Goal: Communication & Community: Answer question/provide support

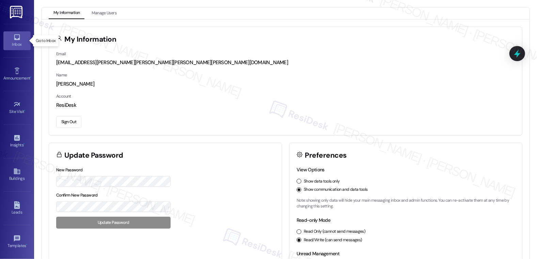
click at [19, 42] on div "Inbox" at bounding box center [17, 44] width 34 height 7
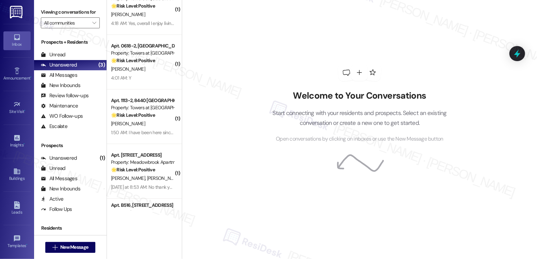
scroll to position [1705, 0]
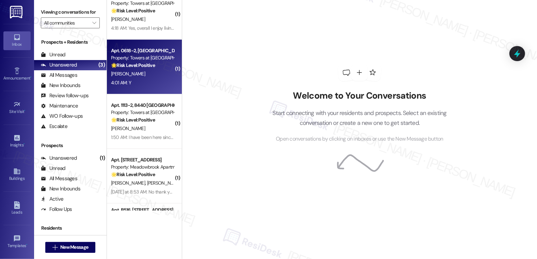
click at [140, 74] on div "B. Braithwaite" at bounding box center [142, 73] width 64 height 9
click at [140, 75] on div "B. Braithwaite" at bounding box center [142, 73] width 64 height 9
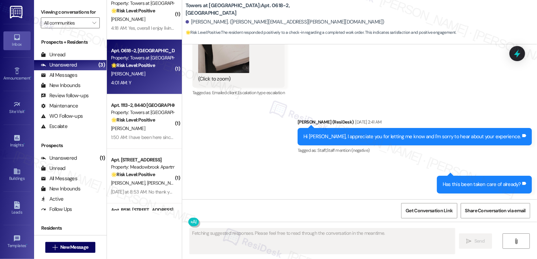
scroll to position [7821, 0]
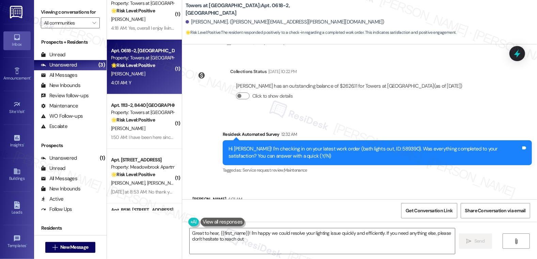
type textarea "Great to hear, {{first_name}}! I'm happy we could resolve your lighting issue q…"
click at [255, 235] on textarea "Great to hear, {{first_name}}! I'm happy we could resolve your lighting issue q…" at bounding box center [323, 241] width 266 height 26
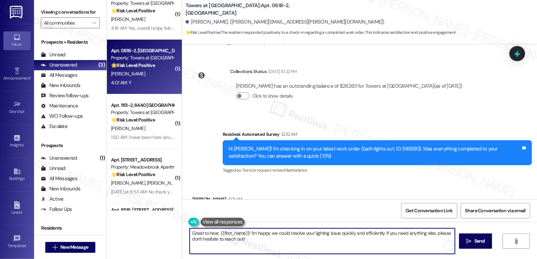
click at [272, 238] on textarea "Great to hear, {{first_name}}! I'm happy we could resolve your lighting issue q…" at bounding box center [323, 241] width 266 height 26
click at [482, 241] on span "Send" at bounding box center [479, 240] width 11 height 7
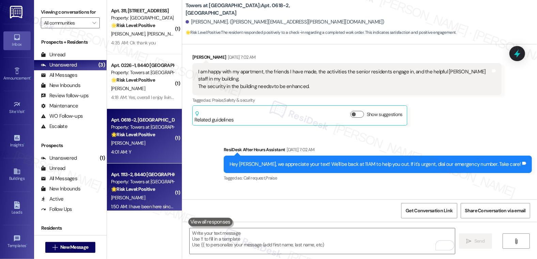
scroll to position [1627, 0]
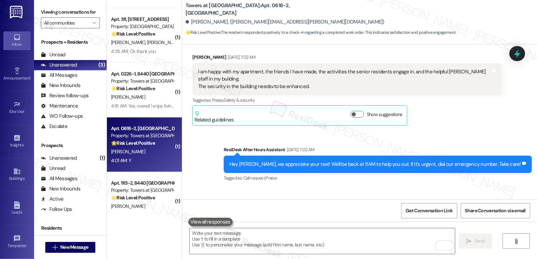
click at [146, 109] on div "4:18 AM: Yes, overall I enjoy living at the Towers at Wyncote thank you for ask…" at bounding box center [142, 106] width 64 height 9
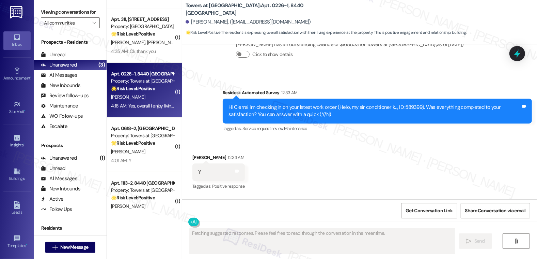
scroll to position [1237, 0]
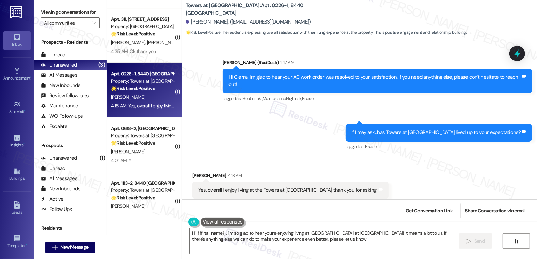
type textarea "Hi {{first_name}}, I'm so glad to hear you're enjoying living at Towers at Wync…"
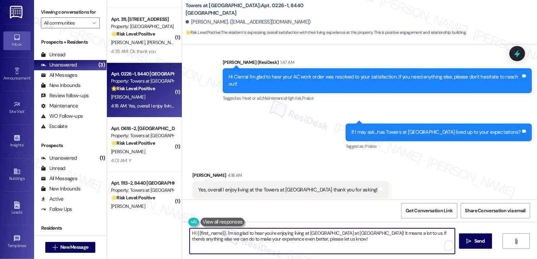
click at [354, 236] on textarea "Hi {{first_name}}, I'm so glad to hear you're enjoying living at Towers at Wync…" at bounding box center [323, 241] width 266 height 26
click at [352, 241] on textarea "Hi {{first_name}}, I'm so glad to hear you're enjoying living at Towers at Wync…" at bounding box center [323, 241] width 266 height 26
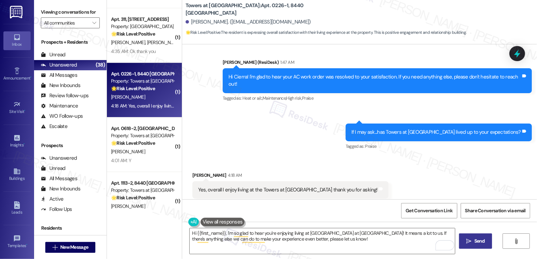
click at [479, 245] on button " Send" at bounding box center [475, 240] width 33 height 15
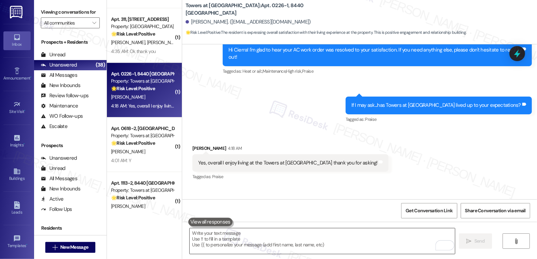
scroll to position [1292, 0]
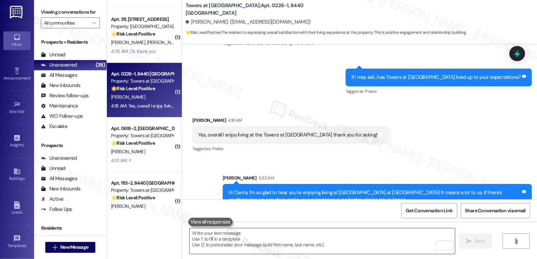
click at [233, 240] on textarea "To enrich screen reader interactions, please activate Accessibility in Grammarl…" at bounding box center [323, 241] width 266 height 26
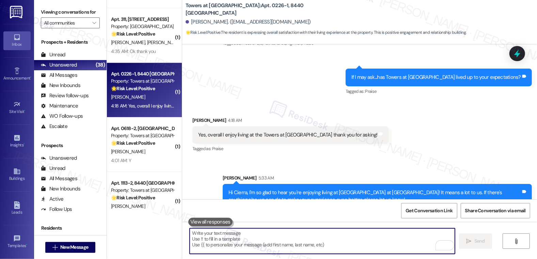
paste textarea "Can I ask a quick favor? If you have a moment, would you mind leaving us a Goog…"
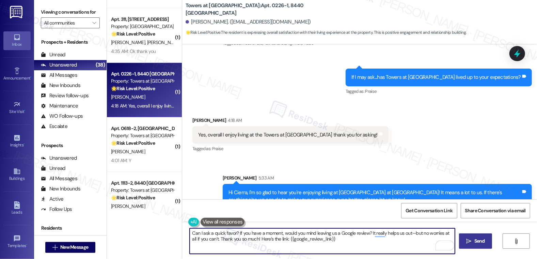
type textarea "Can I ask a quick favor? If you have a moment, would you mind leaving us a Goog…"
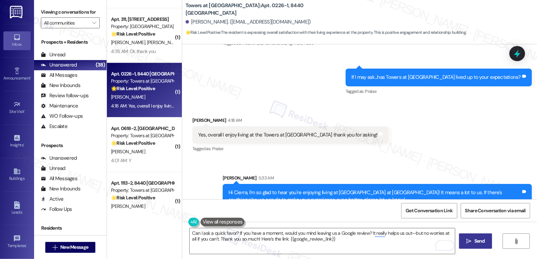
click at [476, 241] on span "Send" at bounding box center [479, 240] width 11 height 7
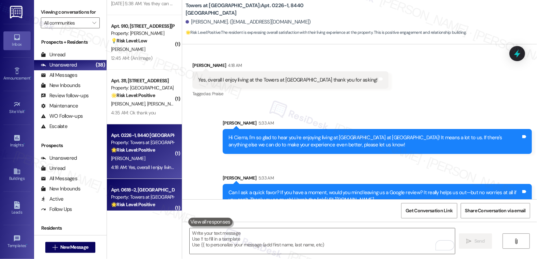
scroll to position [1530, 0]
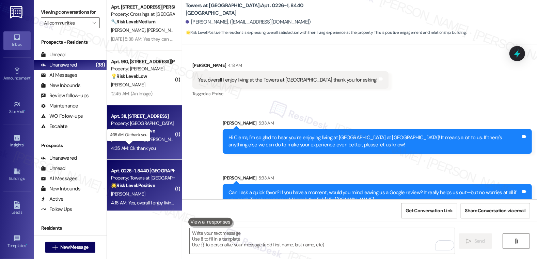
click at [135, 147] on div "4:35 AM: Ok thank you 4:35 AM: Ok thank you" at bounding box center [133, 148] width 45 height 6
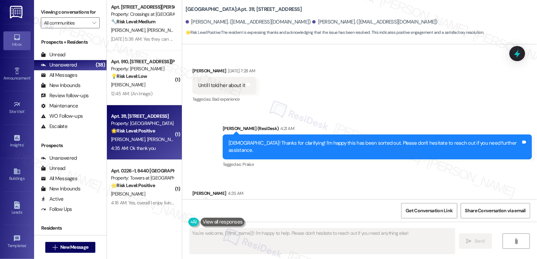
scroll to position [1062, 0]
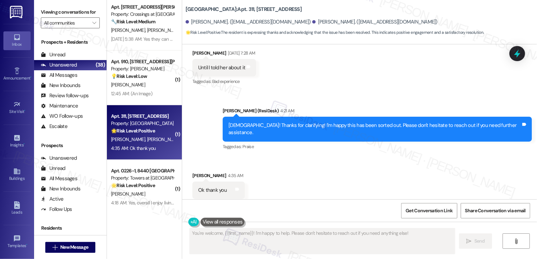
click at [305, 187] on div "Received via SMS Patrice Lyons-Dennis 4:35 AM Ok thank you Tags and notes Tagge…" at bounding box center [359, 185] width 355 height 58
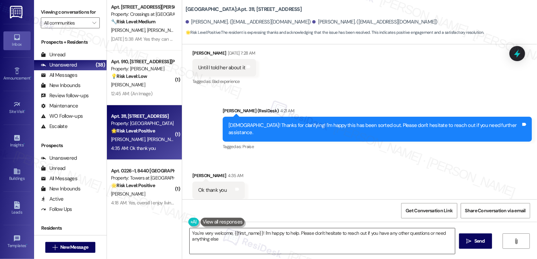
type textarea "You're very welcome, {{first_name}}! I'm happy to help. Please don't hesitate t…"
click at [193, 239] on textarea "You're very welcome, {{first_name}}! I'm happy to help. Please don't hesitate t…" at bounding box center [323, 241] width 266 height 26
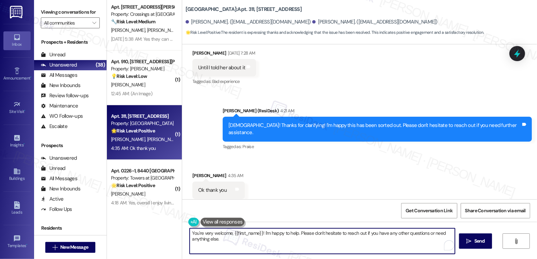
click at [193, 239] on textarea "You're very welcome, {{first_name}}! I'm happy to help. Please don't hesitate t…" at bounding box center [323, 241] width 266 height 26
click at [194, 238] on textarea "You're very welcome, {{first_name}}! I'm happy to help. Please don't hesitate t…" at bounding box center [323, 241] width 266 height 26
click at [234, 240] on textarea "You're very welcome, {{first_name}}! I'm happy to help. Please don't hesitate t…" at bounding box center [323, 241] width 266 height 26
drag, startPoint x: 234, startPoint y: 240, endPoint x: 170, endPoint y: 231, distance: 65.1
click at [170, 231] on div "( 1 ) Apt. S1001, 251 W Dekalb Pike Property: 251 Dekalb 🔧 Risk Level: Medium T…" at bounding box center [322, 129] width 430 height 259
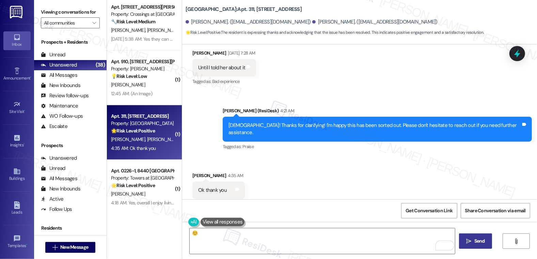
click at [478, 244] on span "Send" at bounding box center [479, 240] width 11 height 7
type textarea "You're very welcome, {{first_name}}! I'm happy to help. Please don't hesitate t…"
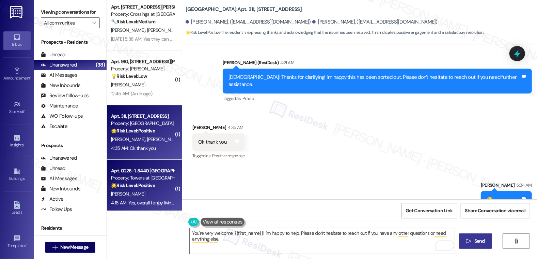
scroll to position [1659, 0]
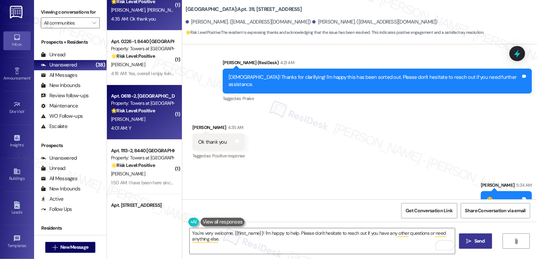
click at [136, 135] on div "Apt. 0618-2, 8440 Limekiln Pike Property: Towers at Wyncote 🌟 Risk Level: Posit…" at bounding box center [144, 112] width 75 height 55
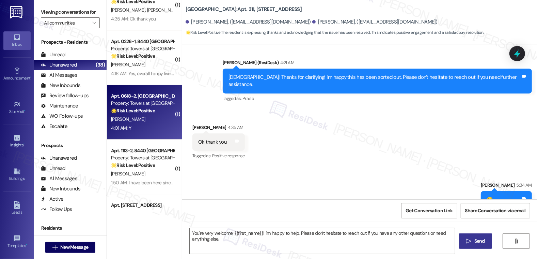
type textarea "Fetching suggested responses. Please feel free to read through the conversation…"
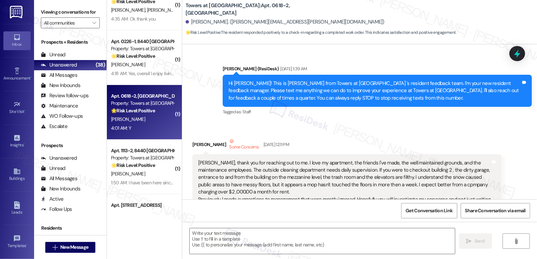
scroll to position [7820, 0]
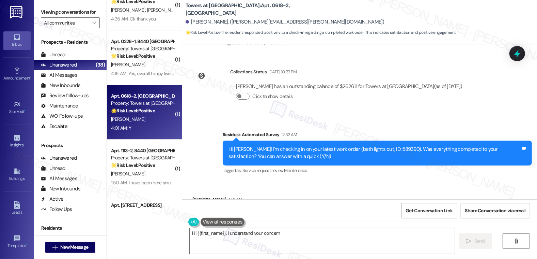
click at [206, 205] on div "Y Tags and notes" at bounding box center [218, 213] width 52 height 17
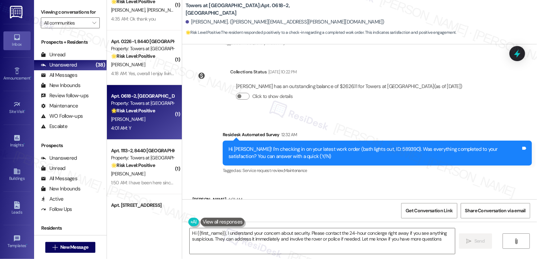
type textarea "Hi {{first_name}}, I understand your concern about security. Please contact the…"
click at [224, 239] on textarea "Hi {{first_name}}, I understand your concern about security. Please contact the…" at bounding box center [323, 241] width 266 height 26
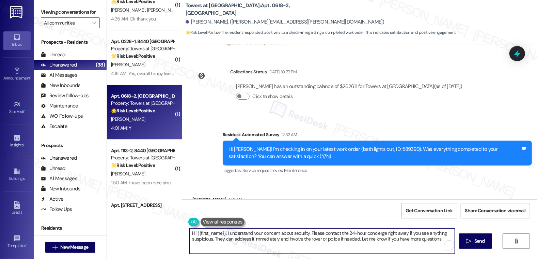
click at [224, 239] on textarea "Hi {{first_name}}, I understand your concern about security. Please contact the…" at bounding box center [323, 241] width 266 height 26
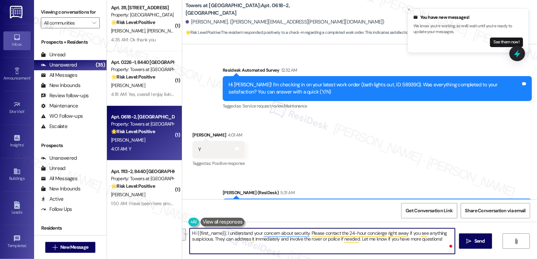
scroll to position [7885, 0]
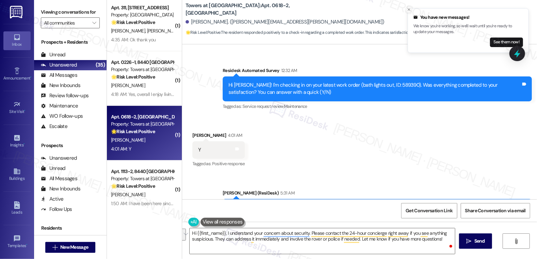
click at [409, 11] on icon "Close toast" at bounding box center [409, 9] width 4 height 4
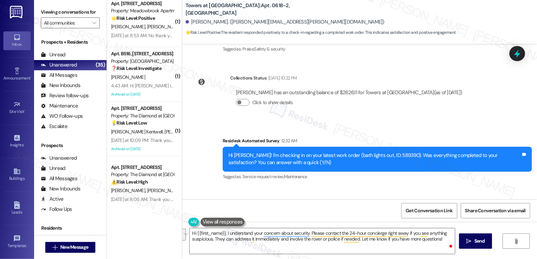
scroll to position [7676, 0]
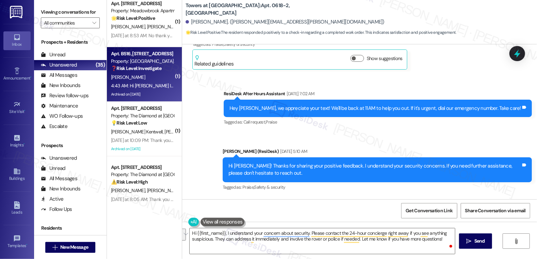
click at [124, 93] on div "Archived on 08/02/2025" at bounding box center [142, 94] width 64 height 9
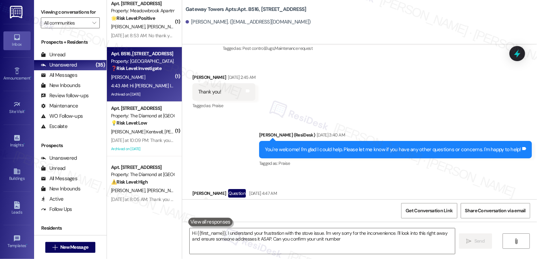
type textarea "Hi {{first_name}}, I understand your frustration with the stove issue. I'm very…"
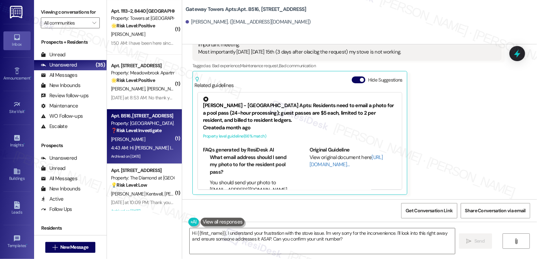
scroll to position [1683, 0]
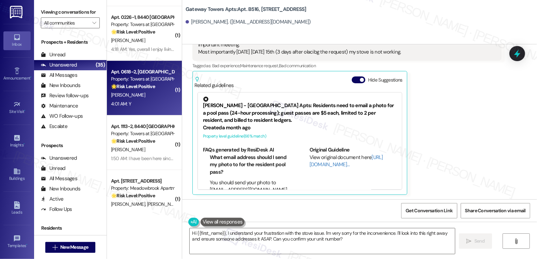
click at [155, 89] on div "🌟 Risk Level: Positive The resident responded positively to a check-in regardin…" at bounding box center [142, 86] width 63 height 7
type textarea "Hi {{first_name}}, I understand your frustration with the stove issue. I'm very…"
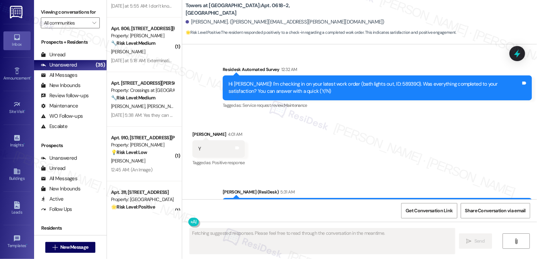
scroll to position [1416, 0]
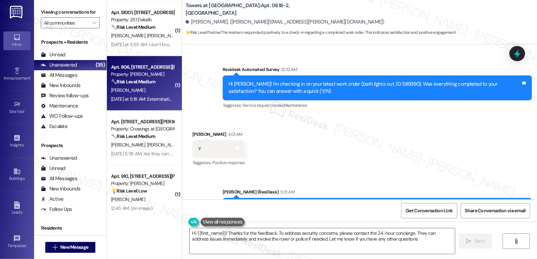
type textarea "Hi {{first_name}}! Thanks for the feedback. To address security concerns, pleas…"
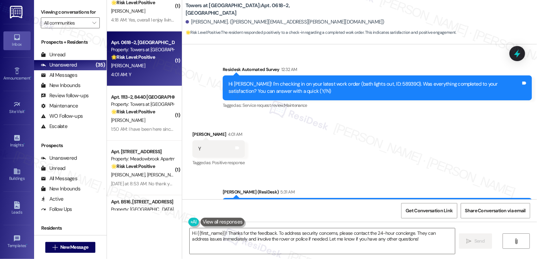
scroll to position [1861, 0]
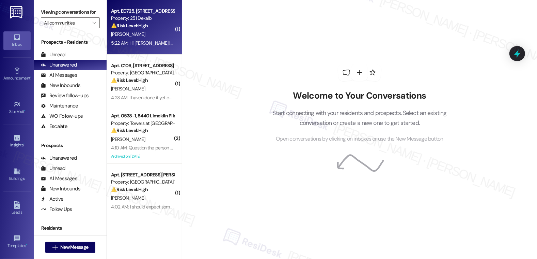
click at [150, 35] on div "[PERSON_NAME]" at bounding box center [142, 34] width 64 height 9
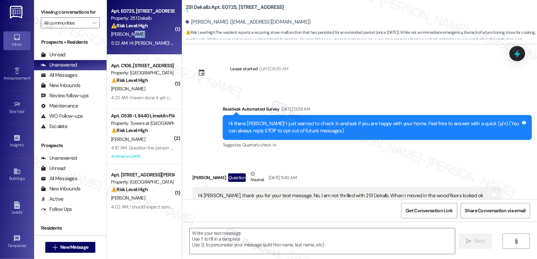
scroll to position [4677, 0]
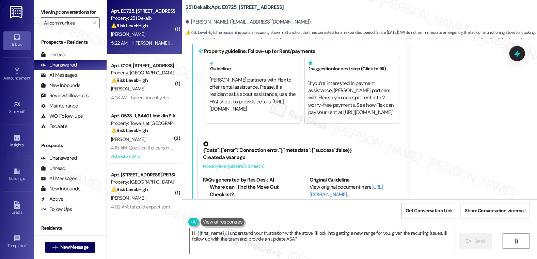
type textarea "Hi {{first_name}}, I understand your frustration with the stove. I'll look into…"
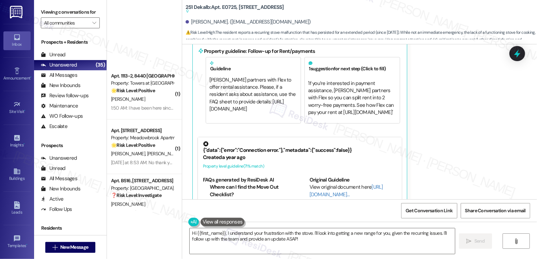
scroll to position [1697, 0]
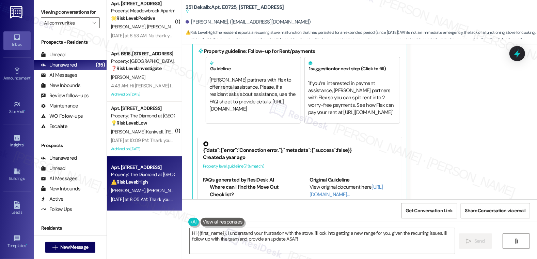
click at [162, 187] on div "F. Sanchez G. Perez Ruiz" at bounding box center [142, 190] width 64 height 9
click at [162, 186] on div "F. Sanchez G. Perez Ruiz" at bounding box center [142, 190] width 64 height 9
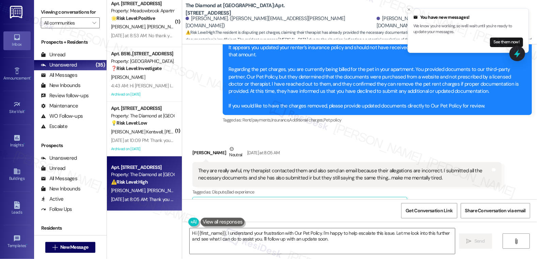
scroll to position [1053, 0]
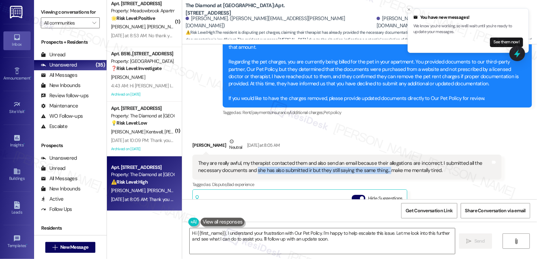
drag, startPoint x: 253, startPoint y: 163, endPoint x: 384, endPoint y: 166, distance: 131.2
click at [384, 166] on div "They are really awful, my therapist contacted them and also send an email becau…" at bounding box center [344, 166] width 293 height 15
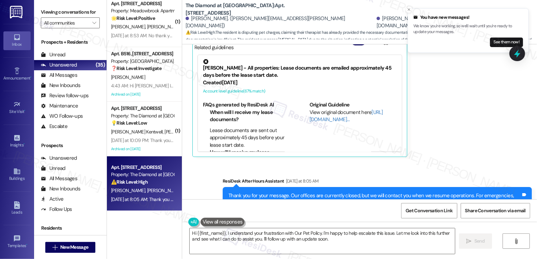
scroll to position [1230, 0]
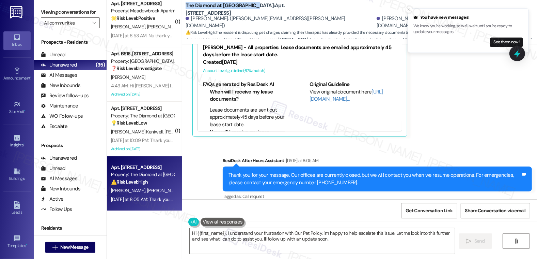
drag, startPoint x: 182, startPoint y: 9, endPoint x: 245, endPoint y: 11, distance: 62.4
click at [245, 11] on b "The Diamond at Phoenixville: Apt. 221, 723 Wheatland St" at bounding box center [254, 9] width 136 height 15
copy b "The Diamond at Phoenixville"
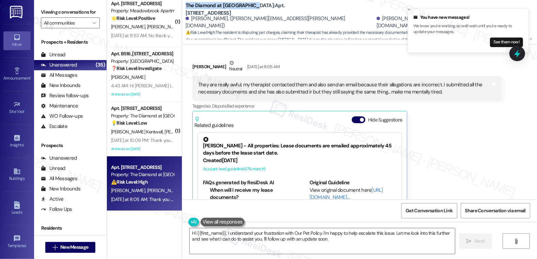
scroll to position [1091, 0]
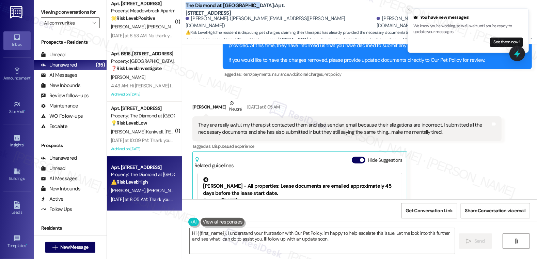
click at [410, 9] on icon "Close toast" at bounding box center [409, 9] width 4 height 4
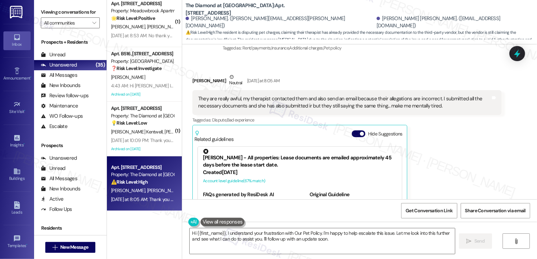
scroll to position [1117, 0]
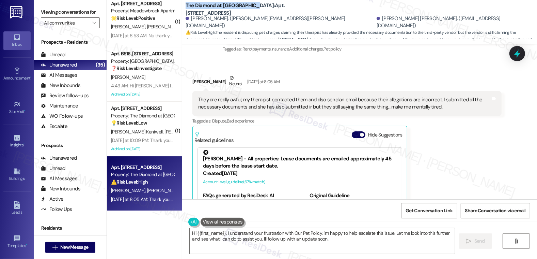
drag, startPoint x: 182, startPoint y: 9, endPoint x: 245, endPoint y: 9, distance: 63.4
click at [245, 9] on b "The Diamond at Phoenixville: Apt. 221, 723 Wheatland St" at bounding box center [254, 9] width 136 height 15
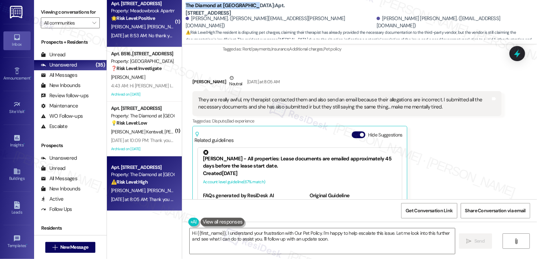
copy b "The Diamond at Phoenixville"
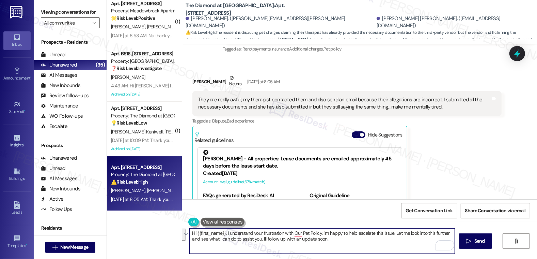
drag, startPoint x: 334, startPoint y: 238, endPoint x: 320, endPoint y: 234, distance: 14.6
click at [320, 234] on textarea "Hi {{first_name}}, I understand your frustration with Our Pet Policy. I'm happy…" at bounding box center [323, 241] width 266 height 26
type textarea "Hi {{first_name}}, I understand your frustration with Our Pet Policy. Please co…"
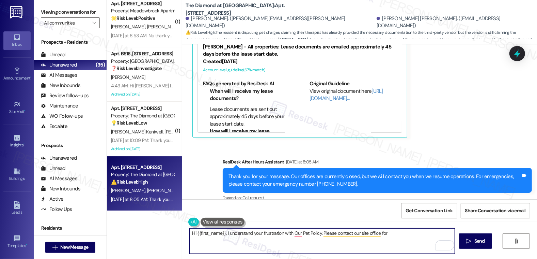
scroll to position [1230, 0]
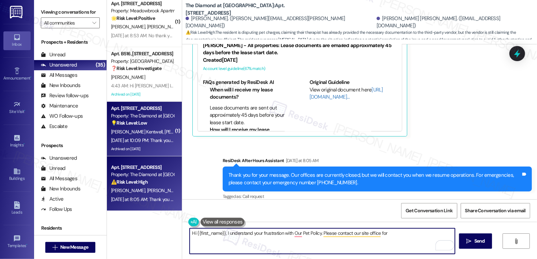
click at [159, 153] on div "Apt. 401, 723 Wheatland St Property: The Diamond at Phoenixville 💡 Risk Level: …" at bounding box center [144, 129] width 75 height 55
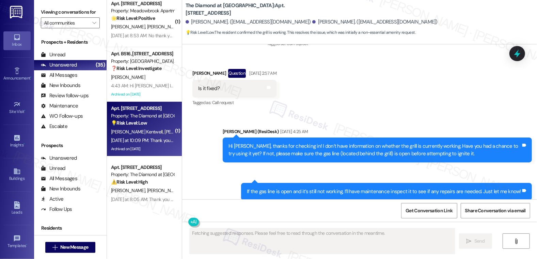
scroll to position [2822, 0]
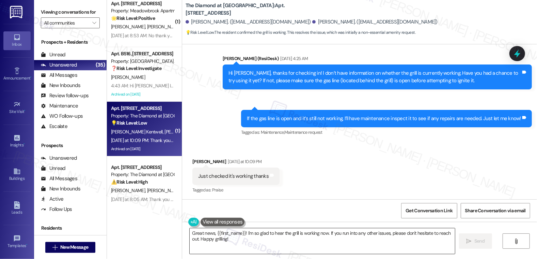
click at [232, 238] on textarea "Great news, {{first_name}}! I'm so glad to hear the grill is working now. If yo…" at bounding box center [323, 241] width 266 height 26
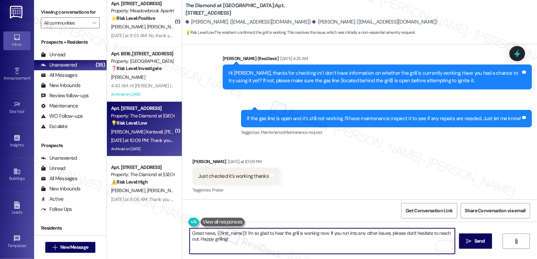
click at [248, 238] on textarea "Great news, {{first_name}}! I'm so glad to hear the grill is working now. If yo…" at bounding box center [323, 241] width 266 height 26
click at [307, 251] on textarea "Great news, {{first_name}}! I'm so glad to hear the grill is working now. If yo…" at bounding box center [323, 241] width 266 height 26
click at [192, 161] on div "Jaja Kentwell Yesterday at 10:09 PM" at bounding box center [235, 163] width 87 height 10
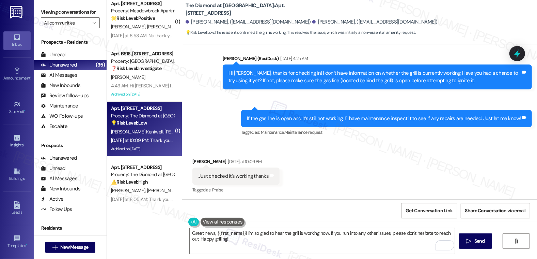
click at [192, 161] on div "Jaja Kentwell Yesterday at 10:09 PM" at bounding box center [235, 163] width 87 height 10
copy div "Jaja"
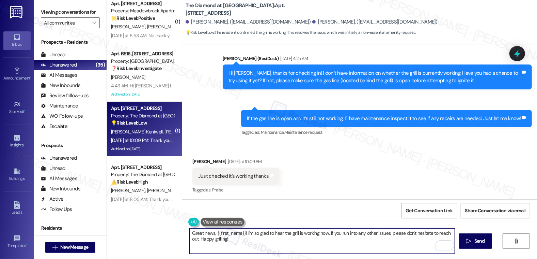
drag, startPoint x: 213, startPoint y: 233, endPoint x: 242, endPoint y: 233, distance: 28.6
click at [242, 233] on textarea "Great news, {{first_name}}! I'm so glad to hear the grill is working now. If yo…" at bounding box center [323, 241] width 266 height 26
paste textarea "Jaja"
click at [237, 242] on textarea "Great news, Jaja! I'm so glad to hear the grill is working now. If you run into…" at bounding box center [323, 241] width 266 height 26
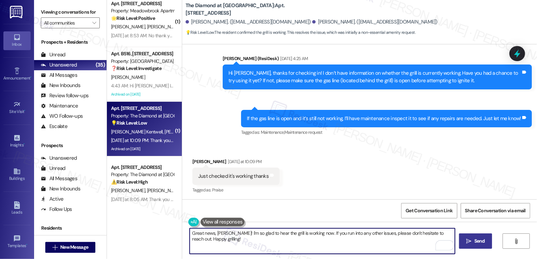
type textarea "Great news, Jaja! I'm so glad to hear the grill is working now. If you run into…"
click at [469, 239] on icon "" at bounding box center [468, 240] width 5 height 5
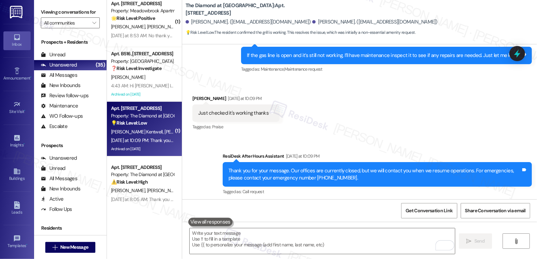
scroll to position [2935, 0]
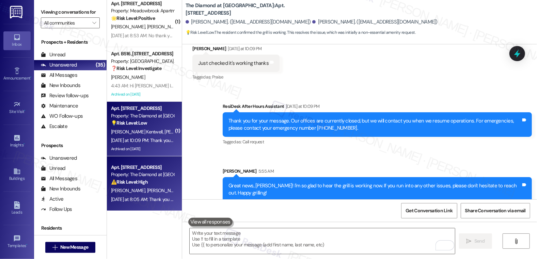
click at [141, 167] on div "Apt. 221, 723 Wheatland St" at bounding box center [142, 167] width 63 height 7
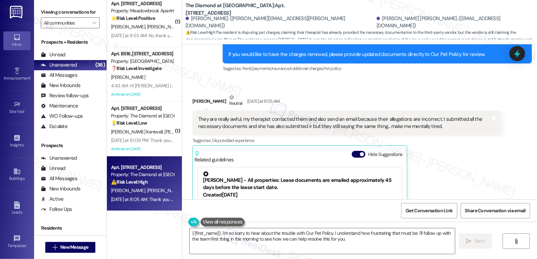
scroll to position [1097, 0]
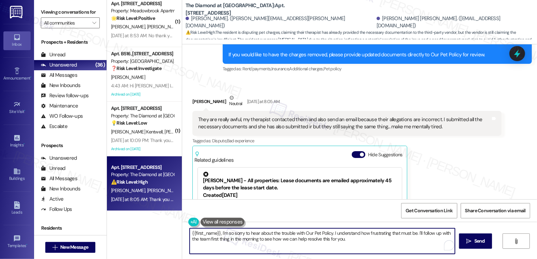
drag, startPoint x: 330, startPoint y: 232, endPoint x: 417, endPoint y: 219, distance: 87.9
click at [376, 240] on textarea "{{first_name}}, I'm so sorry to hear about the trouble with Our Pet Policy. I u…" at bounding box center [323, 241] width 266 height 26
type textarea "{{first_name}}, I'm so sorry to hear about the trouble with Our Pet Policy. Ple…"
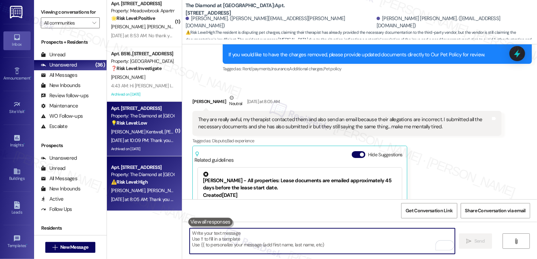
click at [162, 133] on div "J. Kentwell G. Cathro" at bounding box center [142, 131] width 64 height 9
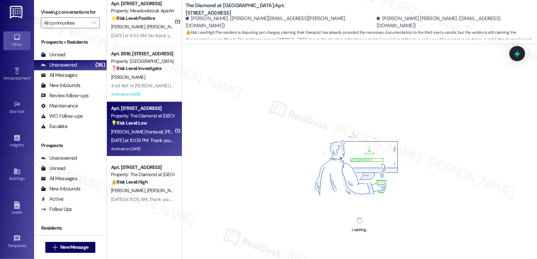
click at [154, 134] on div "J. Kentwell G. Cathro" at bounding box center [142, 131] width 64 height 9
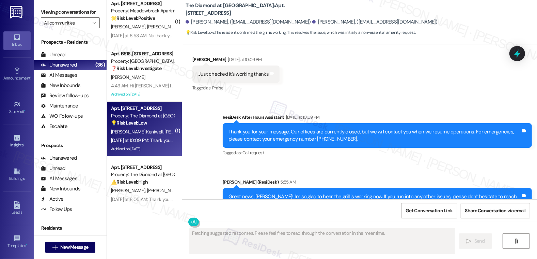
scroll to position [2944, 0]
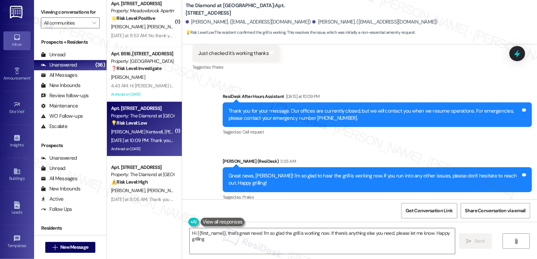
type textarea "Hi {{first_name}}, that's great news! I'm so glad the grill is working now. If …"
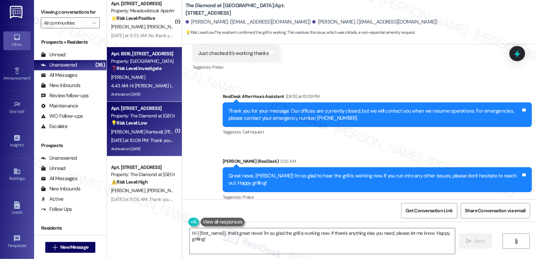
click at [124, 95] on div "Archived on 08/02/2025" at bounding box center [142, 94] width 64 height 9
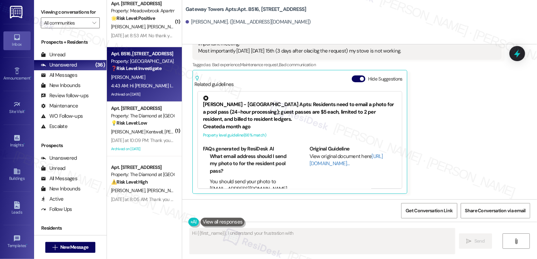
scroll to position [1156, 0]
type textarea "Hi {{first_name}}, I understand your frustration with the stove issue. I'm very…"
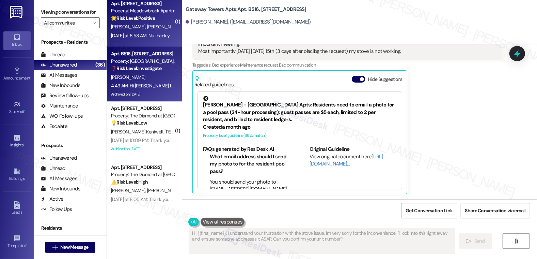
click at [125, 40] on div "Apt. 303, 200 Meadowbrook Drive Property: Meadowbrook Apartments 🌟 Risk Level: …" at bounding box center [144, 20] width 75 height 55
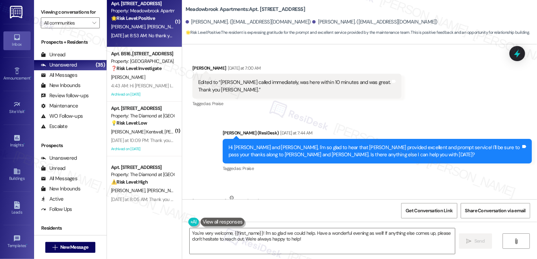
scroll to position [1513, 0]
click at [255, 235] on textarea "You're very welcome, {{first_name}}! I'm so glad we could help. Have a wonderfu…" at bounding box center [323, 241] width 266 height 26
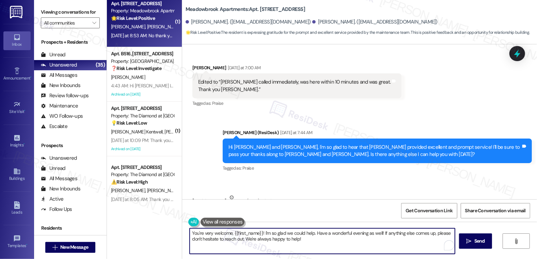
click at [255, 235] on textarea "You're very welcome, {{first_name}}! I'm so glad we could help. Have a wonderfu…" at bounding box center [323, 241] width 266 height 26
type textarea "You have a lovely evening, too!"
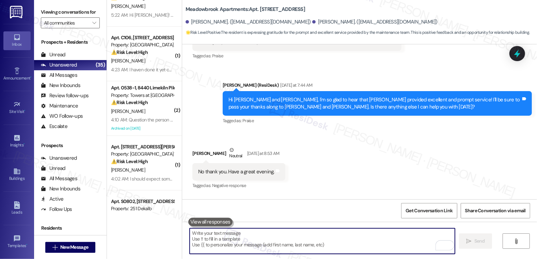
scroll to position [0, 0]
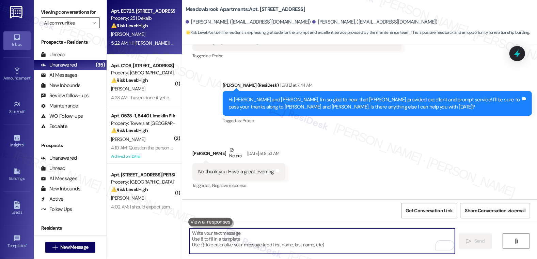
click at [137, 18] on div "Property: 251 Dekalb" at bounding box center [142, 18] width 63 height 7
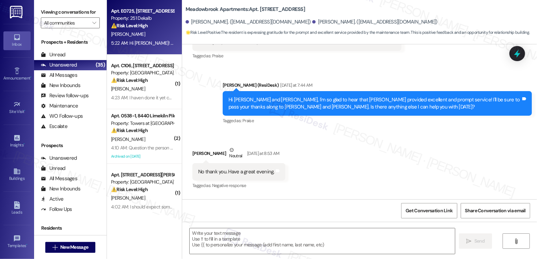
click at [137, 18] on div "Property: 251 Dekalb" at bounding box center [142, 18] width 63 height 7
type textarea "Fetching suggested responses. Please feel free to read through the conversation…"
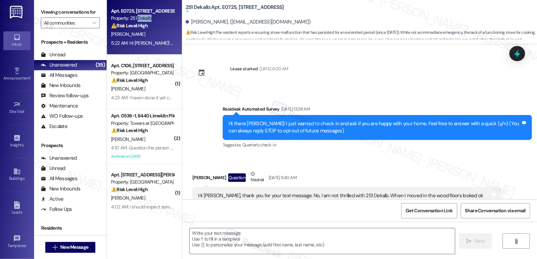
scroll to position [4677, 0]
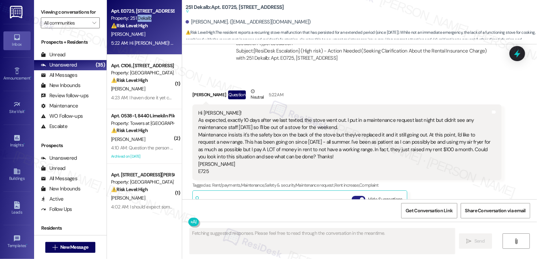
click at [355, 196] on button "Hide Suggestions" at bounding box center [359, 199] width 14 height 7
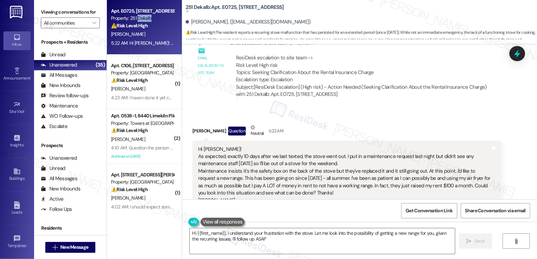
type textarea "Hi {{first_name}}, I understand your frustration with the stove. Let me look in…"
click at [261, 145] on div "Hi Emily! As expected, exactly 10 days after we last texted, the stove went out…" at bounding box center [344, 178] width 293 height 66
click at [269, 145] on div "Hi Emily! As expected, exactly 10 days after we last texted, the stove went out…" at bounding box center [344, 178] width 293 height 66
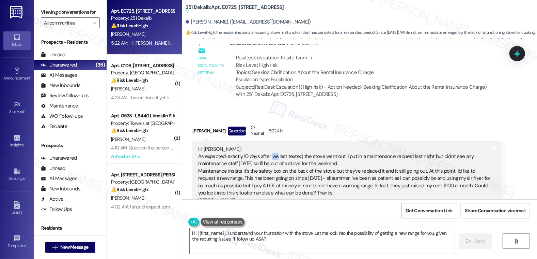
click at [269, 145] on div "Hi Emily! As expected, exactly 10 days after we last texted, the stove went out…" at bounding box center [344, 178] width 293 height 66
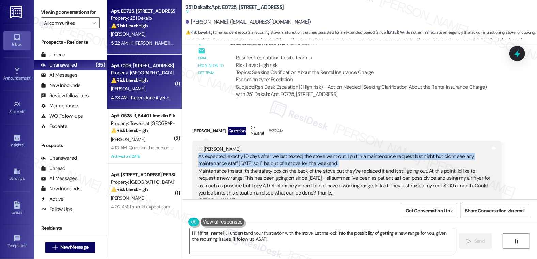
click at [131, 90] on div "N. Hinton" at bounding box center [142, 88] width 64 height 9
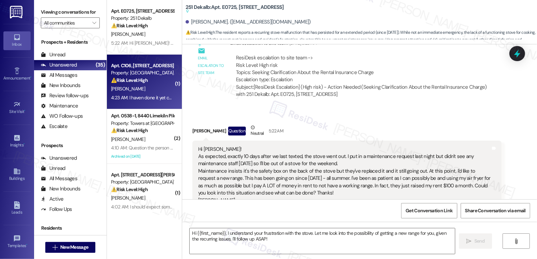
type textarea "Fetching suggested responses. Please feel free to read through the conversation…"
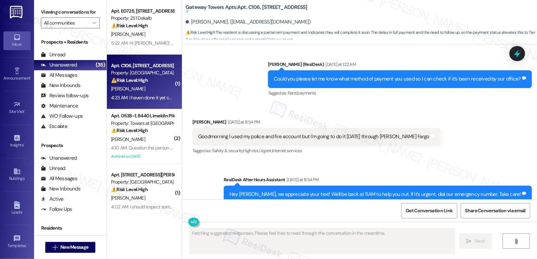
scroll to position [1528, 0]
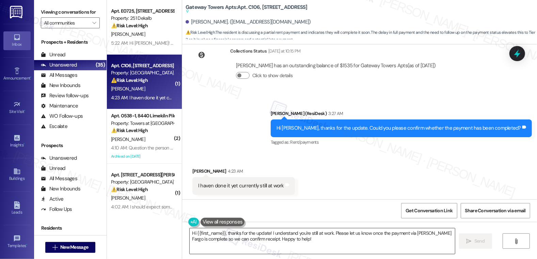
click at [260, 235] on textarea "Hi {{first_name}}, thanks for the update! I understand you're still at work. Pl…" at bounding box center [323, 241] width 266 height 26
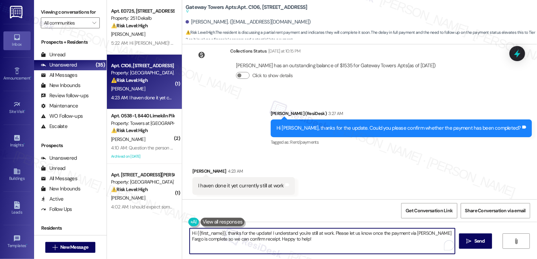
click at [260, 235] on textarea "Hi {{first_name}}, thanks for the update! I understand you're still at work. Pl…" at bounding box center [323, 241] width 266 height 26
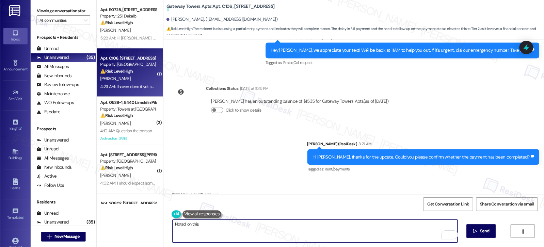
scroll to position [1493, 0]
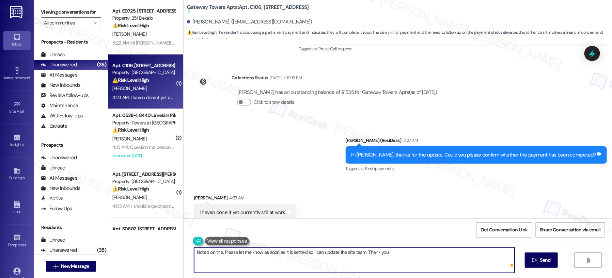
type textarea "Noted on this. Please let me know as soon as it is settled so I can update the …"
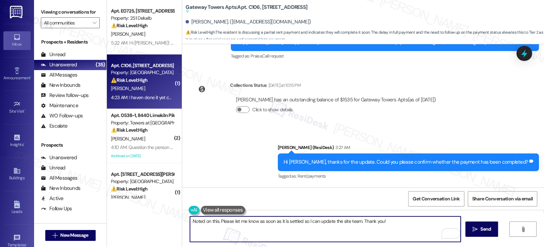
click at [349, 222] on textarea "Noted on this. Please let me know as soon as it is settled so I can update the …" at bounding box center [325, 230] width 271 height 26
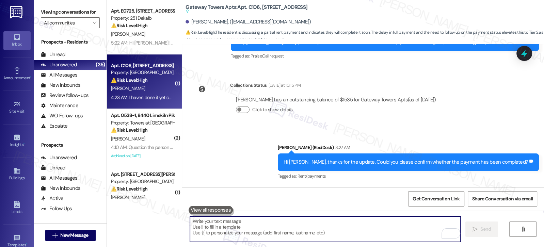
click at [231, 218] on textarea "To enrich screen reader interactions, please activate Accessibility in Grammarl…" at bounding box center [325, 230] width 271 height 26
paste textarea "Got it. Please let me know as soon as it’s settled so I can update the site tea…"
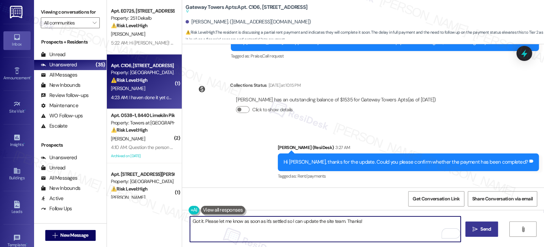
type textarea "Got it. Please let me know as soon as it’s settled so I can update the site tea…"
click at [484, 232] on span "Send" at bounding box center [486, 229] width 11 height 7
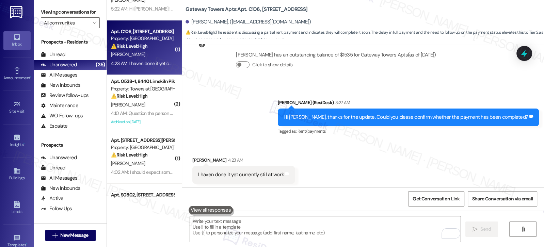
scroll to position [44, 0]
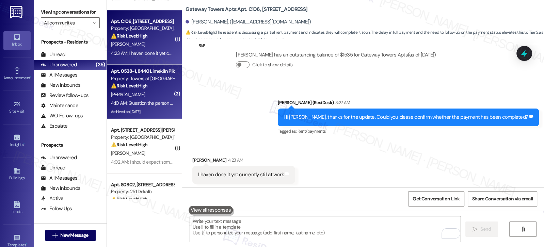
click at [137, 104] on div "4:10 AM: Question the person who brought the refrigerator chipped a hole in my …" at bounding box center [290, 103] width 359 height 6
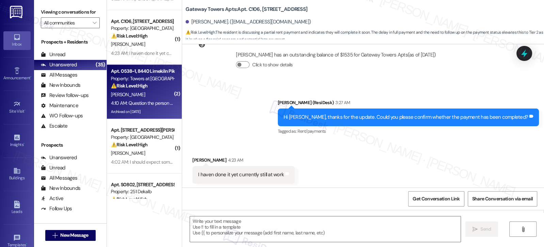
type textarea "Fetching suggested responses. Please feel free to read through the conversation…"
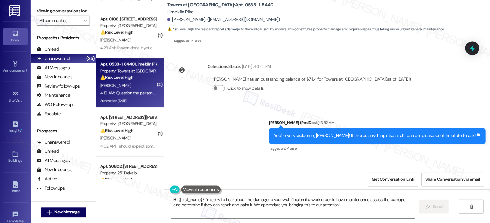
scroll to position [14738, 0]
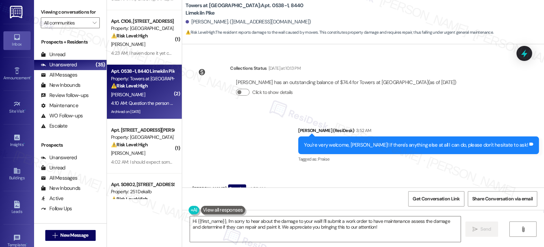
click at [252, 230] on textarea "Hi {{first_name}}, I'm sorry to hear about the damage to your wall! I'll submit…" at bounding box center [325, 230] width 271 height 26
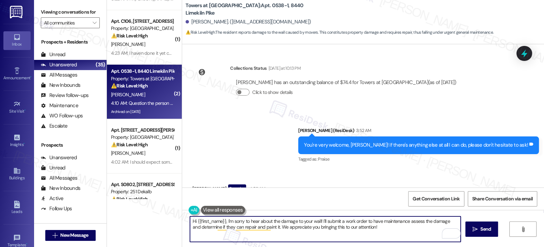
drag, startPoint x: 323, startPoint y: 221, endPoint x: 389, endPoint y: 220, distance: 66.4
click at [389, 220] on textarea "Hi {{first_name}}, I'm sorry to hear about the damage to your wall! I'll submit…" at bounding box center [325, 230] width 271 height 26
click at [391, 223] on textarea "Hi {{first_name}}, I'm sorry to hear about the damage to your wall! I'll submit…" at bounding box center [325, 230] width 271 height 26
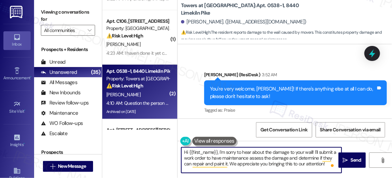
scroll to position [7, 0]
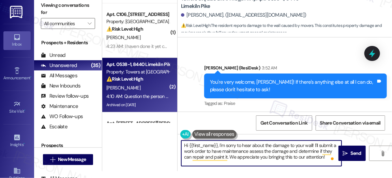
click at [272, 145] on textarea "Hi {{first_name}}, I'm sorry to hear about the damage to your wall! I'll submit…" at bounding box center [261, 154] width 160 height 26
click at [228, 156] on textarea "Hi {{first_name}}, I'm sorry to hear about the damage to your wall! I'll submit…" at bounding box center [261, 154] width 160 height 26
click at [326, 157] on textarea "Hi {{first_name}}, I'm sorry to hear about the damage to your wall! I'll submit…" at bounding box center [261, 154] width 160 height 26
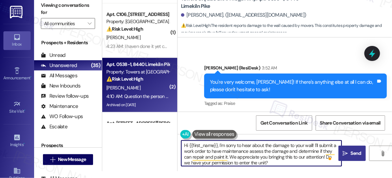
type textarea "Hi {{first_name}}, I'm sorry to hear about the damage to your wall! I'll submit…"
click at [354, 157] on span "Send" at bounding box center [356, 153] width 11 height 7
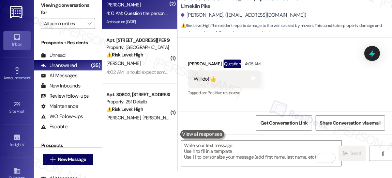
scroll to position [133, 0]
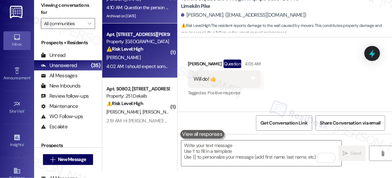
click at [145, 55] on div "A. Ward" at bounding box center [138, 57] width 64 height 9
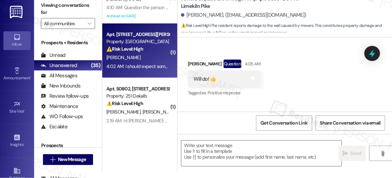
type textarea "Fetching suggested responses. Please feel free to read through the conversation…"
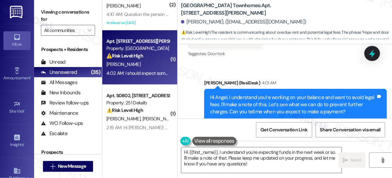
scroll to position [2936, 0]
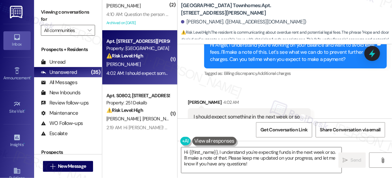
click at [233, 113] on div "I should expect something in the next week or so" at bounding box center [246, 116] width 106 height 7
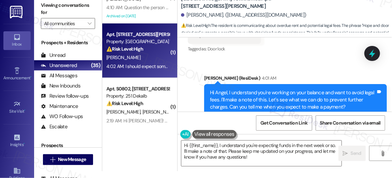
scroll to position [2881, 0]
click at [234, 154] on textarea "Hi {{first_name}}, I understand you're expecting funds in the next week or so. …" at bounding box center [261, 154] width 160 height 26
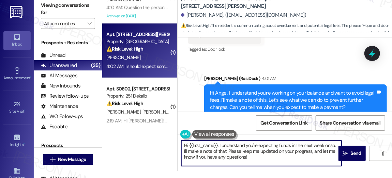
click at [234, 154] on textarea "Hi {{first_name}}, I understand you're expecting funds in the next week or so. …" at bounding box center [261, 154] width 160 height 26
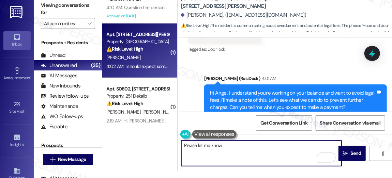
click at [194, 144] on textarea "Please let me know" at bounding box center [261, 154] width 160 height 26
paste textarea "Got it. Please let me know as soon as it’s settled so I can update the site tea…"
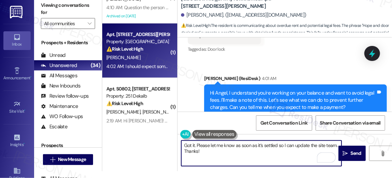
click at [284, 144] on textarea "Got it. Please let me know as soon as it’s settled so I can update the site tea…" at bounding box center [261, 154] width 160 height 26
click at [282, 155] on textarea "Got it. Please let me know as soon as it’s settled so I can update the site tea…" at bounding box center [261, 154] width 160 height 26
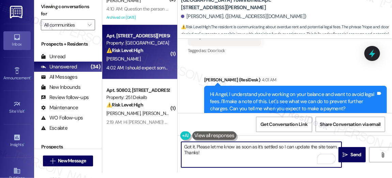
scroll to position [3, 0]
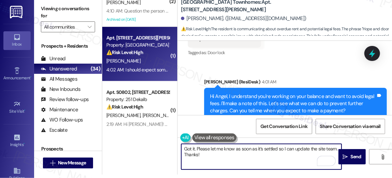
click at [270, 157] on textarea "Got it. Please let me know as soon as it’s settled so I can update the site tea…" at bounding box center [261, 157] width 160 height 26
type textarea "Got it. Please let me know as soon as it’s settled so I can update the site tea…"
click at [351, 159] on span "Send" at bounding box center [356, 156] width 11 height 7
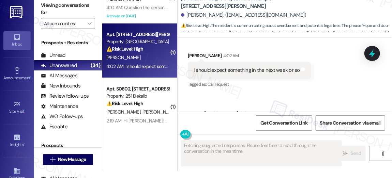
scroll to position [2974, 0]
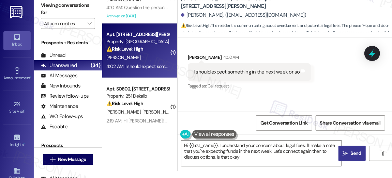
type textarea "Hi {{first_name}}, I understand your concern about legal fees. I'll make a note…"
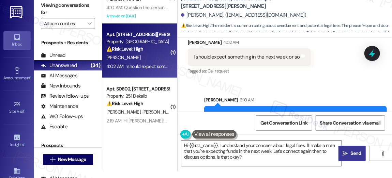
scroll to position [2991, 0]
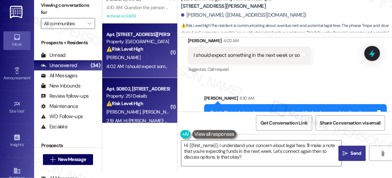
click at [144, 97] on div "Property: 251 Dekalb" at bounding box center [137, 96] width 63 height 7
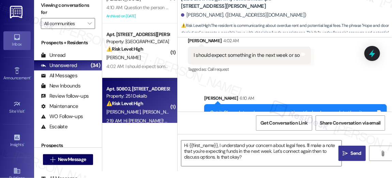
type textarea "Fetching suggested responses. Please feel free to read through the conversation…"
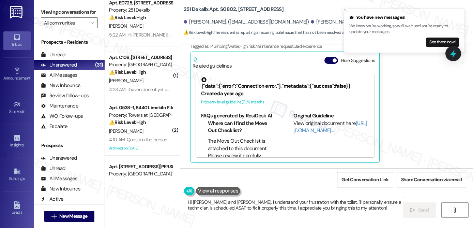
scroll to position [0, 0]
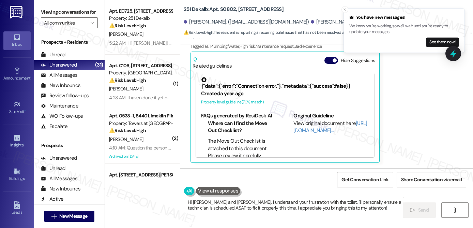
drag, startPoint x: 345, startPoint y: 9, endPoint x: 343, endPoint y: 15, distance: 6.8
click at [345, 9] on icon "Close toast" at bounding box center [345, 9] width 4 height 4
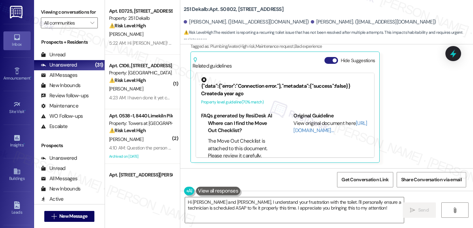
click at [329, 60] on button "Hide Suggestions" at bounding box center [331, 60] width 14 height 7
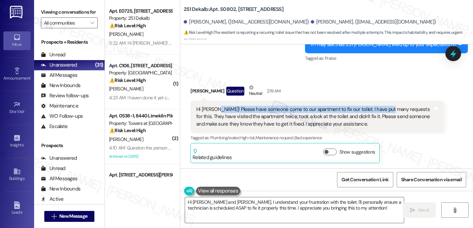
drag, startPoint x: 212, startPoint y: 110, endPoint x: 383, endPoint y: 109, distance: 171.0
click at [383, 109] on div "Hi [PERSON_NAME]! Please have someone come to our apartment to fix our toilet. …" at bounding box center [314, 117] width 236 height 22
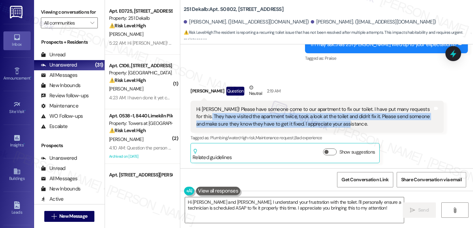
drag, startPoint x: 199, startPoint y: 115, endPoint x: 352, endPoint y: 121, distance: 153.1
click at [352, 121] on div "Hi [PERSON_NAME]! Please have someone come to our apartment to fix our toilet. …" at bounding box center [314, 117] width 236 height 22
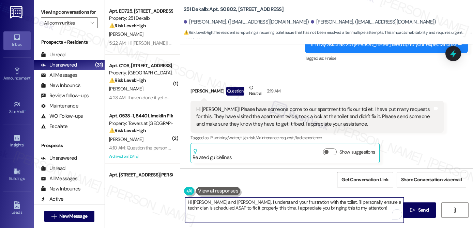
drag, startPoint x: 223, startPoint y: 201, endPoint x: 191, endPoint y: 200, distance: 32.4
click at [191, 200] on textarea "Hi Christopher and Veronica, I understand your frustration with the toilet. I'l…" at bounding box center [294, 210] width 219 height 26
drag, startPoint x: 221, startPoint y: 202, endPoint x: 300, endPoint y: 204, distance: 79.1
click at [300, 204] on textarea "Hi Veronica, I understand your frustration with the toilet. I'll personally ens…" at bounding box center [294, 210] width 219 height 26
click at [328, 208] on textarea "Hi Veronica, I understand your frustration with the toilet. I'll personally ens…" at bounding box center [294, 210] width 219 height 26
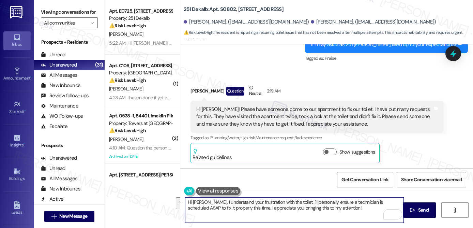
drag, startPoint x: 337, startPoint y: 209, endPoint x: 209, endPoint y: 202, distance: 128.0
click at [209, 202] on textarea "Hi Veronica, I understand your frustration with the toilet. I'll personally ens…" at bounding box center [294, 210] width 219 height 26
type textarea "Hi Veronica, I'll be more than happy to assist you with this. Can you please le…"
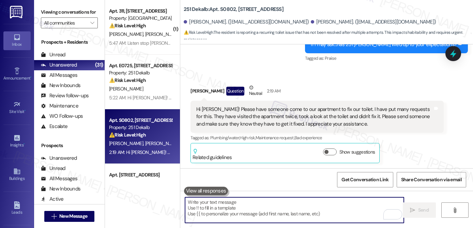
paste textarea "Hi [PERSON_NAME], I’ll be happy to assist you with this. Could you please let m…"
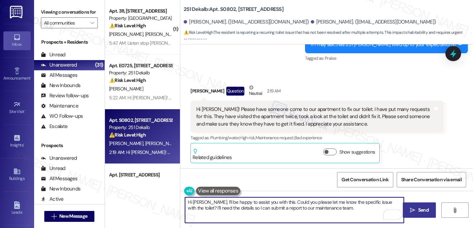
click at [421, 212] on span "Send" at bounding box center [423, 209] width 11 height 7
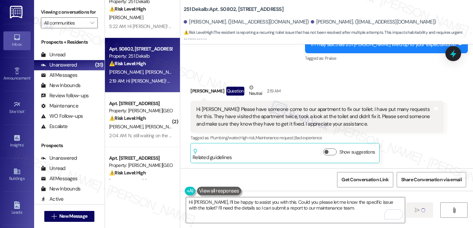
scroll to position [84, 0]
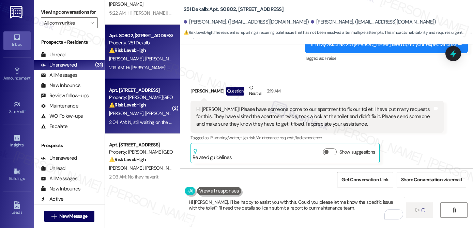
type textarea "Fetching suggested responses. Please feel free to read through the conversation…"
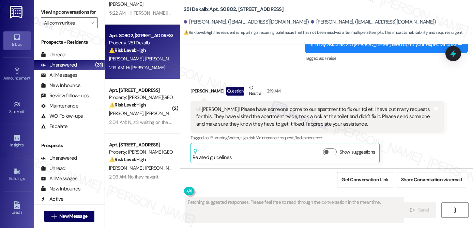
scroll to position [463, 0]
click at [142, 108] on div "⚠️ Risk Level: High The resident indicates that a previously submitted work ord…" at bounding box center [140, 104] width 63 height 7
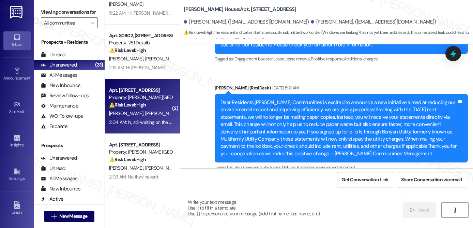
click at [142, 108] on div "⚠️ Risk Level: High The resident indicates that a previously submitted work ord…" at bounding box center [140, 104] width 63 height 7
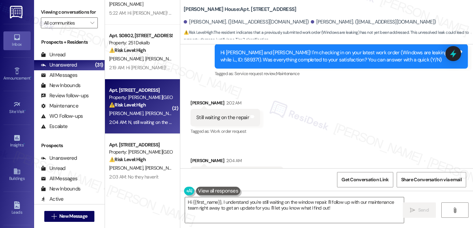
scroll to position [2628, 0]
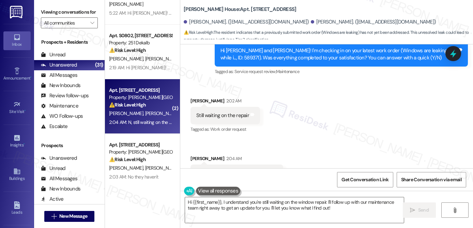
drag, startPoint x: 201, startPoint y: 145, endPoint x: 264, endPoint y: 144, distance: 63.0
click at [264, 169] on div "N, still waiting on the repair to start.." at bounding box center [234, 172] width 76 height 7
click at [234, 8] on b "Joshua House: Apt. E0106, 2607 Welsh Rd" at bounding box center [240, 9] width 112 height 7
copy b "E0106"
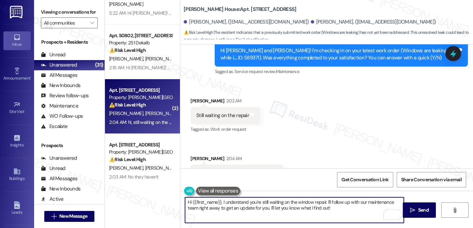
drag, startPoint x: 338, startPoint y: 207, endPoint x: 174, endPoint y: 196, distance: 164.6
click at [174, 196] on div "( 1 ) Apt. 311, 5325 Old York Rd Property: York House ⚠️ Risk Level: High The r…" at bounding box center [289, 114] width 368 height 228
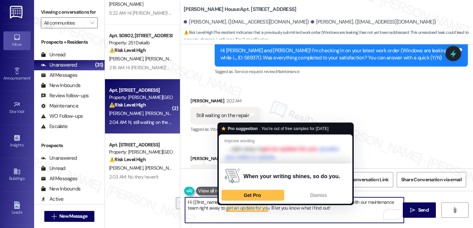
click at [229, 207] on textarea "Hi {{first_name}}, I understand you're still waiting on the window repair. I'll…" at bounding box center [294, 210] width 219 height 26
paste textarea "! I'm sorry to hear that the request hasn't been resolved yet. Has the maintena…"
type textarea "Hi {{first_name}}! I'm sorry to hear that the request hasn't been resolved yet.…"
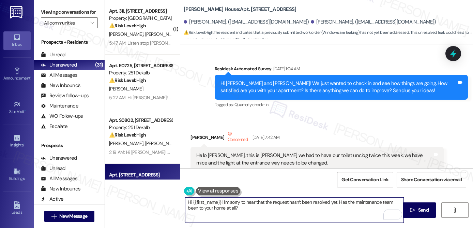
scroll to position [2628, 0]
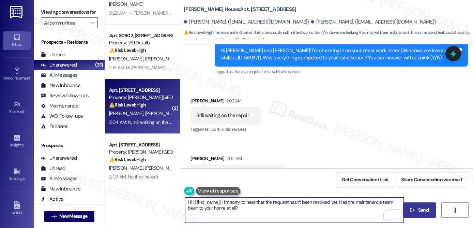
type textarea "Hi {{first_name}}! I'm sorry to hear that the request hasn't been resolved yet.…"
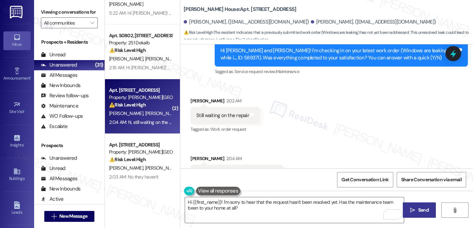
click at [413, 208] on icon "" at bounding box center [412, 209] width 5 height 5
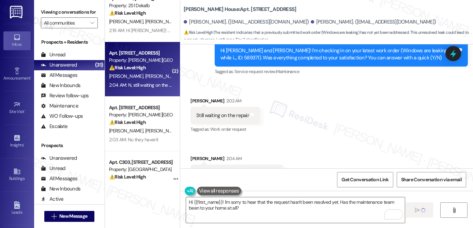
scroll to position [147, 0]
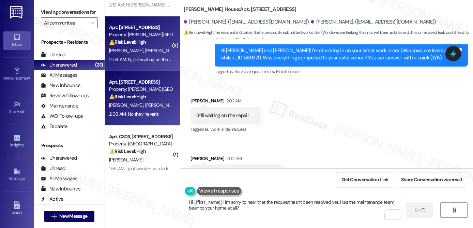
click at [153, 109] on div "[PERSON_NAME] [PERSON_NAME]" at bounding box center [140, 105] width 64 height 9
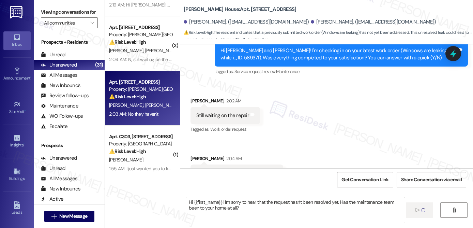
type textarea "Fetching suggested responses. Please feel free to read through the conversation…"
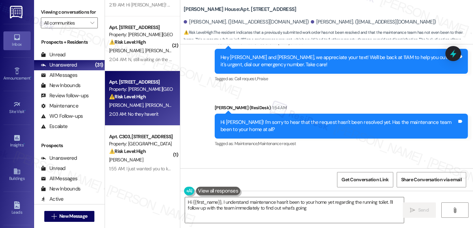
scroll to position [2236, 0]
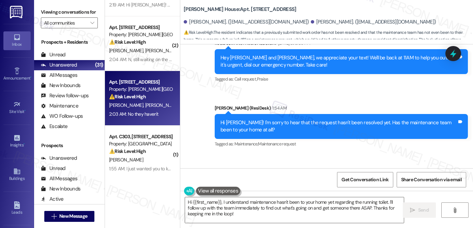
click at [233, 10] on b "[PERSON_NAME] House: Apt. [STREET_ADDRESS]" at bounding box center [240, 9] width 112 height 7
copy b "D0101"
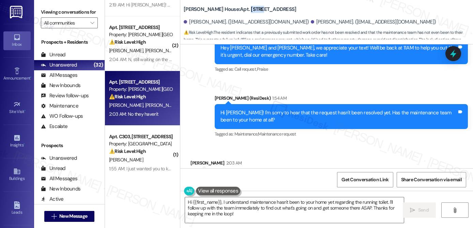
scroll to position [2264, 0]
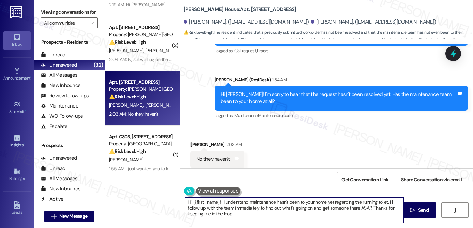
click at [230, 214] on textarea "Hi {{first_name}}, I understand maintenance hasn't been to your home yet regard…" at bounding box center [294, 210] width 219 height 26
drag, startPoint x: 237, startPoint y: 214, endPoint x: 171, endPoint y: 201, distance: 68.0
click at [171, 201] on div "( 1 ) Apt. 311, [STREET_ADDRESS] Property: York House ⚠️ Risk Level: High The r…" at bounding box center [289, 114] width 368 height 228
type textarea "Hi [PERSON_NAME], apologies for the confusion by this work order survey. As per…"
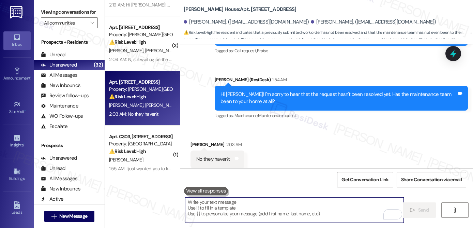
click at [204, 202] on textarea "To enrich screen reader interactions, please activate Accessibility in Grammarl…" at bounding box center [294, 210] width 219 height 26
paste textarea "Hi [PERSON_NAME], Apologies for any confusion caused by this work order survey.…"
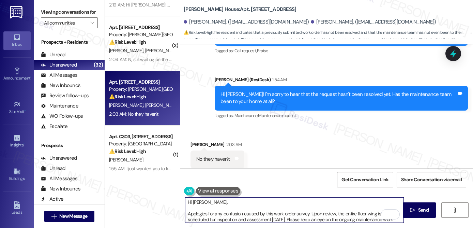
scroll to position [5, 0]
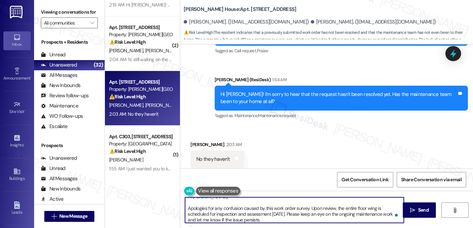
click at [187, 208] on textarea "Hi [PERSON_NAME], Apologies for any confusion caused by this work order survey.…" at bounding box center [294, 210] width 219 height 26
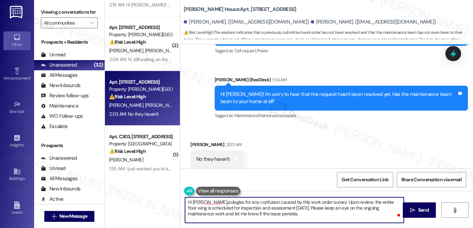
scroll to position [0, 0]
click at [278, 217] on textarea "Hi [PERSON_NAME], apologies for any confusion caused by this work order survey.…" at bounding box center [294, 210] width 219 height 26
type textarea "Hi [PERSON_NAME], apologies for any confusion caused by this work order survey.…"
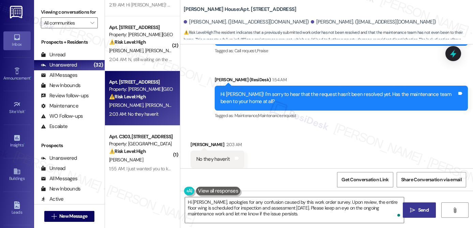
click at [415, 209] on span " Send" at bounding box center [418, 209] width 21 height 7
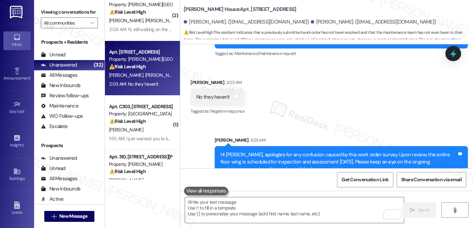
scroll to position [187, 0]
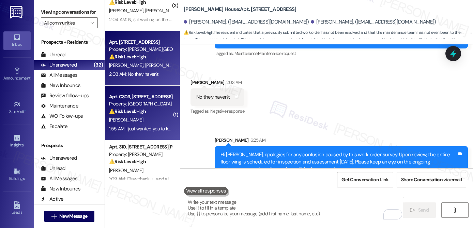
click at [150, 120] on div "[PERSON_NAME]" at bounding box center [140, 119] width 64 height 9
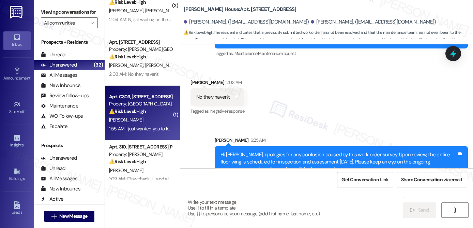
type textarea "Fetching suggested responses. Please feel free to read through the conversation…"
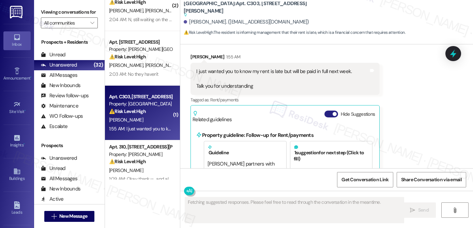
click at [325, 110] on button "Hide Suggestions" at bounding box center [331, 113] width 14 height 7
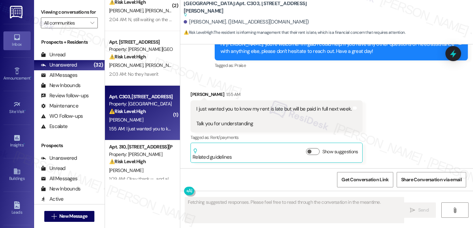
scroll to position [2198, 0]
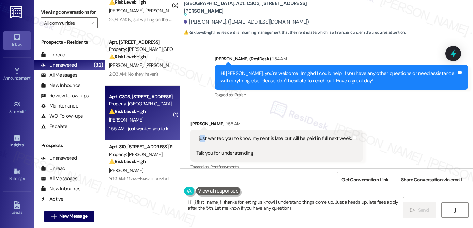
type textarea "Hi {{first_name}}, thanks for letting us know! I understand things come up. Jus…"
drag, startPoint x: 198, startPoint y: 109, endPoint x: 296, endPoint y: 110, distance: 98.4
click at [296, 135] on div "I just wanted you to know my rent is late but will be paid in full next week. T…" at bounding box center [273, 146] width 155 height 22
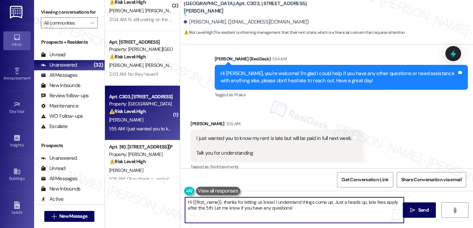
click at [223, 203] on textarea "Hi {{first_name}}, thanks for letting us know! I understand things come up. Jus…" at bounding box center [294, 210] width 219 height 26
drag, startPoint x: 227, startPoint y: 203, endPoint x: 283, endPoint y: 202, distance: 56.2
click at [283, 202] on textarea "Hi {{first_name}}, thanks for letting us know! I understand things come up. Jus…" at bounding box center [294, 210] width 219 height 26
click at [284, 208] on textarea "Hi {{first_name}}, thanks for letting us know! I understand things come up. Jus…" at bounding box center [294, 210] width 219 height 26
click at [187, 207] on textarea "Hi {{first_name}}, thanks for letting us know! I understand things come up. Jus…" at bounding box center [294, 210] width 219 height 26
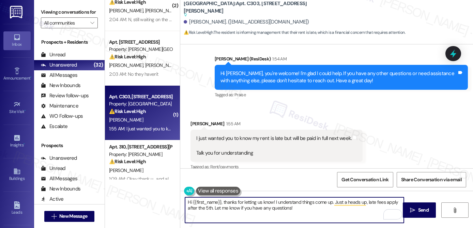
click at [297, 209] on textarea "Hi {{first_name}}, thanks for letting us know! I understand things come up. Jus…" at bounding box center [294, 210] width 219 height 26
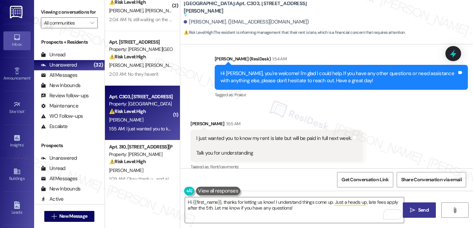
click at [418, 209] on span "Send" at bounding box center [423, 209] width 11 height 7
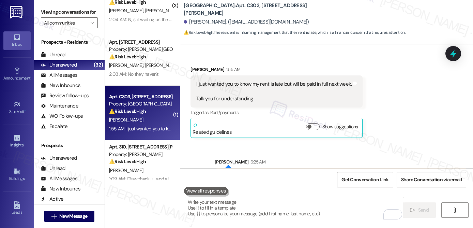
scroll to position [2253, 0]
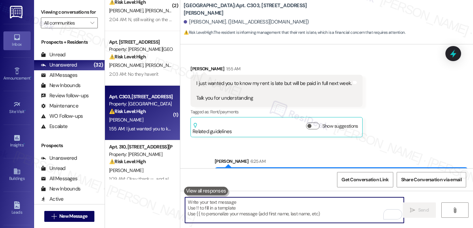
click at [302, 208] on textarea "To enrich screen reader interactions, please activate Accessibility in Grammarl…" at bounding box center [294, 210] width 219 height 26
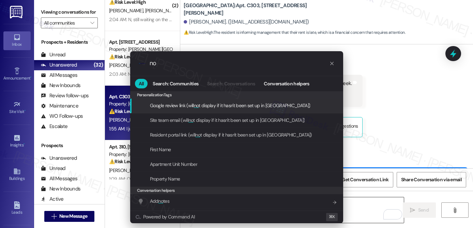
type input "n"
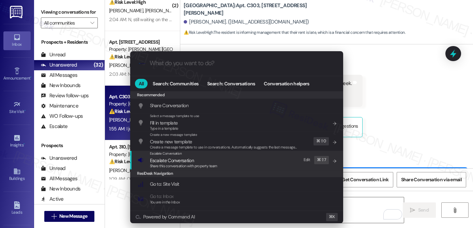
click at [270, 164] on div "Escalate Conversation Escalate Conversation Share this conversation with proper…" at bounding box center [237, 160] width 199 height 18
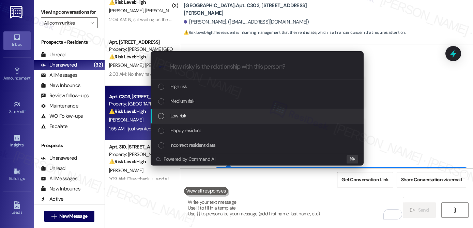
click at [179, 116] on span "Low risk" at bounding box center [178, 115] width 16 height 7
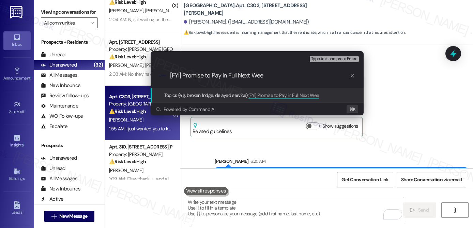
type input "[FYI] Promise to Pay in Full Next Week"
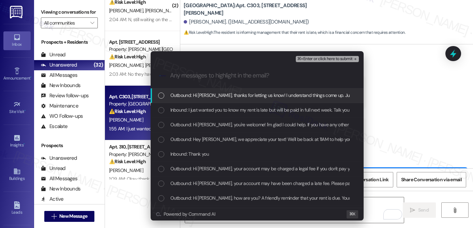
click at [221, 96] on span "Outbound: Hi Alesia, thanks for letting us know! I understand things come up. J…" at bounding box center [342, 94] width 344 height 7
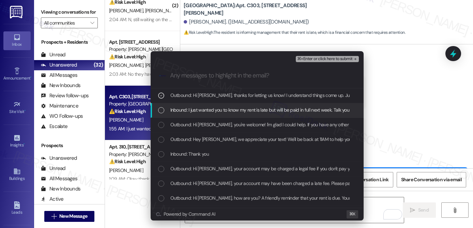
click at [221, 110] on span "Inbound: I just wanted you to know my rent is late but will be paid in full nex…" at bounding box center [278, 109] width 216 height 7
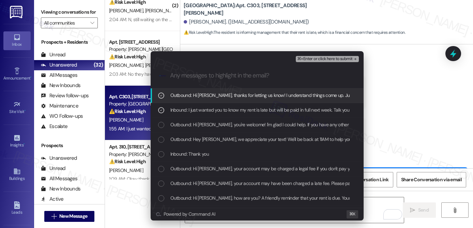
click at [308, 59] on span "⌘+Enter or click here to submit" at bounding box center [324, 59] width 55 height 5
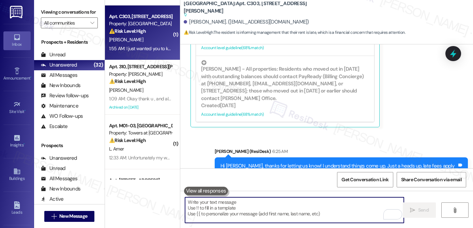
scroll to position [252, 0]
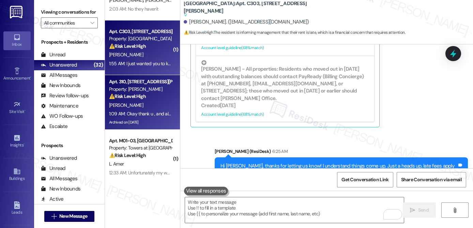
click at [142, 122] on div "Archived on 11/05/2024" at bounding box center [140, 122] width 64 height 9
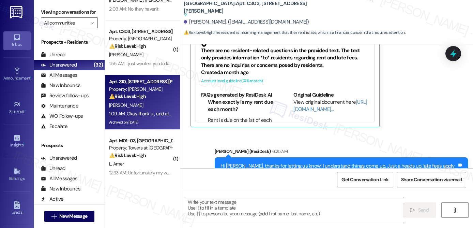
type textarea "Fetching suggested responses. Please feel free to read through the conversation…"
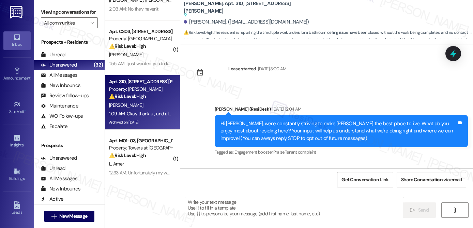
scroll to position [3552, 0]
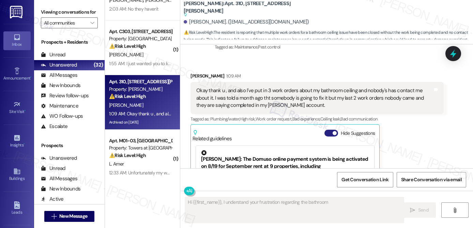
click at [328, 129] on button "Hide Suggestions" at bounding box center [331, 132] width 14 height 7
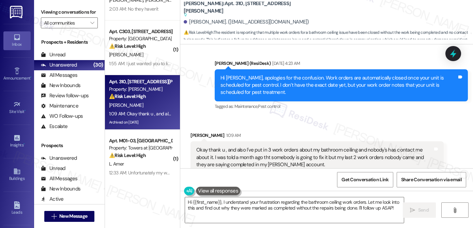
scroll to position [3420, 0]
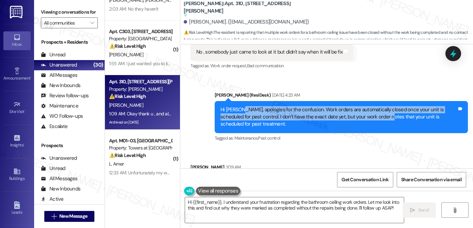
drag, startPoint x: 236, startPoint y: 85, endPoint x: 363, endPoint y: 91, distance: 127.5
click at [363, 106] on div "Hi Kiana, apologies for the confusion. Work orders are automatically closed onc…" at bounding box center [338, 117] width 236 height 22
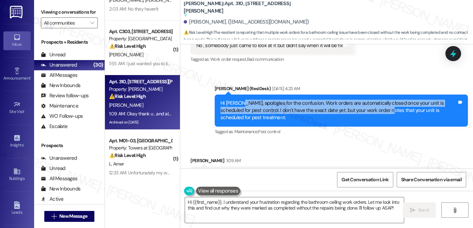
scroll to position [3436, 0]
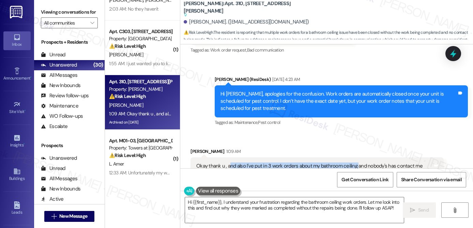
drag, startPoint x: 226, startPoint y: 133, endPoint x: 352, endPoint y: 136, distance: 126.1
click at [352, 162] on div "Okay thank u , and also I've put in 3 work orders about my bathroom ceiling and…" at bounding box center [314, 173] width 236 height 22
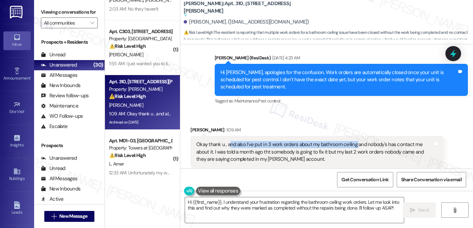
scroll to position [3461, 0]
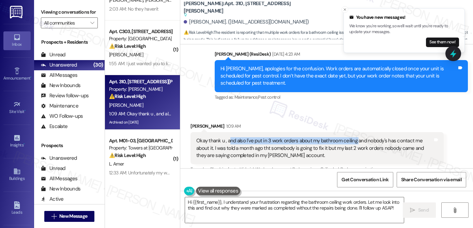
click at [211, 7] on b "YONO: Apt. 310, 1320 W. Somerville Ave Suggested actions and notes available fo…" at bounding box center [252, 9] width 136 height 18
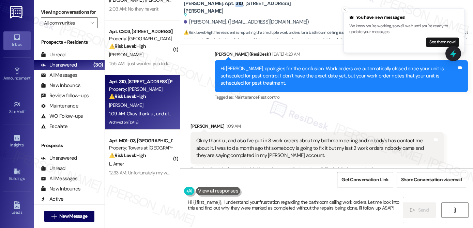
click at [211, 7] on b "YONO: Apt. 310, 1320 W. Somerville Ave Suggested actions and notes available fo…" at bounding box center [252, 9] width 136 height 18
copy b "310"
click at [324, 204] on textarea "Hi {{first_name}}, I understand your frustration regarding the bathroom ceiling…" at bounding box center [294, 210] width 219 height 26
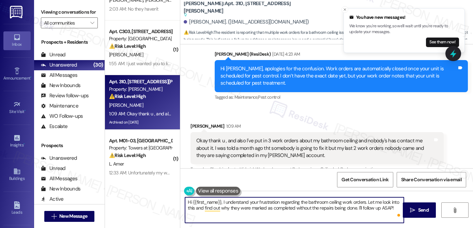
click at [221, 207] on textarea "Hi {{first_name}}, I understand your frustration regarding the bathroom ceiling…" at bounding box center [294, 210] width 219 height 26
drag, startPoint x: 392, startPoint y: 208, endPoint x: 378, endPoint y: 208, distance: 13.6
click at [378, 208] on textarea "Hi {{first_name}}, I understand your frustration regarding the bathroom ceiling…" at bounding box center [294, 210] width 219 height 26
type textarea "Hi {{first_name}}, I understand your frustration regarding the bathroom ceiling…"
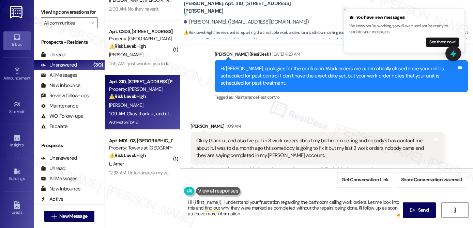
click at [345, 10] on icon "Close toast" at bounding box center [345, 9] width 4 height 4
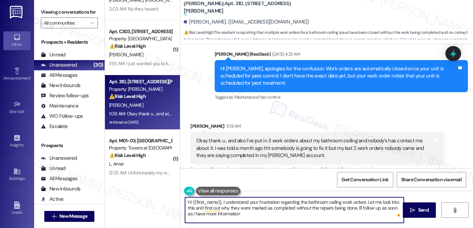
click at [302, 216] on textarea "Hi {{first_name}}, I understand your frustration regarding the bathroom ceiling…" at bounding box center [294, 210] width 219 height 26
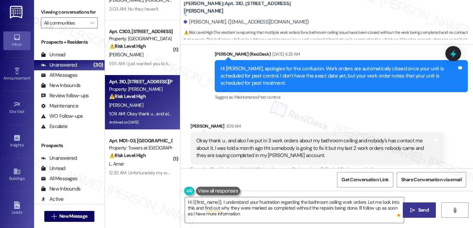
click at [415, 209] on span " Send" at bounding box center [418, 209] width 21 height 7
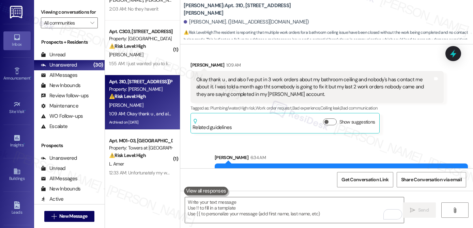
scroll to position [3503, 0]
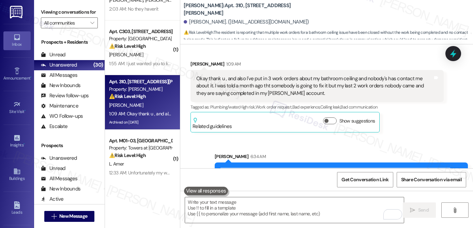
drag, startPoint x: 219, startPoint y: 140, endPoint x: 244, endPoint y: 154, distance: 28.8
click at [244, 167] on div "Hi Kiana, I understand your frustration regarding the bathroom ceiling work ord…" at bounding box center [338, 178] width 236 height 22
copy div "Hi Kiana, I understand your frustration regarding the bathroom ceiling work ord…"
click at [226, 207] on textarea "To enrich screen reader interactions, please activate Accessibility in Grammarl…" at bounding box center [294, 210] width 219 height 26
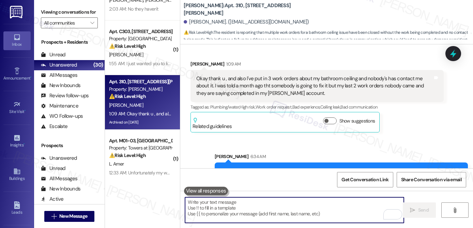
click at [226, 207] on textarea "To enrich screen reader interactions, please activate Accessibility in Grammarl…" at bounding box center [294, 210] width 219 height 26
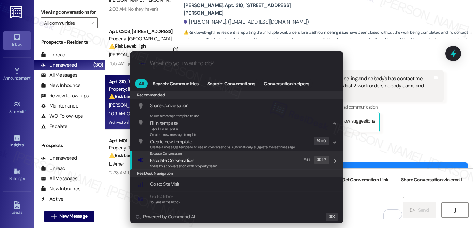
click at [209, 164] on span "Share this conversation with property team" at bounding box center [183, 165] width 67 height 5
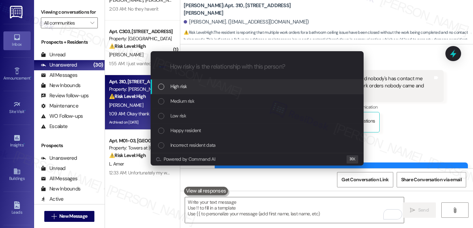
click at [188, 88] on div "High risk" at bounding box center [257, 85] width 199 height 7
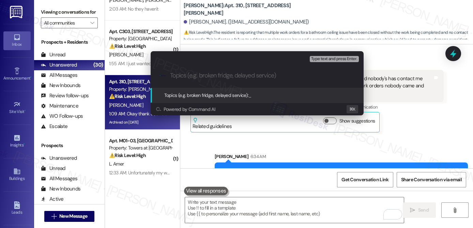
paste input "Follow-Up on Bathroom Ceiling Work Orders"
type input "Follow-Up on Bathroom Ceiling Work Orders"
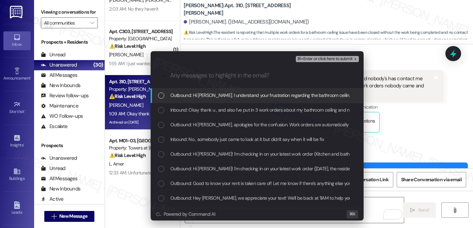
click at [192, 95] on span "Outbound: Hi Kiana, I understand your frustration regarding the bathroom ceilin…" at bounding box center [421, 94] width 503 height 7
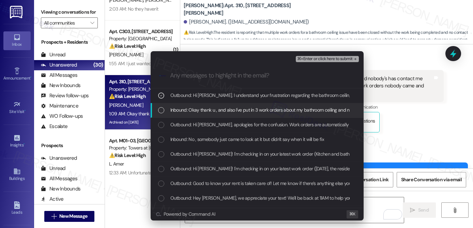
click at [200, 110] on span "Inbound: Okay thank u , and also I've put in 3 work orders about my bathroom ce…" at bounding box center [449, 109] width 559 height 7
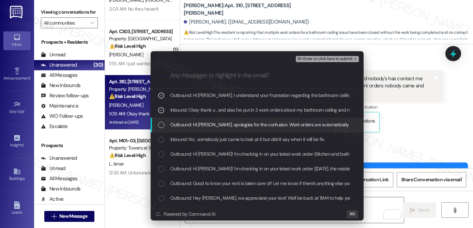
click at [196, 124] on span "Outbound: Hi Kiana, apologies for the confusion. Work orders are automatically …" at bounding box center [413, 124] width 486 height 7
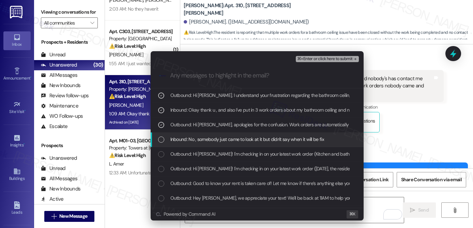
click at [197, 139] on span "Inbound: No , somebody just came to look at it but didn't say when it will be f…" at bounding box center [247, 138] width 154 height 7
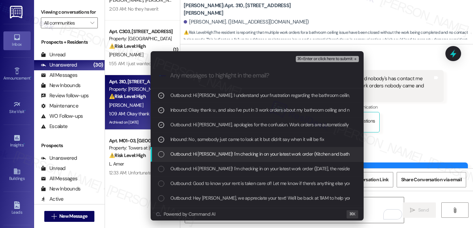
click at [197, 152] on span "Outbound: Hi Kiana! I'm checking in on your latest work order (Kitchen and bath…" at bounding box center [360, 153] width 381 height 7
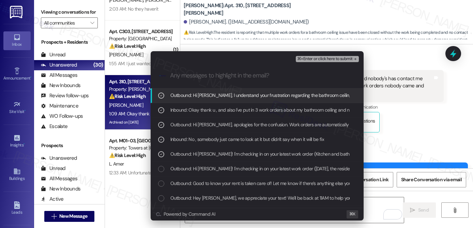
click at [309, 57] on span "⌘+Enter or click here to submit" at bounding box center [324, 59] width 55 height 5
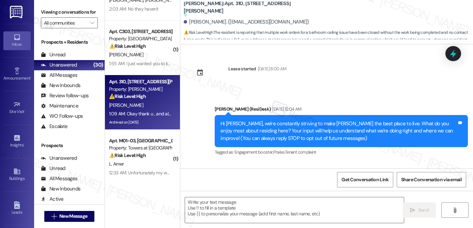
scroll to position [3559, 0]
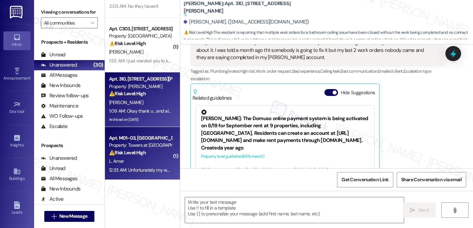
type textarea "Fetching suggested responses. Please feel free to read through the conversation…"
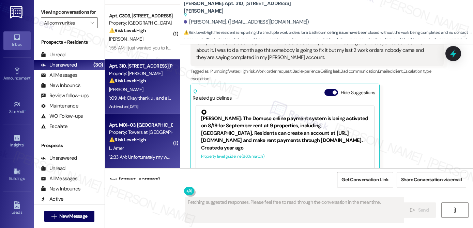
scroll to position [360, 0]
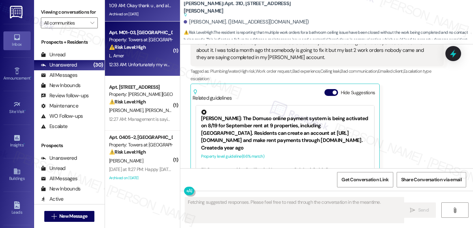
click at [139, 62] on div "12:33 AM: Unfortunately my washer leaked and none of my clothes dried. The prob…" at bounding box center [217, 64] width 216 height 6
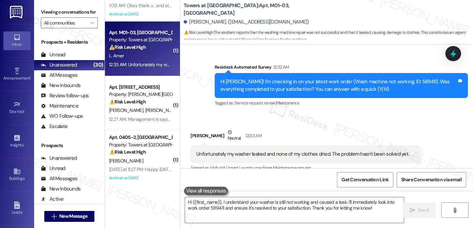
scroll to position [246, 0]
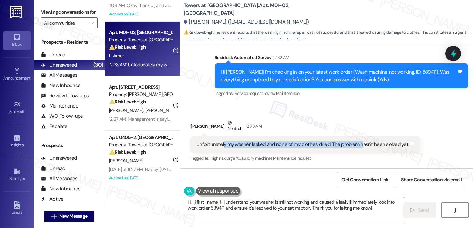
drag, startPoint x: 220, startPoint y: 143, endPoint x: 358, endPoint y: 145, distance: 138.0
click at [358, 145] on div "Unfortunately my washer leaked and none of my clothes dried. The problem hasn't…" at bounding box center [302, 144] width 213 height 7
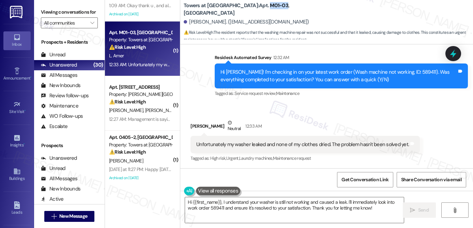
drag, startPoint x: 236, startPoint y: 7, endPoint x: 253, endPoint y: 11, distance: 17.3
click at [253, 11] on b "Towers at Wyncote: Apt. M01-03, 8440 Limekiln Pike" at bounding box center [252, 9] width 136 height 15
copy b "M01-03"
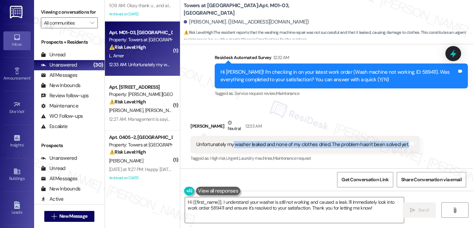
drag, startPoint x: 231, startPoint y: 145, endPoint x: 308, endPoint y: 149, distance: 76.8
click at [308, 149] on div "Unfortunately my washer leaked and none of my clothes dried. The problem hasn't…" at bounding box center [304, 144] width 229 height 17
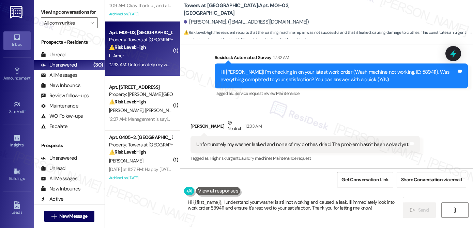
click at [222, 146] on div "Unfortunately my washer leaked and none of my clothes dried. The problem hasn't…" at bounding box center [302, 144] width 213 height 7
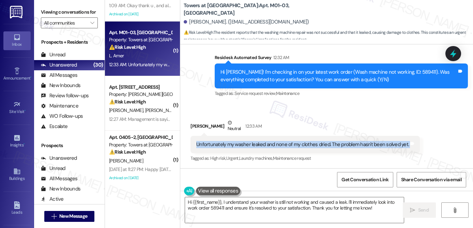
click at [222, 146] on div "Unfortunately my washer leaked and none of my clothes dried. The problem hasn't…" at bounding box center [302, 144] width 213 height 7
click at [196, 145] on div "Unfortunately my washer leaked and none of my clothes dried. The problem hasn't…" at bounding box center [302, 144] width 213 height 7
drag, startPoint x: 194, startPoint y: 144, endPoint x: 326, endPoint y: 144, distance: 132.5
click at [326, 144] on div "Unfortunately my washer leaked and none of my clothes dried. The problem hasn't…" at bounding box center [302, 144] width 213 height 7
copy div "Unfortunately my washer leaked and none of my clothes dried."
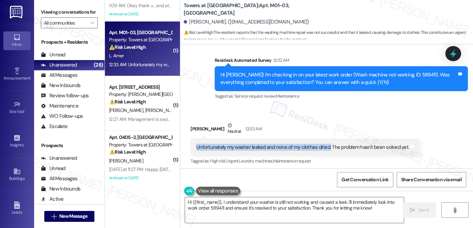
scroll to position [246, 0]
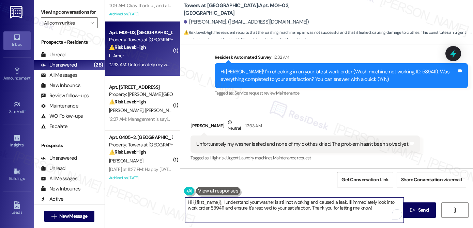
click at [196, 202] on textarea "Hi {{first_name}}, I understand your washer is still not working and caused a l…" at bounding box center [294, 210] width 219 height 26
click at [214, 203] on textarea "Hi {{first_name}}, I understand your washer is still not working and caused a l…" at bounding box center [294, 210] width 219 height 26
paste textarea "I’m sorry to hear about the trouble with your washer. To help us address this q…"
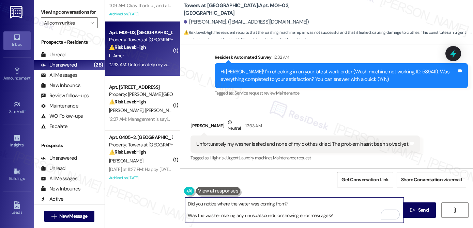
scroll to position [0, 0]
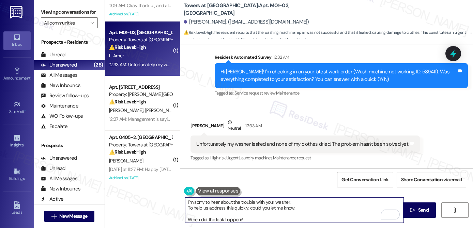
click at [189, 21] on div "Lila Amer. (lamer7310@gmail.com)" at bounding box center [246, 21] width 125 height 7
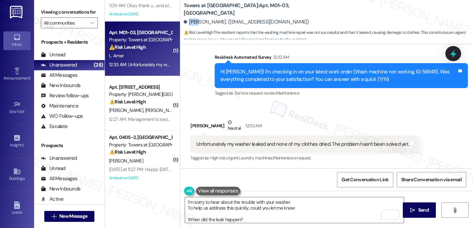
click at [189, 21] on div "Lila Amer. (lamer7310@gmail.com)" at bounding box center [246, 21] width 125 height 7
copy div "Lila"
click at [185, 201] on textarea "I’m sorry to hear about the trouble with your washer. To help us address this q…" at bounding box center [294, 210] width 219 height 26
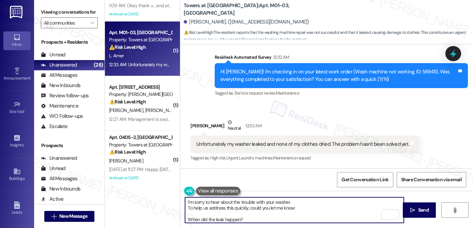
click at [306, 203] on textarea "I’m sorry to hear about the trouble with your washer. To help us address this q…" at bounding box center [294, 210] width 219 height 26
paste textarea "Lila"
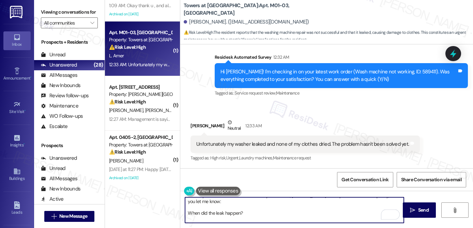
scroll to position [8, 0]
drag, startPoint x: 247, startPoint y: 209, endPoint x: 177, endPoint y: 208, distance: 69.8
click at [180, 208] on div "Towers at Wyncote: Apt. M01-03, 8440 Limekiln Pike Lila Amer. (lamer7310@gmail.…" at bounding box center [326, 114] width 293 height 228
click at [190, 209] on textarea "I’m sorry to hear about the trouble with your washer, Lila. To help us address …" at bounding box center [294, 210] width 219 height 26
click at [185, 210] on textarea "I’m sorry to hear about the trouble with your washer, Lila. To help us address …" at bounding box center [294, 210] width 219 height 26
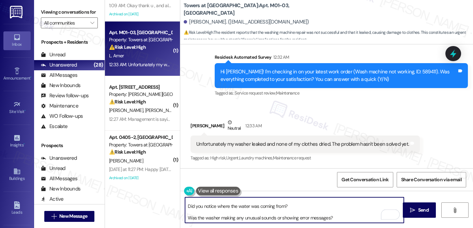
click at [185, 217] on textarea "I’m sorry to hear about the trouble with your washer, Lila. To help us address …" at bounding box center [294, 210] width 219 height 26
click at [207, 212] on textarea "I’m sorry to hear about the trouble with your washer, Lila. To help us address …" at bounding box center [294, 210] width 219 height 26
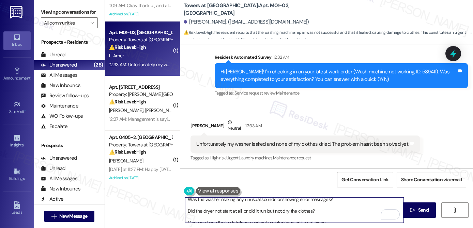
drag, startPoint x: 228, startPoint y: 211, endPoint x: 283, endPoint y: 214, distance: 56.0
click at [283, 214] on textarea "I’m sorry to hear about the trouble with your washer, Lila. To help us address …" at bounding box center [294, 210] width 219 height 26
click at [185, 211] on textarea "I’m sorry to hear about the trouble with your washer, Lila. To help us address …" at bounding box center [294, 210] width 219 height 26
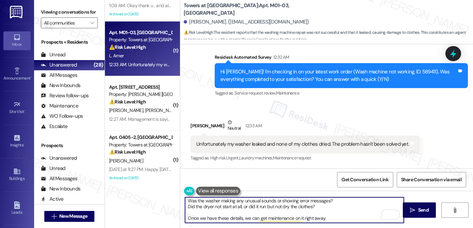
click at [253, 219] on textarea "I’m sorry to hear about the trouble with your washer, Lila. To help us address …" at bounding box center [294, 210] width 219 height 26
drag, startPoint x: 243, startPoint y: 218, endPoint x: 329, endPoint y: 219, distance: 86.2
click at [329, 219] on textarea "I’m sorry to hear about the trouble with your washer, Lila. To help us address …" at bounding box center [294, 210] width 219 height 26
click at [349, 218] on textarea "I’m sorry to hear about the trouble with your washer, Lila. To help us address …" at bounding box center [294, 210] width 219 height 26
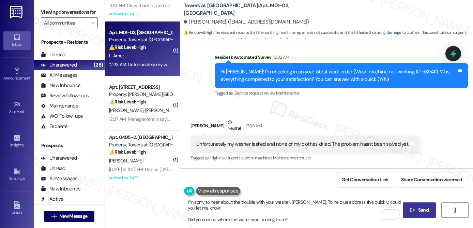
click at [425, 216] on button " Send" at bounding box center [419, 209] width 33 height 15
type textarea "Fetching suggested responses. Please feel free to read through the conversation…"
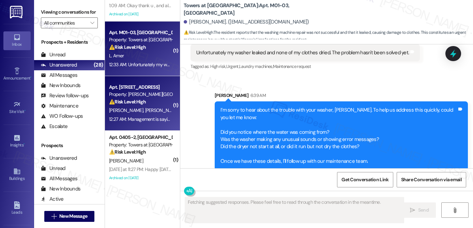
click at [154, 111] on div "J. Shelton E. Chouloute" at bounding box center [140, 110] width 64 height 9
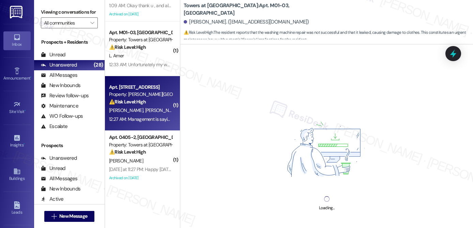
click at [154, 111] on div "J. Shelton E. Chouloute" at bounding box center [140, 110] width 64 height 9
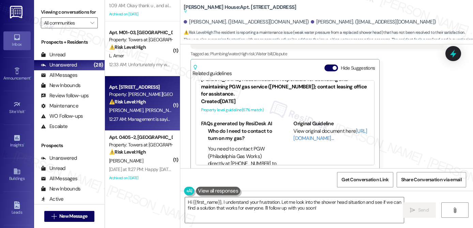
scroll to position [0, 0]
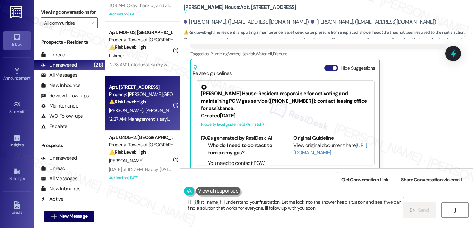
click at [327, 64] on button "Hide Suggestions" at bounding box center [331, 67] width 14 height 7
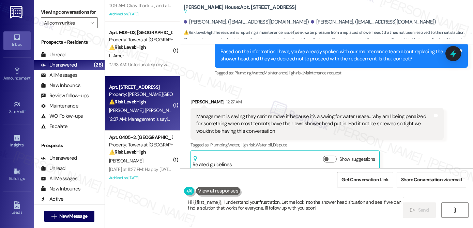
click at [318, 113] on div "Management is saying they can't remove it because it's a saving for water usage…" at bounding box center [314, 124] width 236 height 22
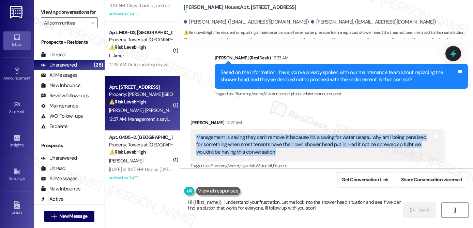
scroll to position [2108, 0]
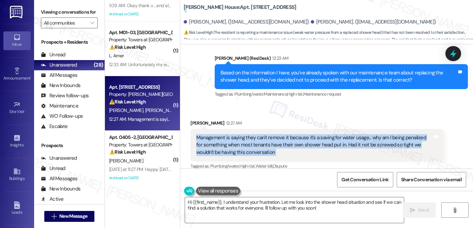
click at [293, 134] on div "Management is saying they can't remove it because it's a saving for water usage…" at bounding box center [314, 145] width 236 height 22
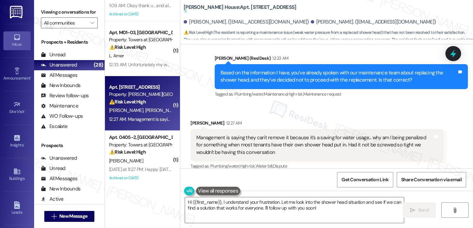
click at [293, 134] on div "Management is saying they can't remove it because it's a saving for water usage…" at bounding box center [314, 145] width 236 height 22
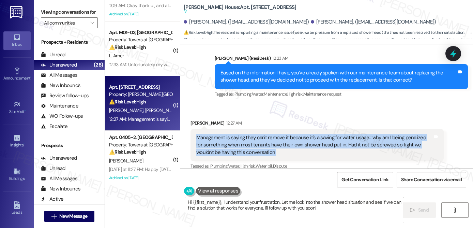
click at [317, 205] on textarea "Hi {{first_name}}, I understand your frustration. Let me look into the shower h…" at bounding box center [294, 210] width 219 height 26
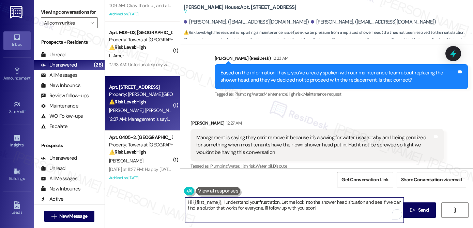
click at [317, 205] on textarea "Hi {{first_name}}, I understand your frustration. Let me look into the shower h…" at bounding box center [294, 210] width 219 height 26
click at [317, 209] on textarea "Hi {{first_name}}, I understand your frustration. Let me look into the shower h…" at bounding box center [294, 210] width 219 height 26
click at [192, 119] on div "Evrodie Chouloute 12:27 AM" at bounding box center [316, 124] width 253 height 10
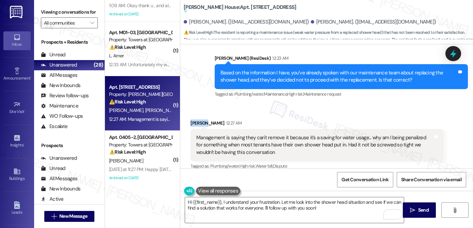
copy div "Evrodie"
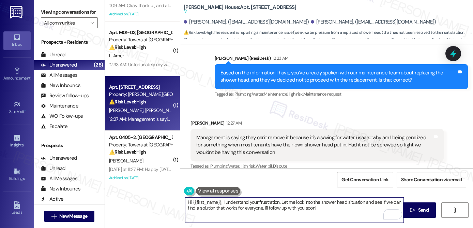
drag, startPoint x: 218, startPoint y: 202, endPoint x: 190, endPoint y: 203, distance: 28.3
click at [190, 203] on textarea "Hi {{first_name}}, I understand your frustration. Let me look into the shower h…" at bounding box center [294, 210] width 219 height 26
paste textarea "Evrodie"
type textarea "Hi Evrodie, I understand your frustration. Let me look into the shower head sit…"
click at [419, 211] on span "Send" at bounding box center [423, 209] width 11 height 7
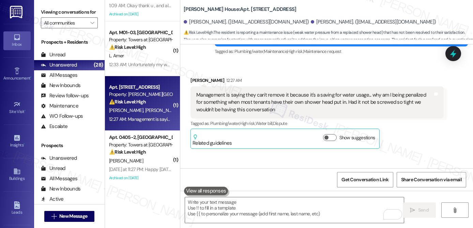
scroll to position [2183, 0]
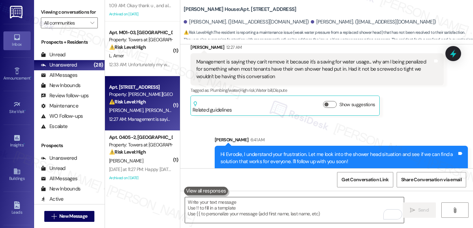
click at [311, 210] on textarea "To enrich screen reader interactions, please activate Accessibility in Grammarl…" at bounding box center [294, 210] width 219 height 26
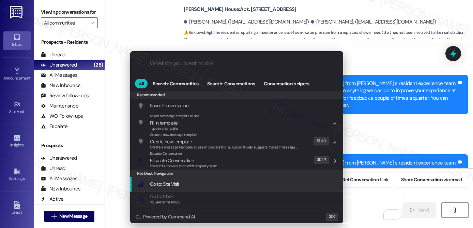
scroll to position [2183, 0]
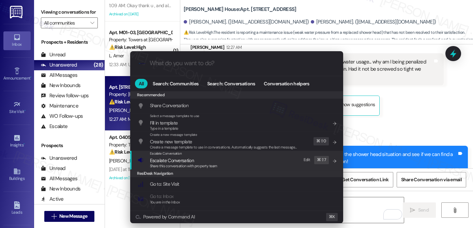
click at [241, 163] on div "Escalate Conversation Escalate Conversation Share this conversation with proper…" at bounding box center [237, 160] width 199 height 18
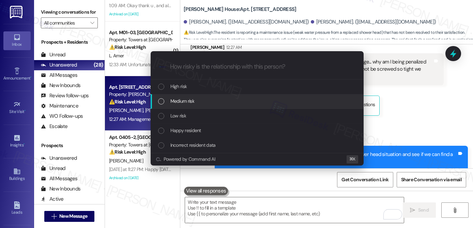
click at [232, 98] on div "Medium risk" at bounding box center [257, 100] width 199 height 7
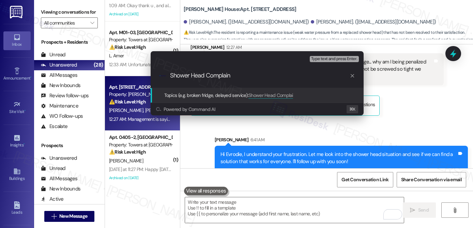
type input "Shower Head Complaint"
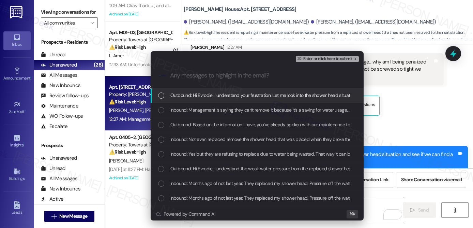
click at [237, 94] on span "Outbound: Hi Evrodie, I understand your frustration. Let me look into the showe…" at bounding box center [345, 94] width 351 height 7
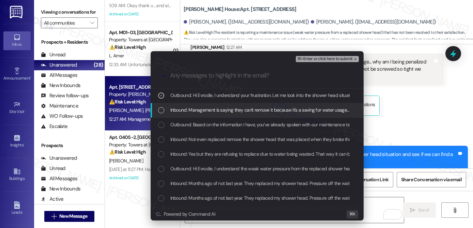
click at [234, 110] on span "Inbound: Management is saying they can't remove it because it's a saving for wa…" at bounding box center [424, 109] width 509 height 7
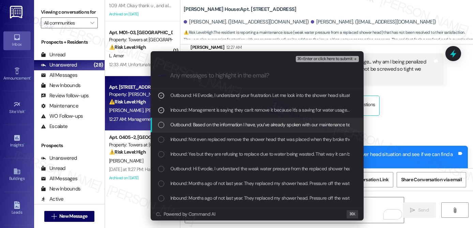
click at [230, 125] on span "Outbound: Based on the information I have, you’ve already spoken with our maint…" at bounding box center [371, 124] width 402 height 7
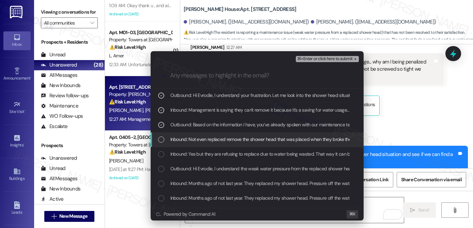
click at [223, 141] on span "Inbound: Not even replaced remove the shower head that was placed when they bro…" at bounding box center [340, 138] width 340 height 7
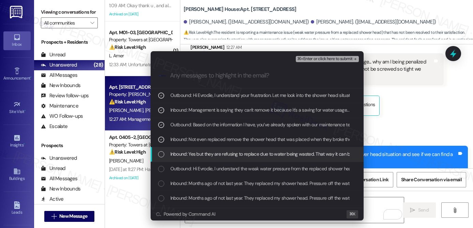
click at [219, 155] on span "Inbound: Yes but they are refusing to replace due to water being wasted. That w…" at bounding box center [473, 153] width 606 height 7
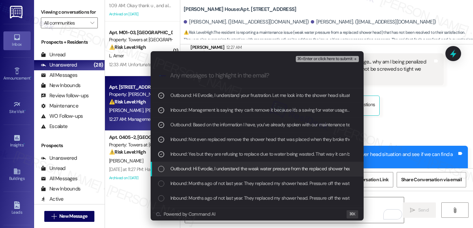
click at [212, 172] on span "Outbound: Hi Evrodie, I understand the weak water pressure from the replaced sh…" at bounding box center [391, 168] width 442 height 7
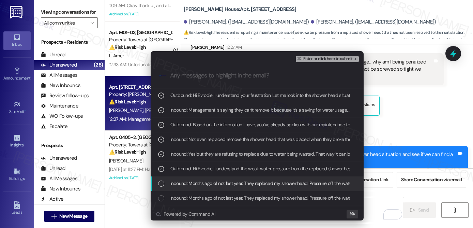
click at [209, 184] on span "Inbound: Months ago of not last year. They replaced my shower head. Pressure of…" at bounding box center [321, 182] width 303 height 7
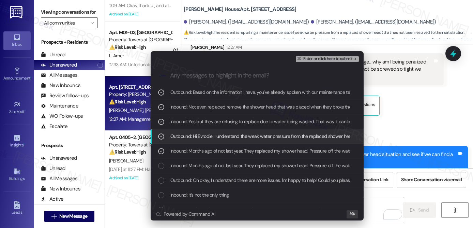
scroll to position [34, 0]
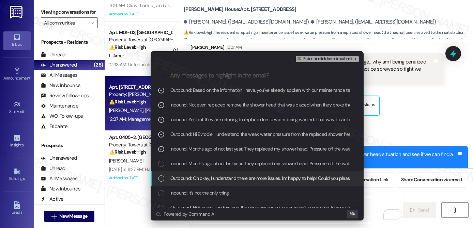
click at [211, 181] on span "Outbound: Oh okay, I understand there are more issues. I'm happy to help! Could…" at bounding box center [344, 177] width 349 height 7
click at [244, 179] on span "Outbound: Oh okay, I understand there are more issues. I'm happy to help! Could…" at bounding box center [344, 177] width 349 height 7
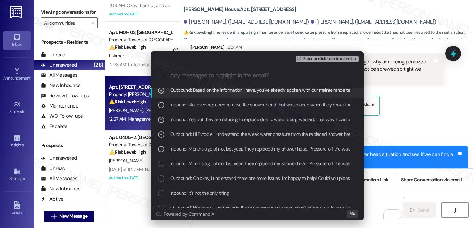
click at [305, 57] on span "⌘+Enter or click here to submit" at bounding box center [324, 59] width 55 height 5
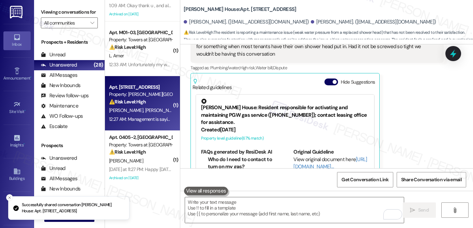
scroll to position [2220, 0]
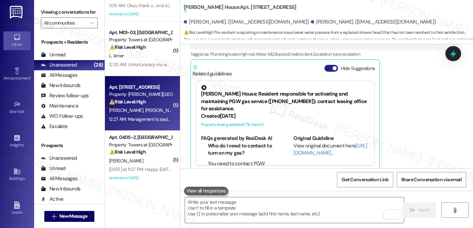
click at [328, 65] on button "Hide Suggestions" at bounding box center [331, 68] width 14 height 7
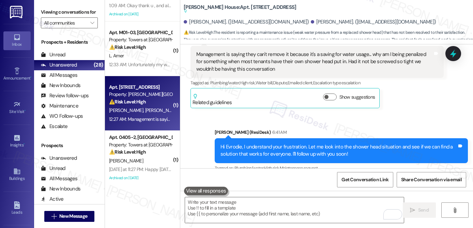
scroll to position [2194, 0]
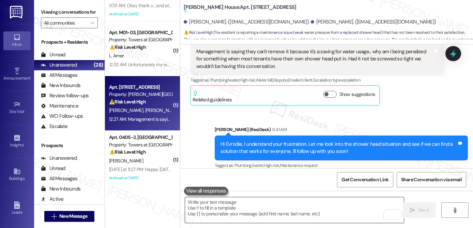
click at [250, 207] on textarea "To enrich screen reader interactions, please activate Accessibility in Grammarl…" at bounding box center [294, 210] width 219 height 26
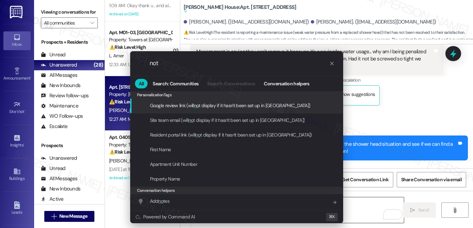
type input "note"
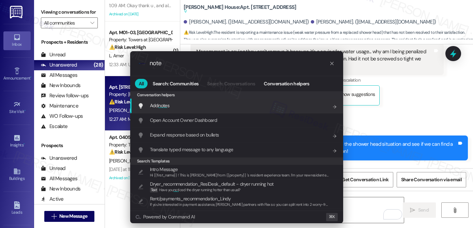
click at [241, 108] on div "Add note s Add shortcut" at bounding box center [237, 105] width 199 height 7
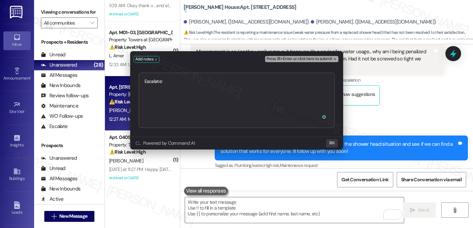
type textarea "Escalate: Shower Head Complaint"
click at [299, 60] on span "Press ⌘+Enter or click here to submit" at bounding box center [299, 59] width 66 height 5
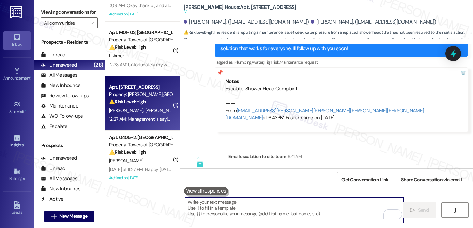
scroll to position [2426, 0]
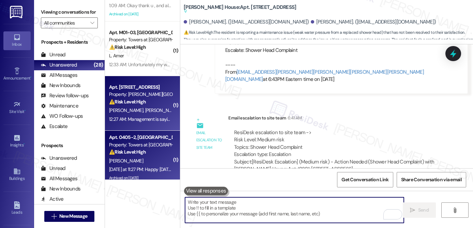
click at [152, 152] on div "⚠️ Risk Level: High The resident is reporting a multitude of unresolved issues …" at bounding box center [140, 151] width 63 height 7
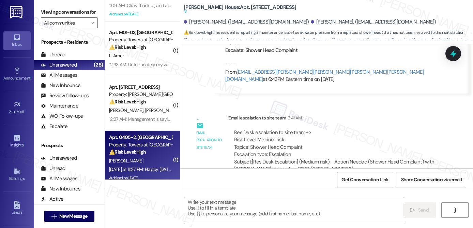
type textarea "Fetching suggested responses. Please feel free to read through the conversation…"
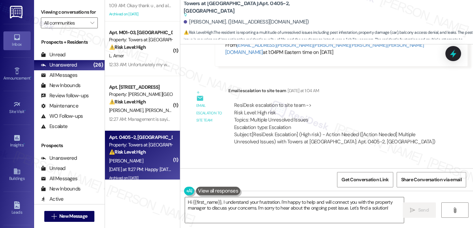
scroll to position [6803, 0]
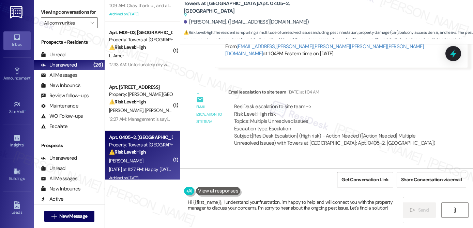
click at [243, 187] on div "Happy Friday. I appreciate you helping me out. I would love to actually speak w…" at bounding box center [314, 198] width 236 height 22
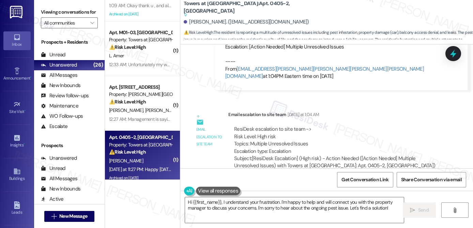
scroll to position [6770, 0]
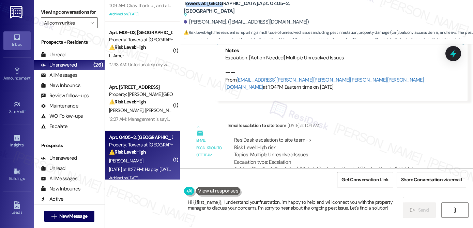
drag, startPoint x: 182, startPoint y: 7, endPoint x: 219, endPoint y: 6, distance: 36.5
click at [219, 6] on b "Towers at Wyncote: Apt. 0405-2, 8440 Limekiln Pike Suggested actions and notes …" at bounding box center [252, 9] width 136 height 18
click at [224, 7] on b "Towers at Wyncote: Apt. 0405-2, 8440 Limekiln Pike Suggested actions and notes …" at bounding box center [252, 9] width 136 height 18
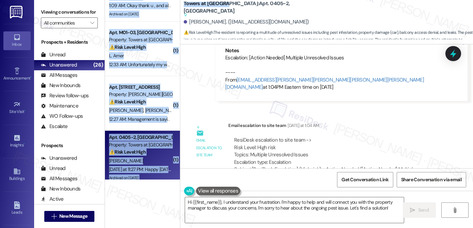
drag, startPoint x: 224, startPoint y: 8, endPoint x: 175, endPoint y: 6, distance: 49.1
click at [175, 6] on div "Apt. D0101, 2607 Welsh Rd Property: Joshua House ⚠️ Risk Level: High The reside…" at bounding box center [289, 114] width 368 height 228
click at [193, 9] on b "Towers at Wyncote: Apt. 0405-2, 8440 Limekiln Pike Suggested actions and notes …" at bounding box center [252, 9] width 136 height 18
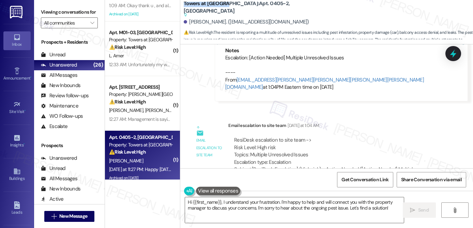
drag, startPoint x: 182, startPoint y: 7, endPoint x: 223, endPoint y: 5, distance: 41.6
click at [223, 5] on b "Towers at Wyncote: Apt. 0405-2, 8440 Limekiln Pike Suggested actions and notes …" at bounding box center [252, 9] width 136 height 18
copy b "Towers at Wyncote"
click at [290, 217] on textarea "Hi {{first_name}}, I understand your frustration. I'm happy to help and will co…" at bounding box center [294, 210] width 219 height 26
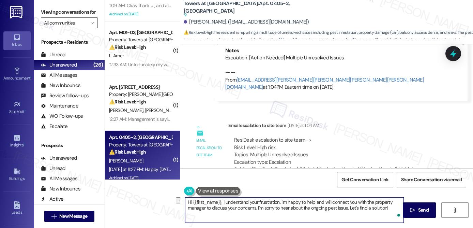
drag, startPoint x: 278, startPoint y: 202, endPoint x: 370, endPoint y: 201, distance: 91.3
click at [370, 201] on textarea "Hi {{first_name}}, I understand your frustration. I'm happy to help and will co…" at bounding box center [294, 210] width 219 height 26
click at [205, 207] on textarea "Hi {{first_name}}, I understand your frustration. You may reach out to our prop…" at bounding box center [294, 210] width 219 height 26
paste textarea "215-885-1300"
click at [195, 22] on div "Dana Davies. (dgldav4@gmail.com)" at bounding box center [246, 21] width 125 height 7
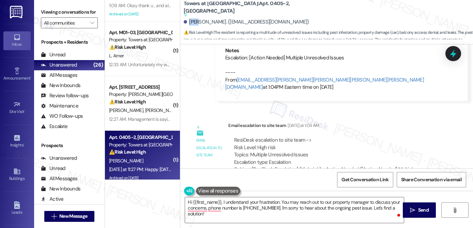
click at [195, 22] on div "Dana Davies. (dgldav4@gmail.com)" at bounding box center [246, 21] width 125 height 7
copy div "Dana"
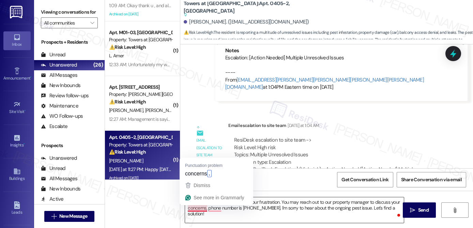
click at [191, 208] on textarea "Hi {{first_name}}, I understand your frustration. You may reach out to our prop…" at bounding box center [294, 210] width 219 height 26
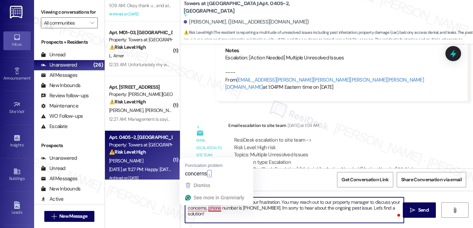
drag, startPoint x: 255, startPoint y: 215, endPoint x: 247, endPoint y: 213, distance: 8.3
click at [255, 215] on textarea "Hi {{first_name}}, I understand your frustration. You may reach out to our prop…" at bounding box center [294, 210] width 219 height 26
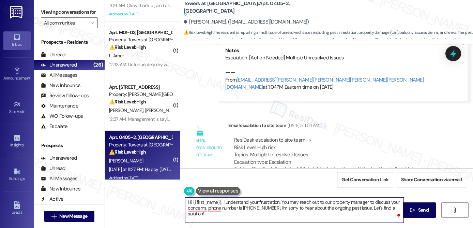
drag, startPoint x: 190, startPoint y: 201, endPoint x: 200, endPoint y: 202, distance: 9.9
click at [200, 202] on textarea "Hi {{first_name}}, I understand your frustration. You may reach out to our prop…" at bounding box center [294, 210] width 219 height 26
paste textarea "Dana"
drag, startPoint x: 200, startPoint y: 202, endPoint x: 217, endPoint y: 204, distance: 17.9
click at [217, 204] on textarea "Hi Dana_name}}, I understand your frustration. You may reach out to our propert…" at bounding box center [294, 210] width 219 height 26
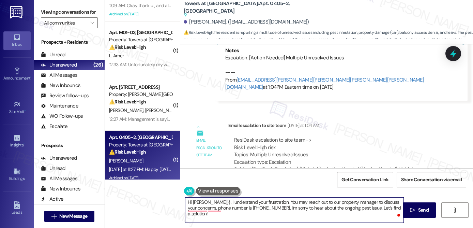
type textarea "Hi Dana, I understand your frustration. You may reach out to our property manag…"
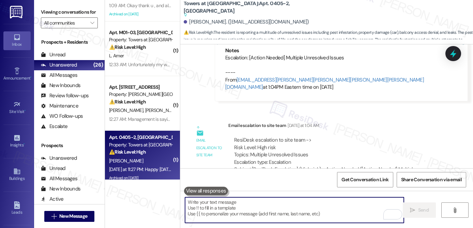
click at [216, 205] on textarea "To enrich screen reader interactions, please activate Accessibility in Grammarl…" at bounding box center [294, 210] width 219 height 26
paste textarea "Hi Dana, I understand your frustration. You can contact our property manager at…"
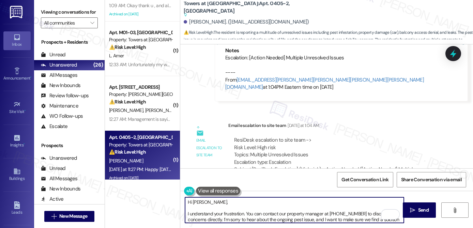
scroll to position [5, 0]
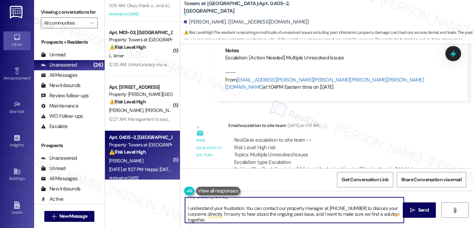
click at [181, 209] on div "Hi Dana, I understand your frustration. You can contact our property manager at…" at bounding box center [290, 210] width 219 height 26
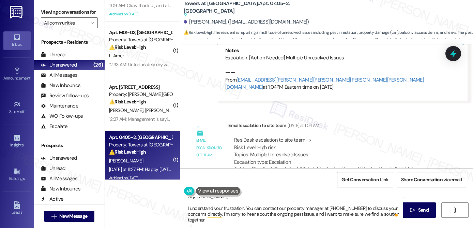
click at [186, 206] on textarea "Hi Dana, I understand your frustration. You can contact our property manager at…" at bounding box center [294, 210] width 219 height 26
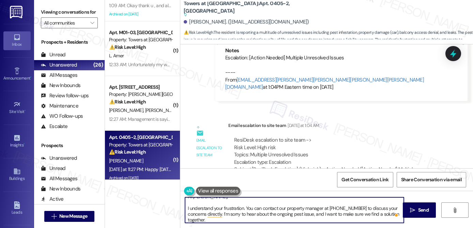
click at [185, 208] on textarea "Hi Dana, I understand your frustration. You can contact our property manager at…" at bounding box center [294, 210] width 219 height 26
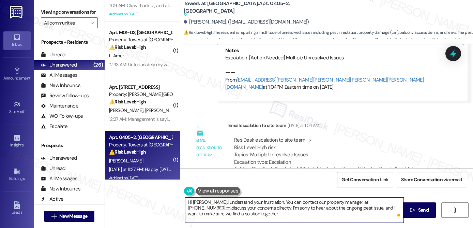
scroll to position [0, 0]
click at [252, 216] on textarea "Hi Dana, I understand your frustration. You can contact our property manager at…" at bounding box center [294, 210] width 219 height 26
type textarea "Hi Dana, I understand your frustration. You can contact our property manager at…"
click at [424, 216] on button " Send" at bounding box center [419, 209] width 33 height 15
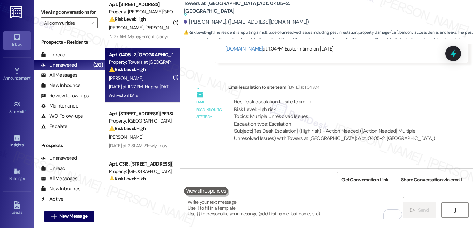
scroll to position [450, 0]
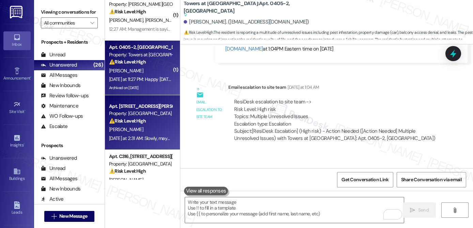
click at [139, 135] on div "Yesterday at 2:31 AM: Slowly, maybe an inch deep by the end of my shower Yester…" at bounding box center [180, 138] width 142 height 6
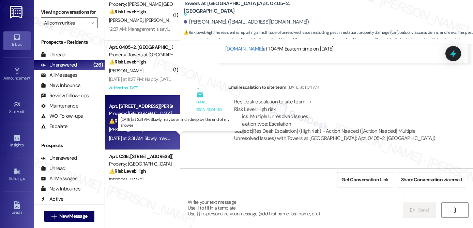
type textarea "Fetching suggested responses. Please feel free to read through the conversation…"
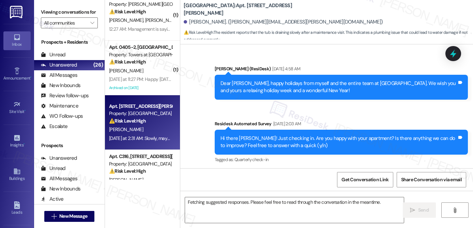
scroll to position [2508, 0]
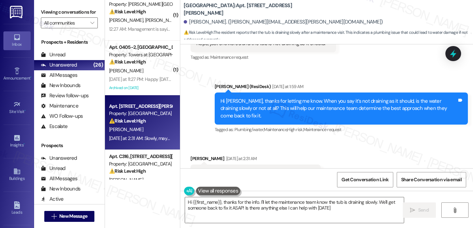
type textarea "Hi {{first_name}}, thanks for the info. I'll let the maintenance team know the …"
drag, startPoint x: 237, startPoint y: 85, endPoint x: 337, endPoint y: 84, distance: 100.1
click at [337, 97] on div "Hi Marsha, thanks for letting me know. When you say it’s not draining as it sho…" at bounding box center [338, 108] width 236 height 22
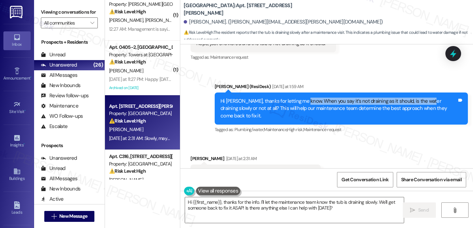
drag, startPoint x: 302, startPoint y: 79, endPoint x: 422, endPoint y: 80, distance: 119.6
click at [422, 97] on div "Hi Marsha, thanks for letting me know. When you say it’s not draining as it sho…" at bounding box center [338, 108] width 236 height 22
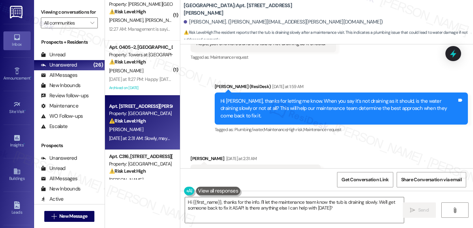
drag, startPoint x: 225, startPoint y: 144, endPoint x: 262, endPoint y: 144, distance: 36.1
click at [262, 169] on div "Slowly, maybe an inch deep by the end of my shower" at bounding box center [252, 172] width 113 height 7
drag, startPoint x: 238, startPoint y: 145, endPoint x: 293, endPoint y: 143, distance: 54.5
click at [293, 169] on div "Slowly, maybe an inch deep by the end of my shower" at bounding box center [252, 172] width 113 height 7
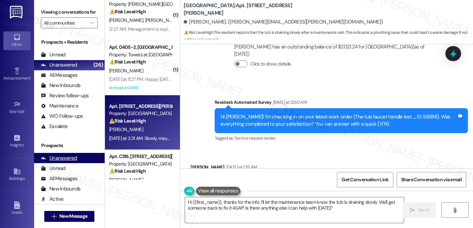
scroll to position [2370, 0]
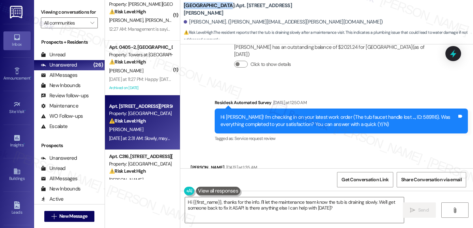
drag, startPoint x: 181, startPoint y: 10, endPoint x: 223, endPoint y: 10, distance: 42.2
click at [223, 10] on b "Sedgwick Gardens: Apt. D121, 440 W. Sedgwick St" at bounding box center [252, 9] width 136 height 15
copy b "Sedgwick Gardens"
click at [240, 10] on b "Sedgwick Gardens: Apt. D121, 440 W. Sedgwick St" at bounding box center [252, 9] width 136 height 15
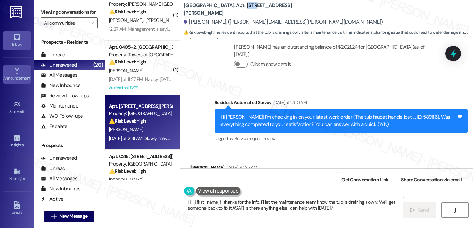
copy b "D121"
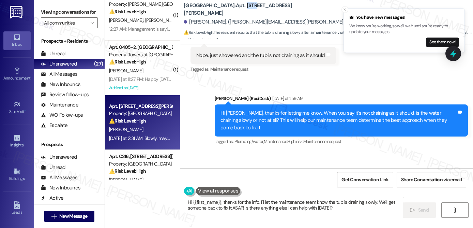
scroll to position [2463, 0]
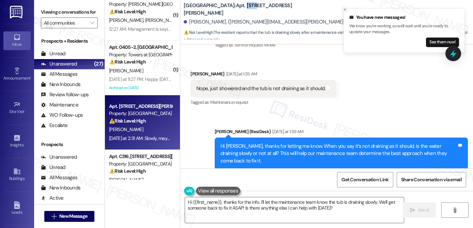
click at [344, 10] on line "Close toast" at bounding box center [345, 10] width 2 height 2
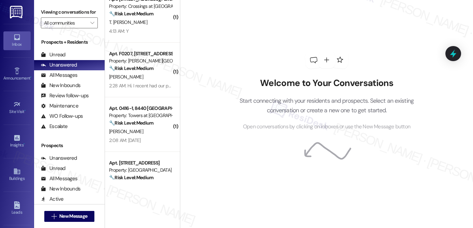
scroll to position [497, 0]
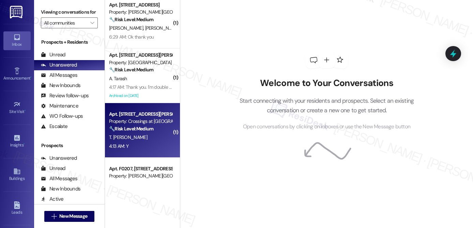
click at [155, 146] on div "4:13 AM: Y 4:13 AM: Y" at bounding box center [140, 146] width 64 height 9
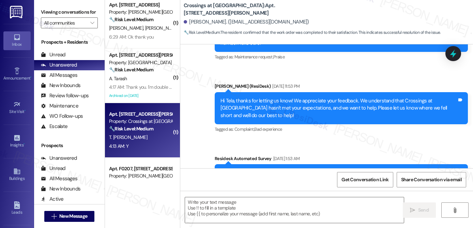
type textarea "Fetching suggested responses. Please feel free to read through the conversation…"
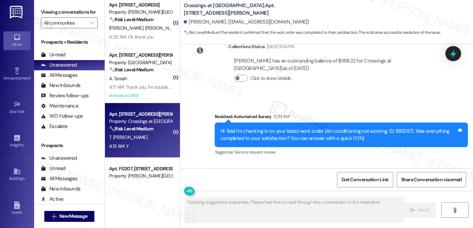
scroll to position [1343, 0]
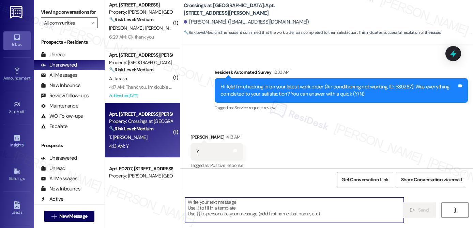
click at [275, 213] on textarea at bounding box center [294, 210] width 219 height 26
click at [276, 214] on textarea "To enrich screen reader interactions, please activate Accessibility in Grammarl…" at bounding box center [294, 210] width 219 height 26
click at [241, 212] on textarea "To enrich screen reader interactions, please activate Accessibility in Grammarl…" at bounding box center [294, 210] width 219 height 26
paste textarea "Hi {{first_name}}, I'm so glad to hear the work order was completed to your sat…"
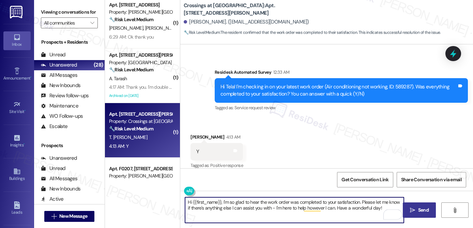
type textarea "Hi {{first_name}}, I'm so glad to hear the work order was completed to your sat…"
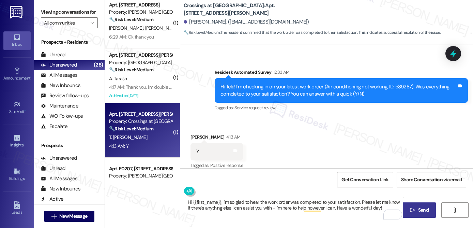
click at [413, 213] on span " Send" at bounding box center [418, 209] width 21 height 7
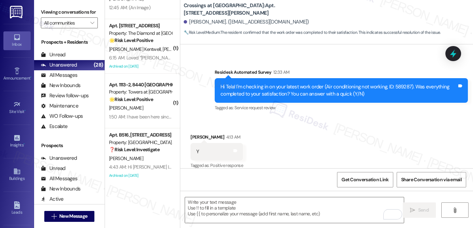
scroll to position [1259, 0]
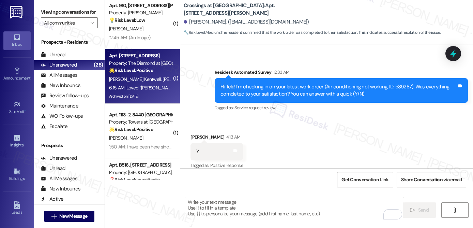
click at [156, 88] on div "6:15 AM: Loved “[PERSON_NAME] (The Diamond at [GEOGRAPHIC_DATA]): Great news, […" at bounding box center [334, 87] width 451 height 6
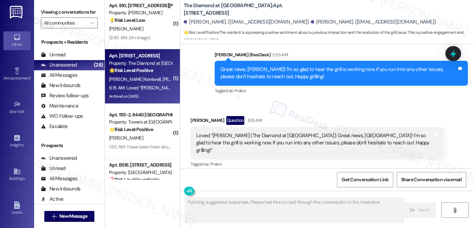
scroll to position [3164, 0]
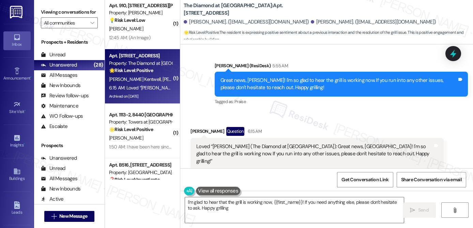
type textarea "I'm glad to hear that the grill is working now, {{first_name}}! If you need any…"
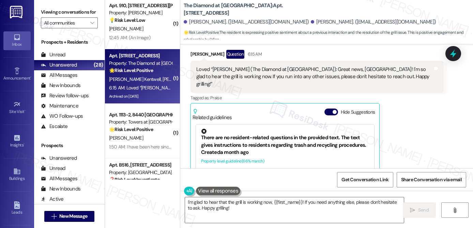
scroll to position [3255, 0]
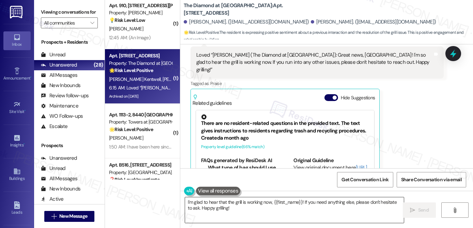
click at [213, 207] on textarea "I'm glad to hear that the grill is working now, {{first_name}}! If you need any…" at bounding box center [294, 210] width 219 height 26
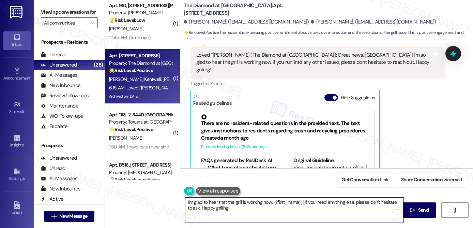
click at [212, 207] on textarea "I'm glad to hear that the grill is working now, {{first_name}}! If you need any…" at bounding box center [294, 210] width 219 height 26
click at [213, 207] on textarea "I'm glad to hear that the grill is working now, {{first_name}}! If you need any…" at bounding box center [294, 210] width 219 height 26
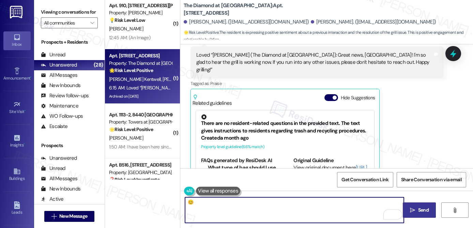
type textarea "😊"
click at [410, 205] on button " Send" at bounding box center [419, 209] width 33 height 15
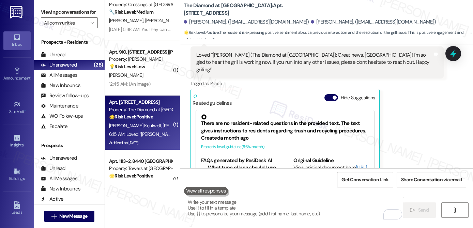
scroll to position [1196, 0]
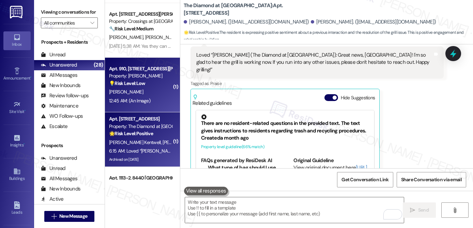
click at [153, 95] on div "[PERSON_NAME]" at bounding box center [140, 92] width 64 height 9
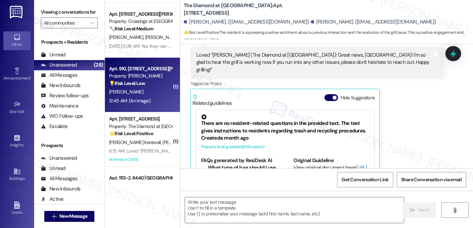
type textarea "Fetching suggested responses. Please feel free to read through the conversation…"
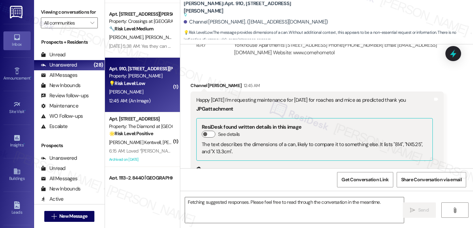
scroll to position [7939, 0]
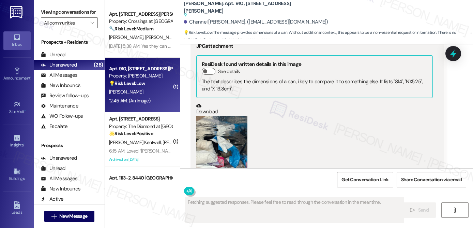
click at [225, 118] on button "Zoom image" at bounding box center [221, 149] width 51 height 68
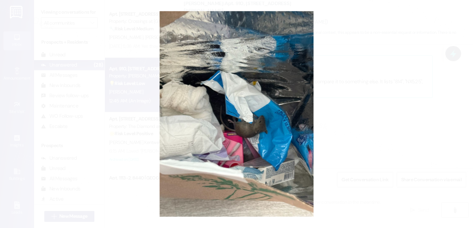
drag, startPoint x: 370, startPoint y: 143, endPoint x: 337, endPoint y: 137, distance: 33.2
click at [370, 143] on button "Unzoom image" at bounding box center [236, 114] width 473 height 228
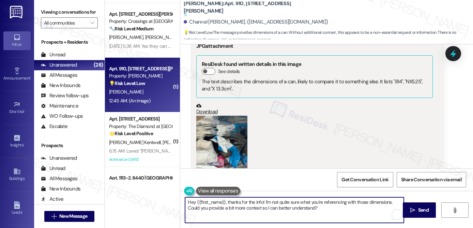
drag, startPoint x: 221, startPoint y: 204, endPoint x: 305, endPoint y: 208, distance: 83.9
click at [305, 208] on textarea "Hey {{first_name}}, thanks for the info! I'm not quite sure what you're referen…" at bounding box center [294, 210] width 219 height 26
click at [324, 212] on textarea "Hey {{first_name}}, thanks for the info! I'm not quite sure what you're referen…" at bounding box center [294, 210] width 219 height 26
click at [332, 211] on textarea "Hey {{first_name}}, thanks for the info! I'm not quite sure what you're referen…" at bounding box center [294, 210] width 219 height 26
click at [211, 8] on b "YONO: Apt. 910, 1320 W. Somerville Ave Suggested actions and notes available fo…" at bounding box center [252, 9] width 136 height 18
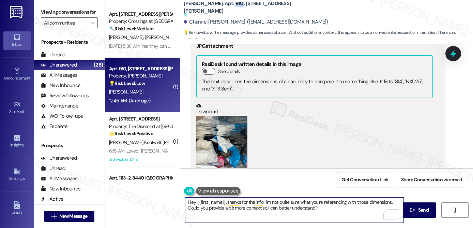
click at [211, 8] on b "YONO: Apt. 910, 1320 W. Somerville Ave Suggested actions and notes available fo…" at bounding box center [252, 9] width 136 height 18
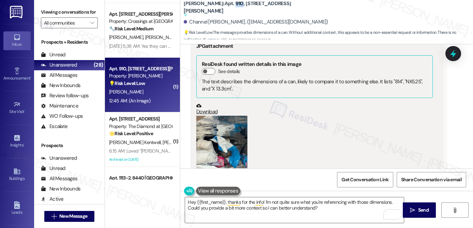
copy b "910"
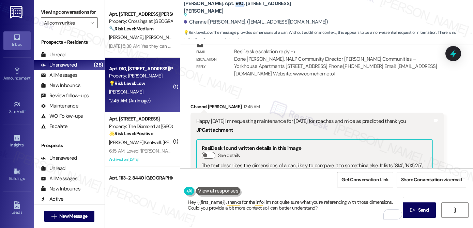
scroll to position [7853, 0]
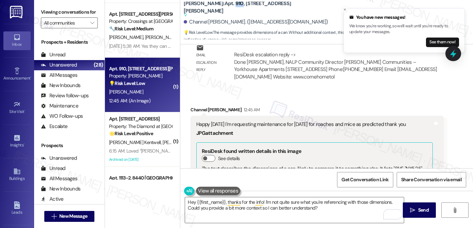
click at [298, 121] on div "Happy Friday I'm requesting maintenance for Monday for roaches and mice as pred…" at bounding box center [314, 124] width 236 height 7
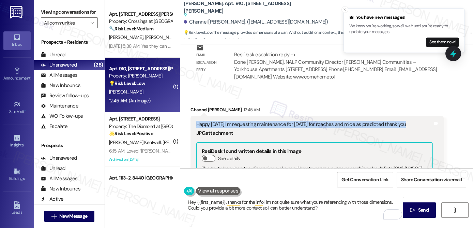
click at [237, 121] on div "Happy [DATE] I'm requesting maintenance for [DATE] for roaches and mice as pred…" at bounding box center [314, 124] width 236 height 7
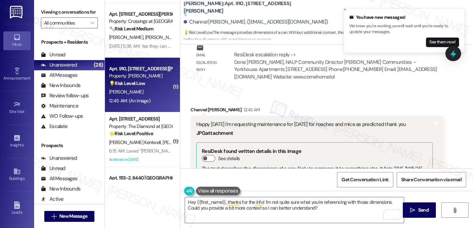
click at [223, 121] on div "Happy Friday I'm requesting maintenance for Monday for roaches and mice as pred…" at bounding box center [314, 124] width 236 height 7
drag, startPoint x: 222, startPoint y: 79, endPoint x: 350, endPoint y: 75, distance: 127.8
click at [350, 121] on div "Happy Friday I'm requesting maintenance for Monday for roaches and mice as pred…" at bounding box center [314, 124] width 236 height 7
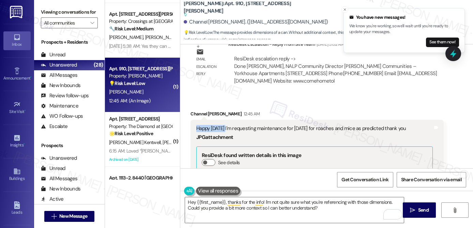
scroll to position [7840, 0]
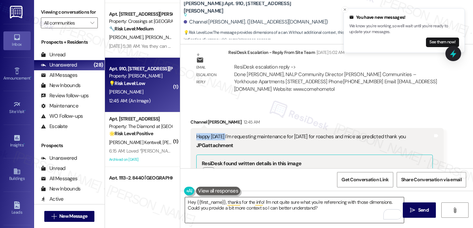
click at [304, 209] on textarea "Hey {{first_name}}, thanks for the info! I'm not quite sure what you're referen…" at bounding box center [294, 210] width 219 height 26
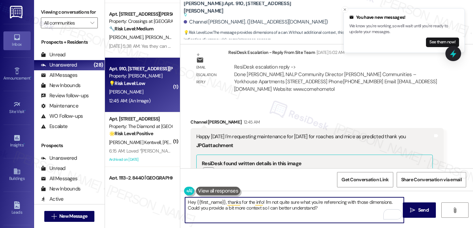
click at [304, 209] on textarea "Hey {{first_name}}, thanks for the info! I'm not quite sure what you're referen…" at bounding box center [294, 210] width 219 height 26
click at [309, 133] on div "Happy Friday I'm requesting maintenance for Monday for roaches and mice as pred…" at bounding box center [314, 136] width 236 height 7
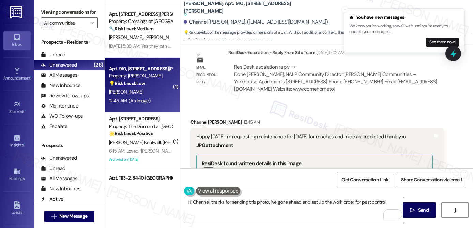
click at [309, 133] on div "Happy Friday I'm requesting maintenance for Monday for roaches and mice as pred…" at bounding box center [314, 136] width 236 height 7
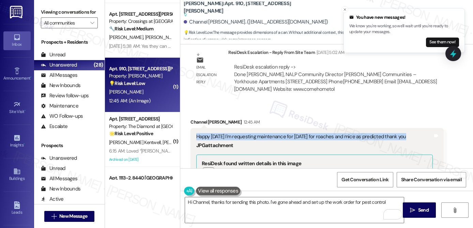
copy div "Happy Friday I'm requesting maintenance for Monday for roaches and mice as pred…"
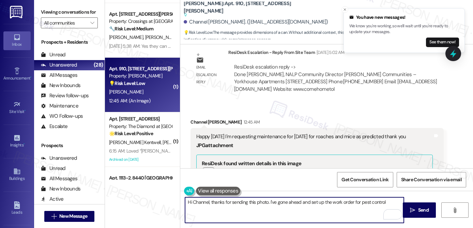
click at [212, 205] on textarea "Hi Channel, thanks for sending this photo. I've gone ahead and set up the work …" at bounding box center [294, 210] width 219 height 26
drag, startPoint x: 208, startPoint y: 203, endPoint x: 221, endPoint y: 209, distance: 14.0
click at [221, 209] on textarea "Hi Channel, thanks for sending this photo. I've gone ahead and set up the work …" at bounding box center [294, 210] width 219 height 26
paste textarea ", happy Friday. I can submit your maintenance request for Monday, but could you…"
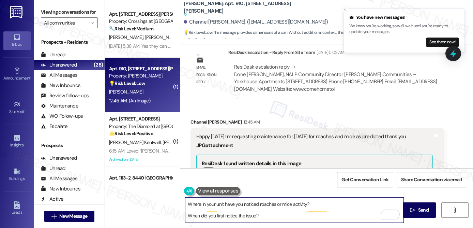
scroll to position [0, 0]
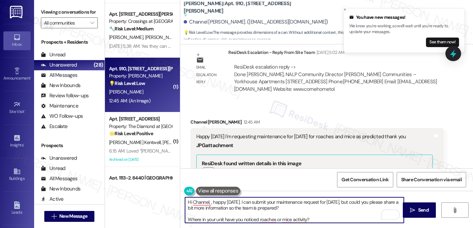
click at [210, 203] on textarea "Hi Channel, , happy Friday. I can submit your maintenance request for Monday, b…" at bounding box center [294, 210] width 219 height 26
click at [327, 200] on textarea "Hi Channel, happy Friday. I can submit your maintenance request for Monday, but…" at bounding box center [294, 210] width 219 height 26
click at [394, 201] on textarea "Hi Channel, happy Friday. I can submit your maintenance request but I cannot gu…" at bounding box center [294, 210] width 219 height 26
click at [277, 219] on textarea "Hi Channel, happy Friday. I can submit your maintenance request but I cannot gu…" at bounding box center [294, 210] width 219 height 26
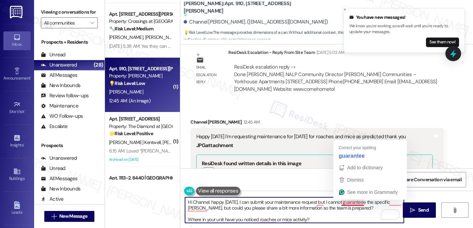
click at [349, 200] on textarea "Hi Channel, happy Friday. I can submit your maintenance request but I cannot gu…" at bounding box center [294, 210] width 219 height 26
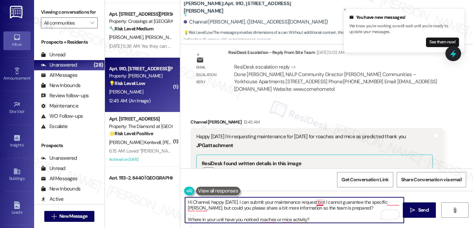
click at [318, 202] on textarea "Hi Channel, happy Friday. I can submit your maintenance request but I cannot gu…" at bounding box center [294, 210] width 219 height 26
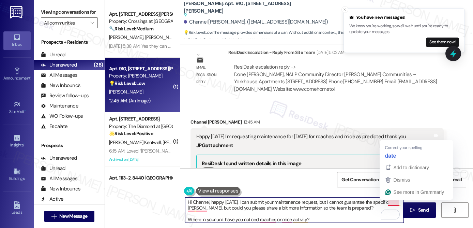
click at [390, 202] on textarea "Hi Channel, happy Friday. I can submit your maintenance request, but I cannot g…" at bounding box center [294, 210] width 219 height 26
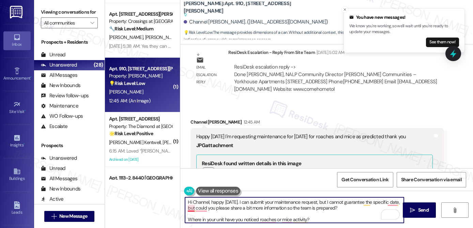
click at [189, 208] on textarea "Hi Channel, happy Friday. I can submit your maintenance request, but I cannot g…" at bounding box center [294, 210] width 219 height 26
click at [191, 208] on textarea "Hi Channel, happy Friday. I can submit your maintenance request, but I cannot g…" at bounding box center [294, 210] width 219 height 26
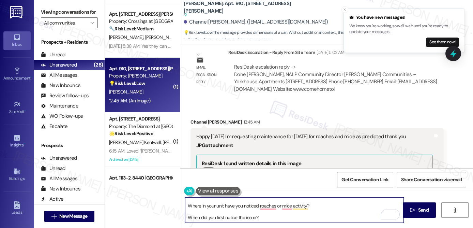
scroll to position [35, 0]
drag, startPoint x: 184, startPoint y: 201, endPoint x: 290, endPoint y: 230, distance: 110.5
click at [290, 227] on html "You have new messages! We know you're working, so we'll wait until you're ready…" at bounding box center [236, 114] width 473 height 228
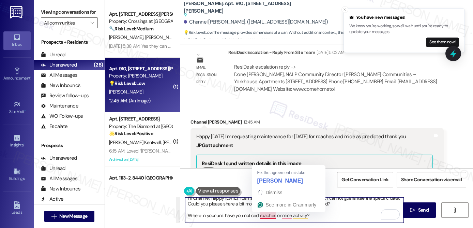
click at [266, 215] on textarea "Hi Channel, happy Friday. I can submit your maintenance request, but I cannot g…" at bounding box center [294, 210] width 219 height 26
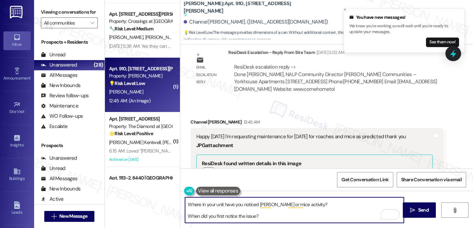
click at [220, 216] on textarea "Hi Channel, happy Friday. I can submit your maintenance request, but I cannot g…" at bounding box center [294, 210] width 219 height 26
click at [205, 211] on textarea "Hi Channel, happy Friday. I can submit your maintenance request, but I cannot g…" at bounding box center [294, 210] width 219 height 26
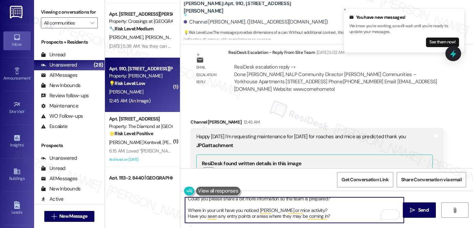
click at [204, 215] on textarea "Hi Channel, happy Friday. I can submit your maintenance request, but I cannot g…" at bounding box center [294, 210] width 219 height 26
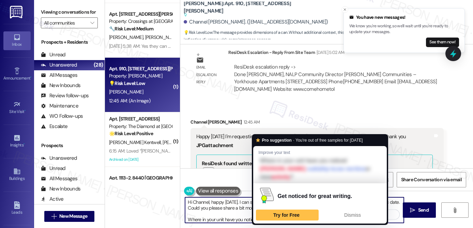
click at [232, 213] on textarea "Hi Channel, happy Friday. I can submit your maintenance request, but I cannot g…" at bounding box center [294, 210] width 219 height 26
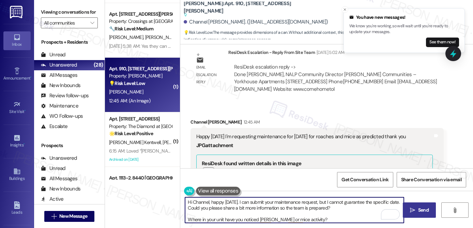
type textarea "Hi Channel, happy Friday. I can submit your maintenance request, but I cannot g…"
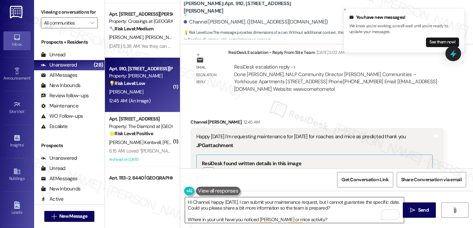
drag, startPoint x: 418, startPoint y: 212, endPoint x: 385, endPoint y: 201, distance: 34.7
click at [418, 212] on span "Send" at bounding box center [423, 209] width 11 height 7
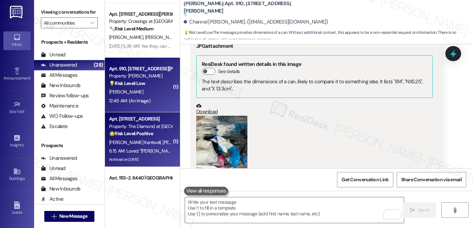
click at [153, 130] on div "🌟 Risk Level: Positive The resident is expressing positive sentiment about a pr…" at bounding box center [140, 133] width 63 height 7
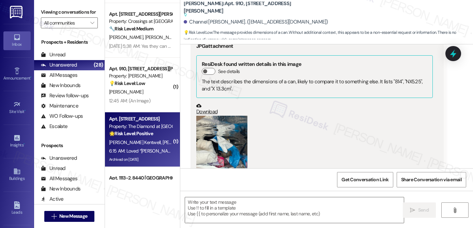
type textarea "Fetching suggested responses. Please feel free to read through the conversation…"
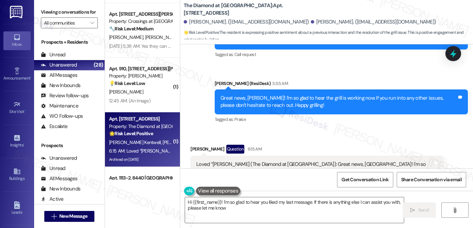
type textarea "Hi {{first_name}}! I'm so glad to hear you liked my last message. If there is a…"
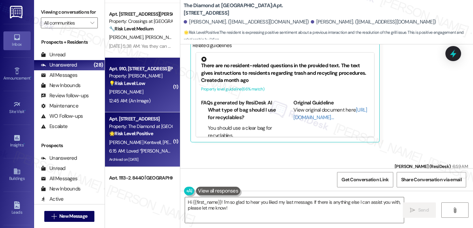
click at [149, 100] on div "12:45 AM: (An Image) 12:45 AM: (An Image)" at bounding box center [140, 100] width 64 height 9
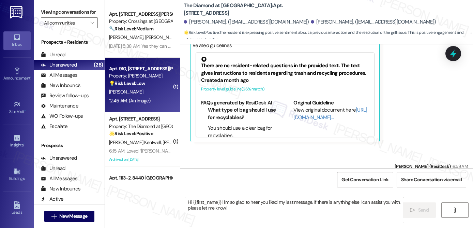
type textarea "Fetching suggested responses. Please feel free to read through the conversation…"
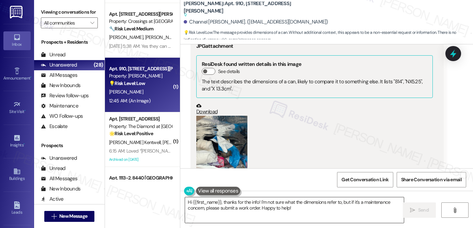
click at [198, 208] on textarea "Hi {{first_name}}, thanks for the info! I'm not sure what the dimensions refer …" at bounding box center [294, 210] width 219 height 26
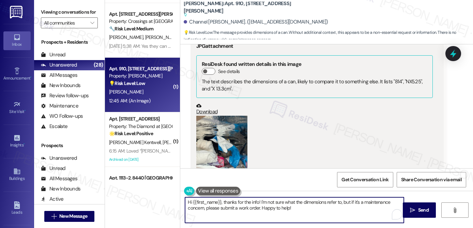
click at [198, 208] on textarea "Hi {{first_name}}, thanks for the info! I'm not sure what the dimensions refer …" at bounding box center [294, 210] width 219 height 26
paste textarea "[Resident Name], happy Friday. I can submit your maintenance request for Monday…"
click at [189, 21] on div "Channel Jones. (cjonestu13@yahoo.com)" at bounding box center [256, 21] width 144 height 7
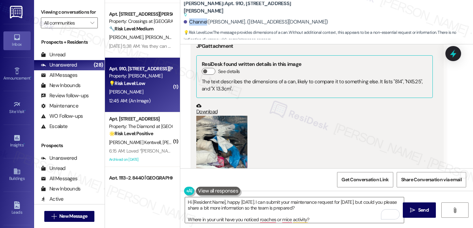
click at [188, 21] on div "Channel Jones. (cjonestu13@yahoo.com)" at bounding box center [256, 21] width 144 height 7
copy div "Channel"
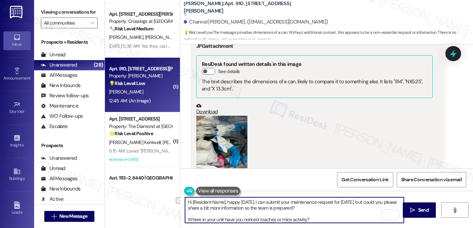
drag, startPoint x: 189, startPoint y: 202, endPoint x: 224, endPoint y: 201, distance: 34.4
click at [222, 201] on textarea "Hi [Resident Name], happy Friday. I can submit your maintenance request for Mon…" at bounding box center [294, 210] width 219 height 26
paste textarea "Channel"
drag, startPoint x: 314, startPoint y: 201, endPoint x: 336, endPoint y: 202, distance: 22.2
click at [336, 202] on textarea "Hi Channel, happy Friday. I can submit your maintenance request for Monday, but…" at bounding box center [294, 210] width 219 height 26
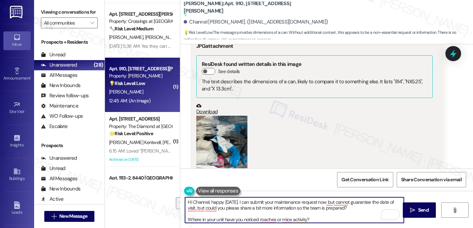
drag, startPoint x: 353, startPoint y: 208, endPoint x: 170, endPoint y: 200, distance: 183.1
click at [170, 200] on div "( 1 ) Apt. 520, 38 Jenkins Ave Property: Crossings at Stanbridge 🔧 Risk Level: …" at bounding box center [289, 114] width 368 height 228
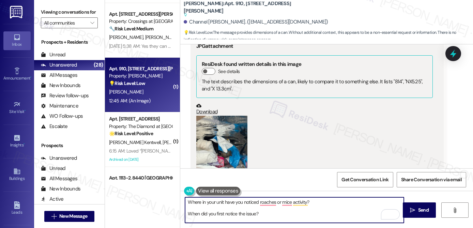
click at [186, 203] on textarea "Where in your unit have you noticed roaches or mice activity? When did you firs…" at bounding box center [294, 210] width 219 height 26
paste textarea "Hi Channel, happy Friday. I can submit your maintenance request now, though I c…"
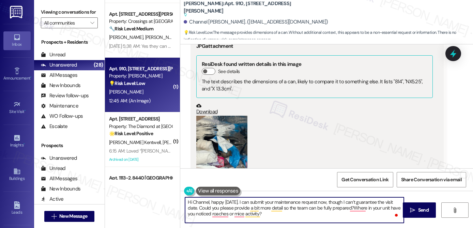
type textarea "Hi Channel, happy Friday. I can submit your maintenance request now, though I c…"
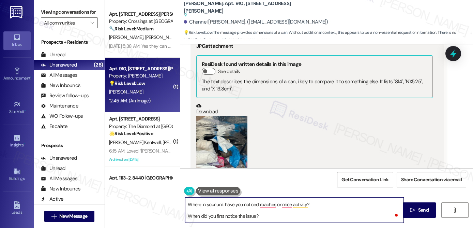
click at [202, 209] on textarea "Hi Channel, happy [DATE]. I can submit your maintenance request now, though I c…" at bounding box center [294, 210] width 219 height 26
click at [199, 215] on textarea "Hi Channel, happy [DATE]. I can submit your maintenance request now, though I c…" at bounding box center [294, 210] width 219 height 26
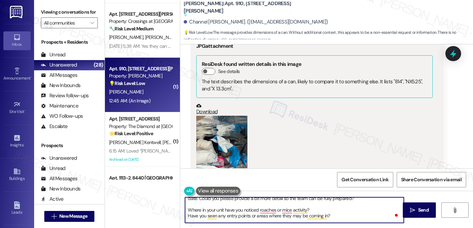
click at [198, 216] on textarea "Hi Channel, happy [DATE]. I can submit your maintenance request now, though I c…" at bounding box center [294, 210] width 219 height 26
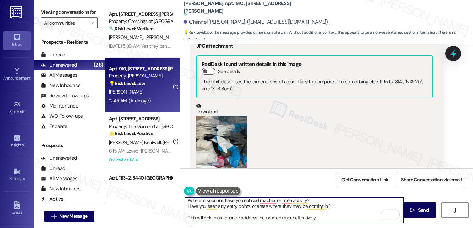
click at [194, 211] on textarea "Hi Channel, happy [DATE]. I can submit your maintenance request now, though I c…" at bounding box center [294, 210] width 219 height 26
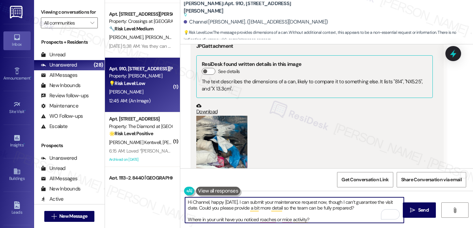
click at [339, 221] on textarea "Hi Channel, happy [DATE]. I can submit your maintenance request now, though I c…" at bounding box center [294, 210] width 219 height 26
type textarea "Hi Channel, happy [DATE]. I can submit your maintenance request now, though I c…"
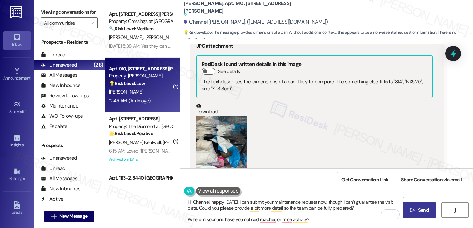
click at [411, 210] on icon "" at bounding box center [412, 209] width 5 height 5
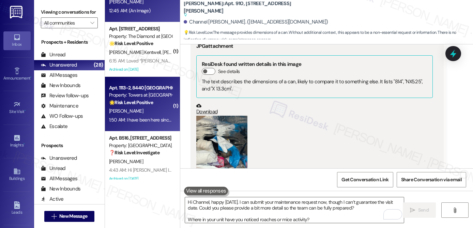
click at [146, 112] on div "[PERSON_NAME]" at bounding box center [140, 111] width 64 height 9
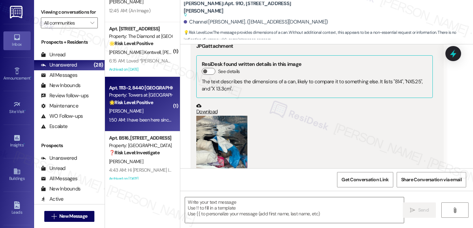
type textarea "Fetching suggested responses. Please feel free to read through the conversation…"
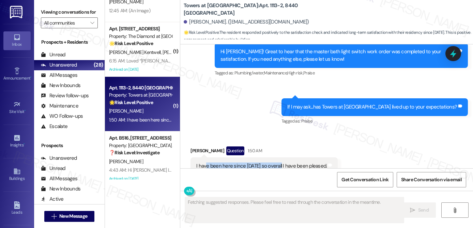
drag, startPoint x: 204, startPoint y: 143, endPoint x: 258, endPoint y: 145, distance: 53.9
click at [277, 162] on div "I have been here since [DATE] so overall I have been pleased." at bounding box center [261, 165] width 130 height 7
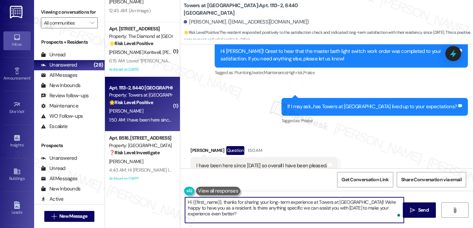
drag, startPoint x: 243, startPoint y: 199, endPoint x: 316, endPoint y: 204, distance: 72.7
click at [316, 204] on textarea "Hi {{first_name}}, thanks for sharing your long-term experience at Towers at [G…" at bounding box center [294, 210] width 219 height 26
drag, startPoint x: 315, startPoint y: 205, endPoint x: 311, endPoint y: 207, distance: 4.6
click at [315, 205] on textarea "Hi {{first_name}}, thanks for sharing your long-term experience at Towers at [G…" at bounding box center [294, 210] width 219 height 26
click at [209, 211] on textarea "Hi {{first_name}}, thanks for sharing your long-term experience at Towers at [G…" at bounding box center [294, 210] width 219 height 26
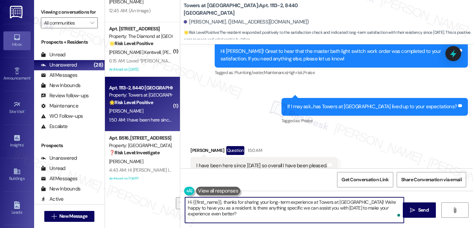
click at [247, 214] on textarea "Hi {{first_name}}, thanks for sharing your long-term experience at Towers at [G…" at bounding box center [294, 210] width 219 height 26
drag, startPoint x: 237, startPoint y: 207, endPoint x: 294, endPoint y: 209, distance: 57.3
click at [298, 207] on textarea "Hi {{first_name}}, thanks for sharing your long-term experience at Towers at [G…" at bounding box center [294, 210] width 219 height 26
drag, startPoint x: 268, startPoint y: 215, endPoint x: 259, endPoint y: 213, distance: 8.7
click at [268, 215] on textarea "Hi {{first_name}}, thanks for sharing your long-term experience at Towers at [G…" at bounding box center [294, 210] width 219 height 26
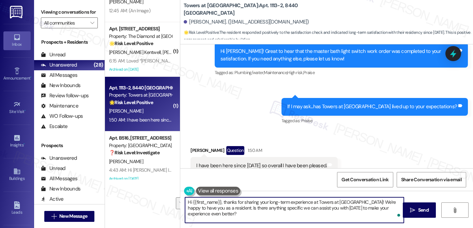
drag, startPoint x: 221, startPoint y: 208, endPoint x: 223, endPoint y: 212, distance: 4.3
click at [223, 212] on textarea "Hi {{first_name}}, thanks for sharing your long-term experience at Towers at [G…" at bounding box center [294, 210] width 219 height 26
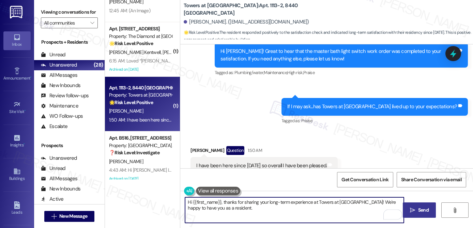
type textarea "Hi {{first_name}}, thanks for sharing your long-term experience at Towers at [G…"
click at [414, 214] on button " Send" at bounding box center [419, 209] width 33 height 15
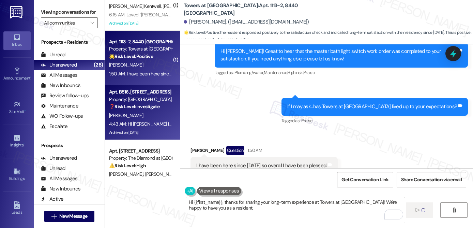
click at [155, 112] on div "[PERSON_NAME]" at bounding box center [140, 115] width 64 height 9
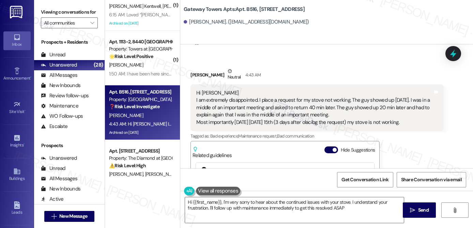
type textarea "Hi {{first_name}}, I'm very sorry to hear about the continued issues with your …"
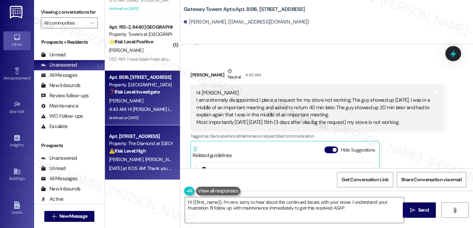
click at [149, 150] on div "⚠️ Risk Level: High The resident is disputing pet charges, claiming their thera…" at bounding box center [140, 150] width 63 height 7
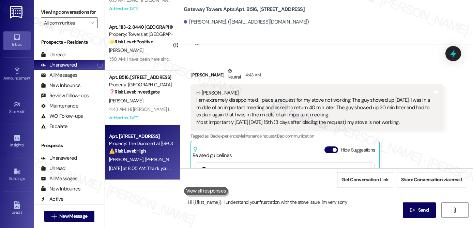
click at [149, 150] on div "⚠️ Risk Level: High The resident is disputing pet charges, claiming their thera…" at bounding box center [140, 150] width 63 height 7
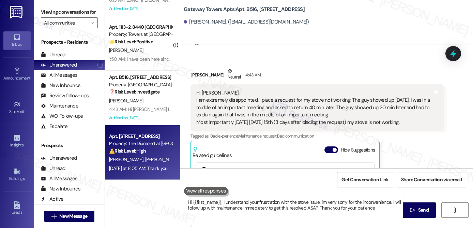
type textarea "Hi {{first_name}}, I understand your frustration with the stove issue. I'm very…"
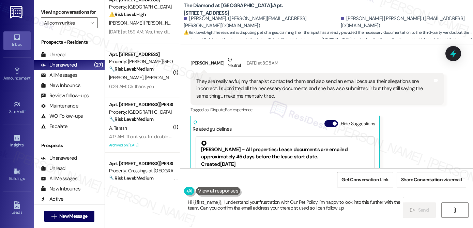
type textarea "Hi {{first_name}}, I understand your frustration with Our Pet Policy. I'm happy…"
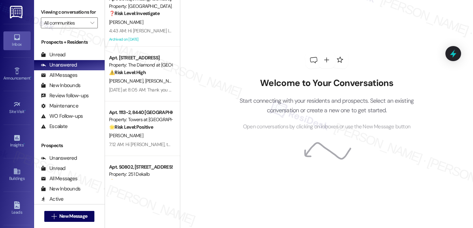
scroll to position [1292, 0]
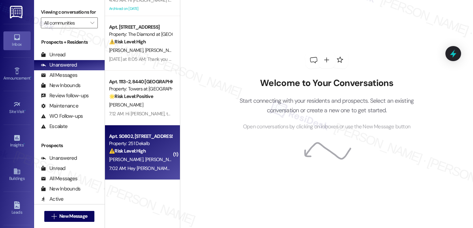
click at [153, 146] on div "Property: 251 Dekalb" at bounding box center [140, 143] width 63 height 7
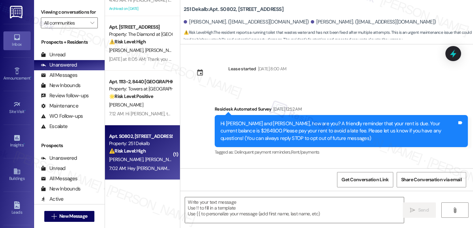
click at [153, 145] on div "Property: 251 Dekalb" at bounding box center [140, 143] width 63 height 7
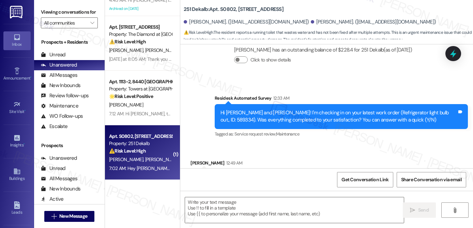
type textarea "Fetching suggested responses. Please feel free to read through the conversation…"
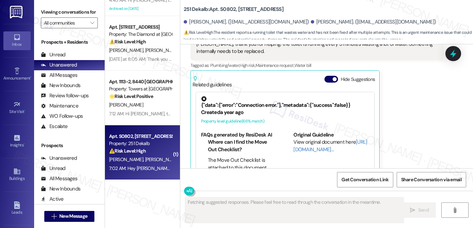
scroll to position [704, 0]
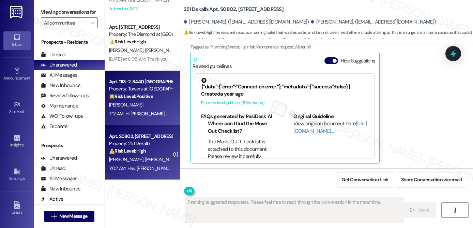
click at [133, 109] on div "[PERSON_NAME]" at bounding box center [140, 104] width 64 height 9
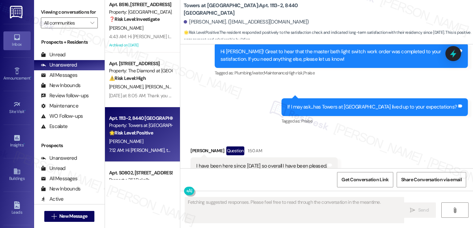
scroll to position [1248, 0]
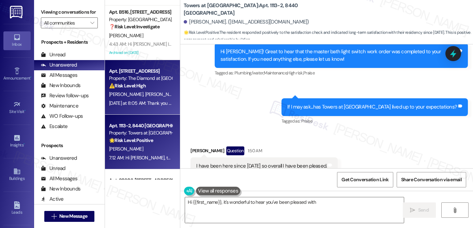
type textarea "Hi {{first_name}}, it's wonderful to hear you've been pleased with [PERSON_NAME]"
click at [145, 95] on span "[PERSON_NAME] [PERSON_NAME]" at bounding box center [179, 94] width 69 height 6
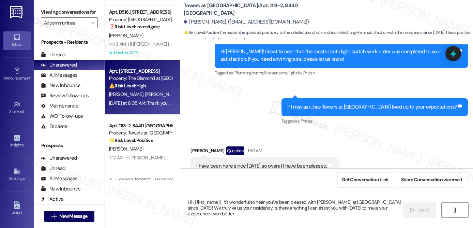
type textarea "Hi {{first_name}}, it's wonderful to hear you've been pleased with [PERSON_NAME…"
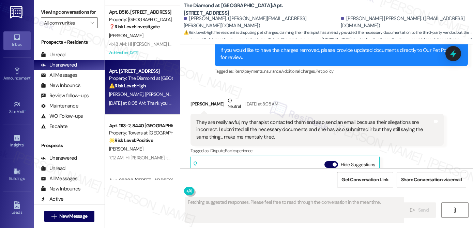
scroll to position [1166, 0]
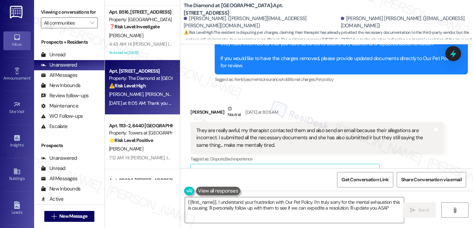
type textarea "{{first_name}}, I understand your frustration with Our Pet Policy. I'm truly so…"
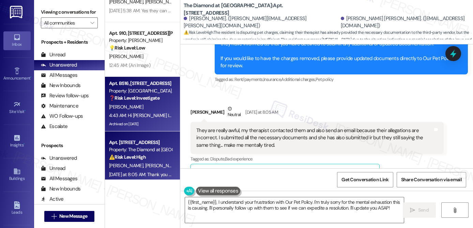
scroll to position [1176, 0]
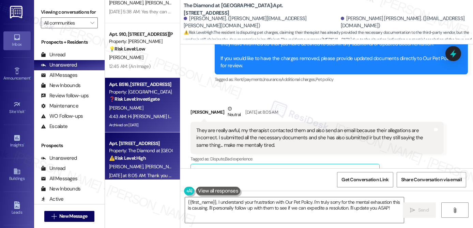
click at [150, 106] on div "[PERSON_NAME]" at bounding box center [140, 108] width 64 height 9
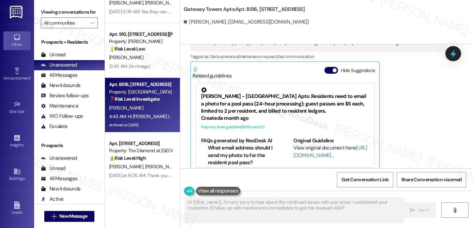
scroll to position [1159, 0]
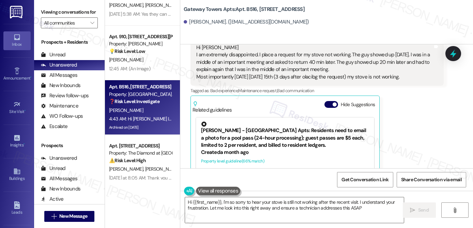
type textarea "Hi {{first_name}}, I'm so sorry to hear your stove is still not working after t…"
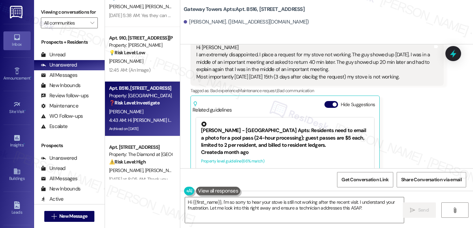
scroll to position [1171, 0]
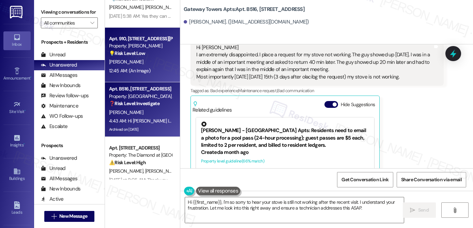
click at [142, 67] on div "12:45 AM: (An Image) 12:45 AM: (An Image)" at bounding box center [140, 70] width 64 height 9
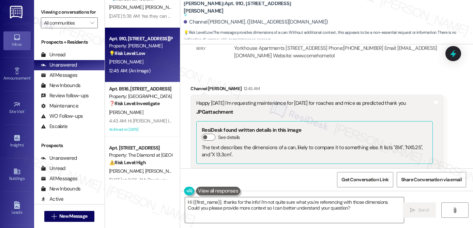
scroll to position [7939, 0]
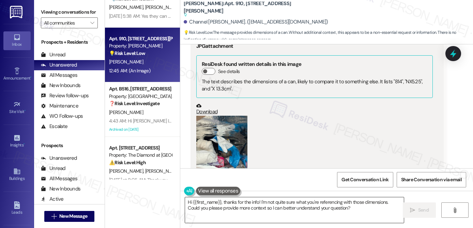
click at [214, 204] on textarea "Hi {{first_name}}, thanks for the info! I'm not quite sure what you're referenc…" at bounding box center [294, 210] width 219 height 26
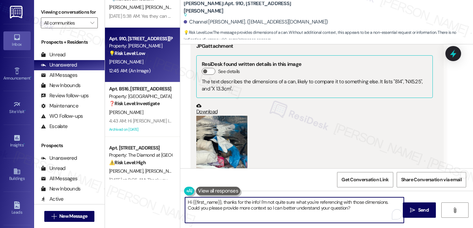
click at [214, 203] on textarea "Hi {{first_name}}, thanks for the info! I'm not quite sure what you're referenc…" at bounding box center [294, 210] width 219 height 26
click at [214, 204] on textarea "Hi {{first_name}}, thanks for the info! I'm not quite sure what you're referenc…" at bounding box center [294, 210] width 219 height 26
paste textarea "Channel, happy [DATE]. I can submit your maintenance request now, though I can’…"
click at [216, 216] on textarea "Hi Channel, happy [DATE]. I can submit your maintenance request now, though I c…" at bounding box center [294, 210] width 219 height 26
paste textarea "Where in your unit have you noticed roaches or mice activity? When did you firs…"
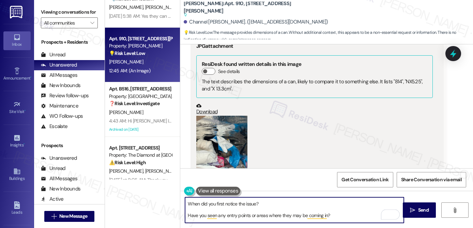
scroll to position [0, 0]
click at [217, 202] on textarea "Hi Channel, happy [DATE]. I can submit your maintenance request now, though I c…" at bounding box center [294, 210] width 219 height 26
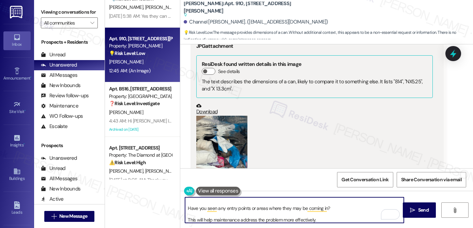
scroll to position [23, 0]
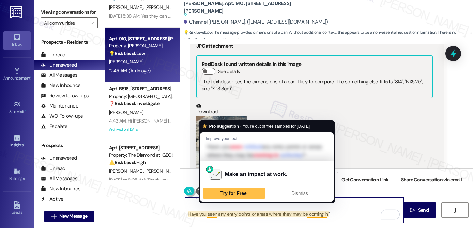
click at [186, 209] on textarea "Hi Channel, happy [DATE]. I can submit your maintenance request now, though I c…" at bounding box center [294, 210] width 219 height 26
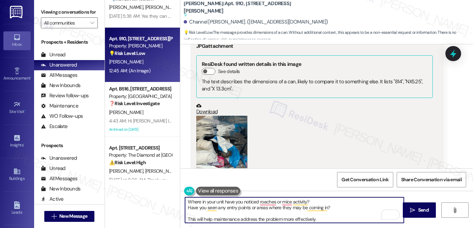
click at [266, 202] on textarea "Hi Channel, happy [DATE]. I can submit your maintenance request now, though I c…" at bounding box center [294, 210] width 219 height 26
click at [280, 201] on textarea "Hi Channel, happy [DATE]. I can submit your maintenance request now, though I c…" at bounding box center [294, 210] width 219 height 26
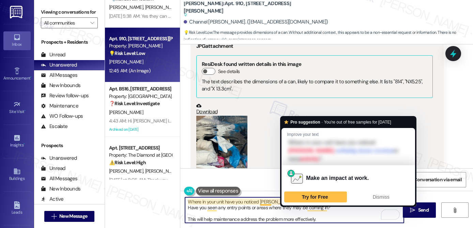
click at [293, 202] on textarea "Hi Channel, happy [DATE]. I can submit your maintenance request now, though I c…" at bounding box center [294, 210] width 219 height 26
click at [299, 193] on div "Try for Free" at bounding box center [315, 196] width 60 height 11
click at [380, 194] on span "Dismiss" at bounding box center [381, 196] width 17 height 5
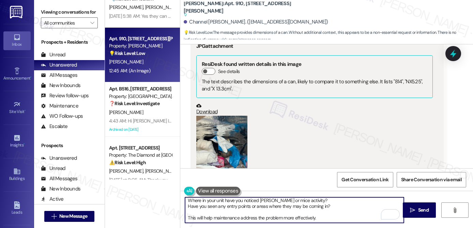
drag, startPoint x: 190, startPoint y: 202, endPoint x: 256, endPoint y: 206, distance: 65.5
click at [256, 206] on textarea "Hi Channel, happy Friday. I can submit your maintenance request now, though I c…" at bounding box center [294, 210] width 219 height 26
drag, startPoint x: 207, startPoint y: 202, endPoint x: 251, endPoint y: 204, distance: 44.3
click at [251, 204] on textarea "Hi Channel, happy Friday. I can submit your maintenance request now, though I c…" at bounding box center [294, 210] width 219 height 26
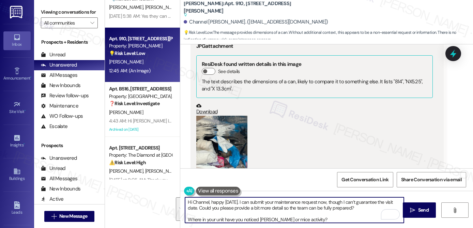
drag, startPoint x: 213, startPoint y: 201, endPoint x: 252, endPoint y: 201, distance: 39.5
click at [252, 201] on textarea "Hi Channel, happy Friday. I can submit your maintenance request now, though I c…" at bounding box center [294, 210] width 219 height 26
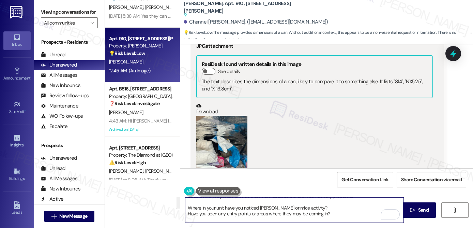
click at [247, 210] on textarea "Hi Channel, happy Friday. I can submit your maintenance request now, though I c…" at bounding box center [294, 210] width 219 height 26
drag, startPoint x: 203, startPoint y: 208, endPoint x: 244, endPoint y: 211, distance: 41.7
click at [244, 211] on textarea "Hi Channel, happy Friday. I can submit your maintenance request now, though I c…" at bounding box center [294, 210] width 219 height 26
click at [202, 218] on textarea "Hi Channel, happy Friday. I can submit your maintenance request now, though I c…" at bounding box center [294, 210] width 219 height 26
drag, startPoint x: 200, startPoint y: 217, endPoint x: 219, endPoint y: 216, distance: 19.1
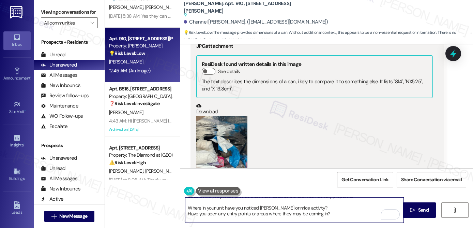
click at [219, 216] on textarea "Hi Channel, happy Friday. I can submit your maintenance request now, though I c…" at bounding box center [294, 210] width 219 height 26
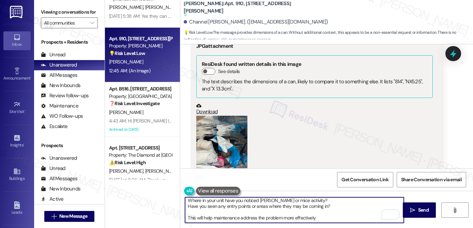
click at [218, 218] on textarea "Hi Channel, happy Friday. I can submit your maintenance request now, though I c…" at bounding box center [294, 210] width 219 height 26
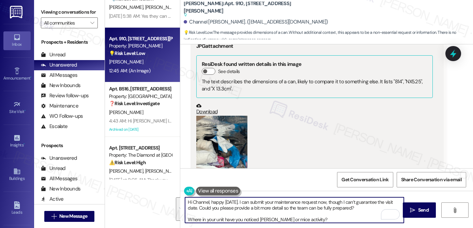
drag, startPoint x: 257, startPoint y: 200, endPoint x: 270, endPoint y: 201, distance: 13.3
click at [271, 200] on textarea "Hi Channel, happy Friday. I can submit your maintenance request now, though I c…" at bounding box center [294, 210] width 219 height 26
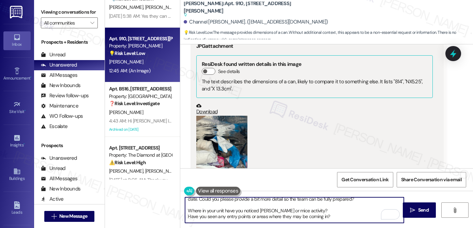
drag, startPoint x: 285, startPoint y: 211, endPoint x: 257, endPoint y: 209, distance: 28.3
click at [257, 209] on textarea "Hi Channel, happy Friday. I can submit your maintenance request now, though I c…" at bounding box center [294, 210] width 219 height 26
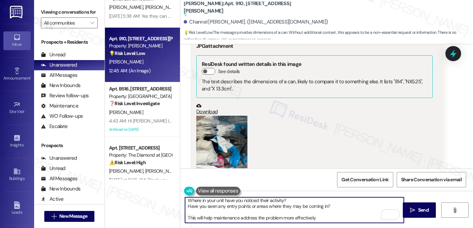
click at [225, 216] on textarea "Hi Channel, happy Friday. I can submit your maintenance request now, though I c…" at bounding box center [294, 210] width 219 height 26
type textarea "Hi Channel, happy Friday. I can submit your maintenance request now, though I c…"
click at [417, 206] on span "Send" at bounding box center [423, 209] width 13 height 7
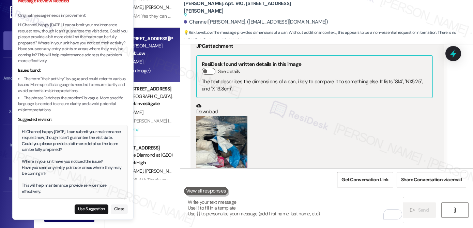
drag, startPoint x: 34, startPoint y: 145, endPoint x: 48, endPoint y: 146, distance: 14.4
click at [48, 146] on div "Hi Channel, happy Friday. I can submit your maintenance request now, though I c…" at bounding box center [73, 162] width 102 height 66
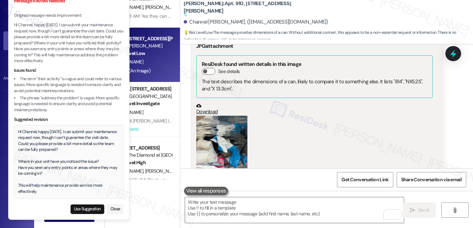
click at [83, 208] on button "Use Suggestion" at bounding box center [88, 209] width 34 height 10
type textarea "Hi Channel, happy Friday. I can submit your maintenance request now, though I c…"
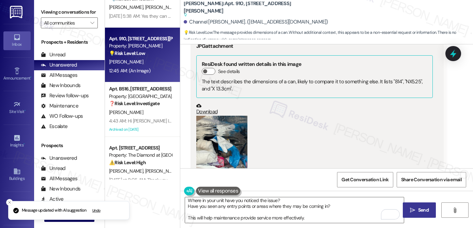
drag, startPoint x: 410, startPoint y: 211, endPoint x: 406, endPoint y: 209, distance: 4.3
click at [410, 211] on icon "" at bounding box center [412, 209] width 5 height 5
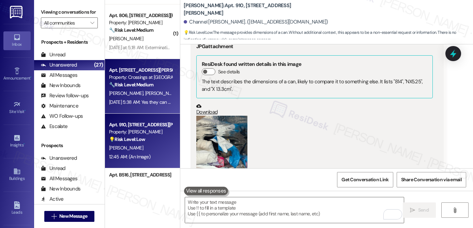
click at [152, 88] on div "Apt. 620, 38 Jenkins Ave Property: Crossings at Stanbridge 🔧 Risk Level: Medium…" at bounding box center [140, 77] width 64 height 23
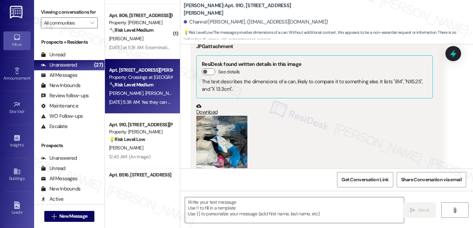
type textarea "Fetching suggested responses. Please feel free to read through the conversation…"
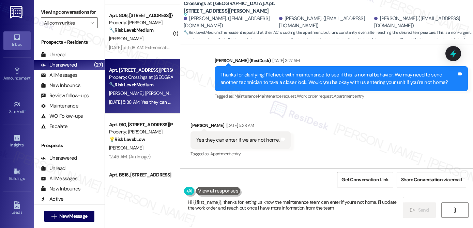
type textarea "Hi {{first_name}}, thanks for letting us know the maintenance team can enter if…"
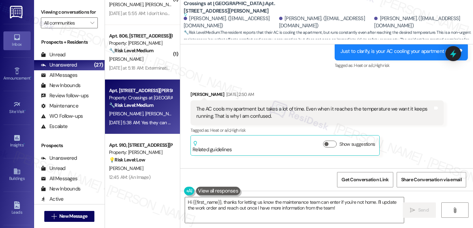
click at [144, 110] on div "S. Terrones D. Galvez S. Galvez" at bounding box center [140, 113] width 64 height 9
click at [144, 109] on div "S. Terrones D. Galvez S. Galvez" at bounding box center [140, 113] width 64 height 9
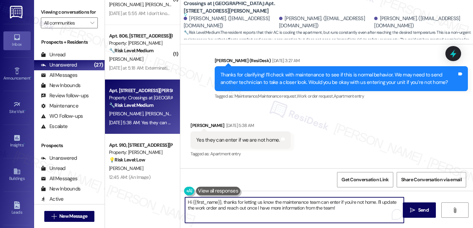
click at [212, 204] on textarea "Hi {{first_name}}, thanks for letting us know the maintenance team can enter if…" at bounding box center [294, 210] width 219 height 26
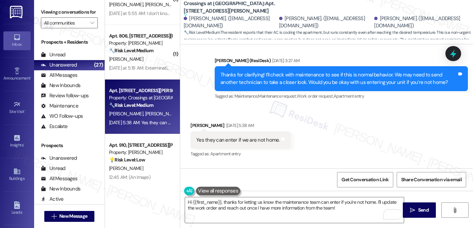
click at [138, 203] on div "( 1 ) Apt. E0625, 251 W Dekalb Pike Property: 251 Dekalb 🔧 Risk Level: Medium T…" at bounding box center [142, 114] width 75 height 228
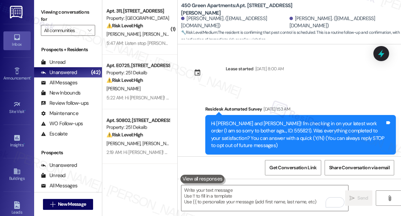
scroll to position [5316, 0]
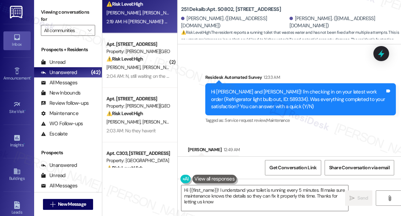
type textarea "Hi {{first_name}}! I understand your toilet is running every 5 minutes. I'll ma…"
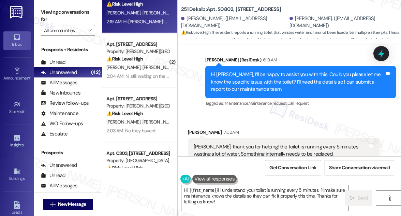
scroll to position [762, 0]
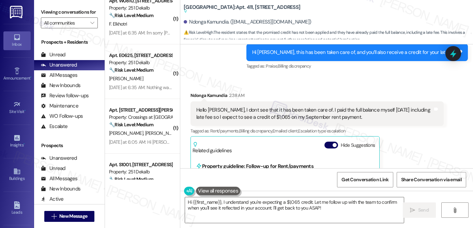
scroll to position [1594, 0]
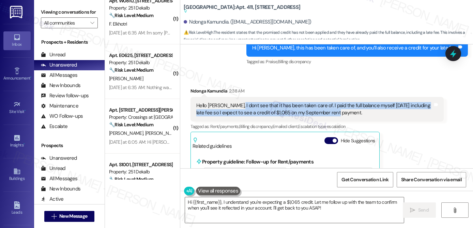
drag, startPoint x: 231, startPoint y: 91, endPoint x: 323, endPoint y: 96, distance: 92.1
click at [323, 102] on div "Hello [PERSON_NAME], I dont see that it has been taken care of. I paid the full…" at bounding box center [314, 109] width 236 height 15
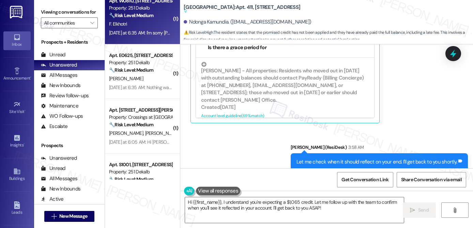
scroll to position [133, 0]
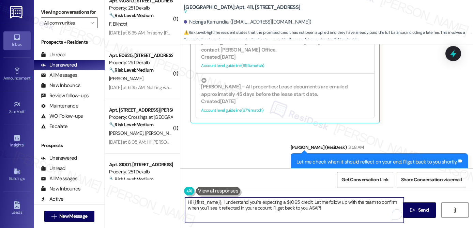
drag, startPoint x: 220, startPoint y: 200, endPoint x: 366, endPoint y: 212, distance: 146.3
click at [366, 212] on textarea "Hi {{first_name}}, I understand you're expecting a $1,065 credit. Let me follow…" at bounding box center [294, 210] width 219 height 26
paste textarea "Please check your account [DATE] evening, as it should be updated by then."
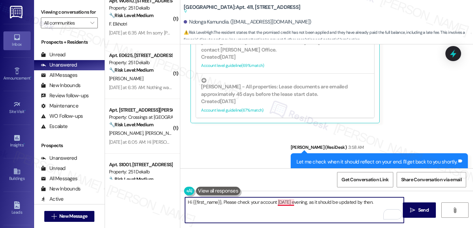
click at [283, 205] on textarea "Hi {{first_name}}, Please check your account [DATE] evening, as it should be up…" at bounding box center [294, 210] width 219 height 26
click at [284, 200] on textarea "Hi {{first_name}}, Please check your account [DATE] evening, as it should be up…" at bounding box center [294, 210] width 219 height 26
click at [222, 200] on textarea "Hi {{first_name}}, Please check your account [DATE] evening, as it should be up…" at bounding box center [294, 210] width 219 height 26
type textarea "Hi {{first_name}}, please check your account [DATE] evening, as it should be up…"
click at [424, 212] on span "Send" at bounding box center [423, 209] width 11 height 7
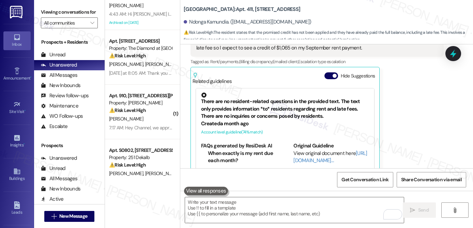
scroll to position [1238, 0]
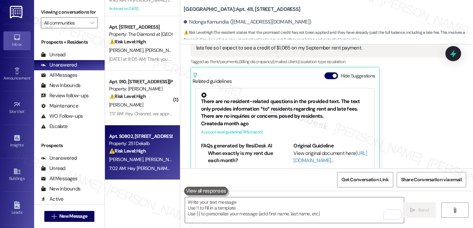
click at [148, 154] on div "⚠️ Risk Level: High The resident reports a running toilet that wastes water and…" at bounding box center [140, 150] width 63 height 7
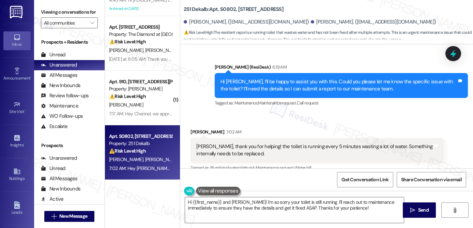
scroll to position [578, 0]
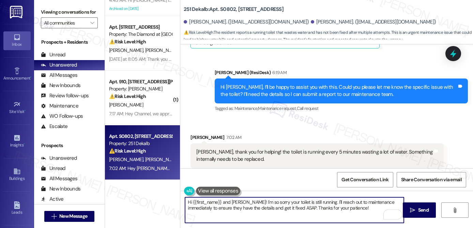
drag, startPoint x: 228, startPoint y: 202, endPoint x: 197, endPoint y: 203, distance: 30.7
click at [174, 201] on div "( 1 ) Apt. 806, 1320 W. Somerville Ave Property: YONO 🔧 Risk Level: Medium The …" at bounding box center [289, 114] width 368 height 228
drag, startPoint x: 248, startPoint y: 201, endPoint x: 182, endPoint y: 190, distance: 67.1
click at [180, 194] on div "Hi {{first_name}} and Veronica! I'm so sorry your toilet is still running. I'll…" at bounding box center [326, 215] width 293 height 51
drag, startPoint x: 257, startPoint y: 201, endPoint x: 179, endPoint y: 199, distance: 78.0
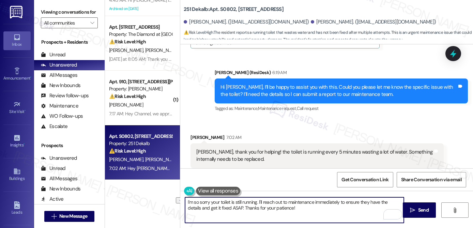
click at [181, 199] on div "I'm so sorry your toilet is still running. I'll reach out to maintenance immedi…" at bounding box center [290, 210] width 219 height 26
drag, startPoint x: 205, startPoint y: 202, endPoint x: 326, endPoint y: 206, distance: 121.3
click at [326, 206] on textarea "I'll reach out to maintenance immediately to ensure they have the details and g…" at bounding box center [294, 210] width 219 height 26
click at [327, 211] on textarea "I'll reach out to maintenance immediately to ensure they have the details and g…" at bounding box center [294, 210] width 219 height 26
click at [365, 202] on textarea "I'll reach out to maintenance immediately to ensure they have the details and g…" at bounding box center [294, 210] width 219 height 26
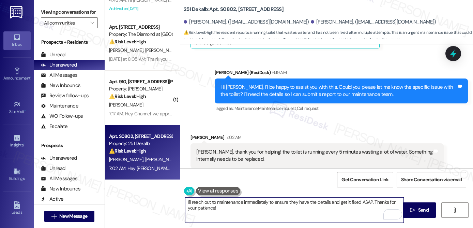
click at [365, 201] on textarea "I'll reach out to maintenance immediately to ensure they have the details and g…" at bounding box center [294, 210] width 219 height 26
click at [316, 213] on textarea "I'll reach out to maintenance immediately to ensure they have the details and g…" at bounding box center [294, 210] width 219 height 26
click at [230, 208] on textarea "I'll reach out to maintenance immediately to ensure they have the details and g…" at bounding box center [294, 210] width 219 height 26
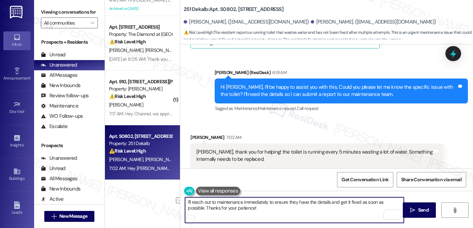
drag, startPoint x: 242, startPoint y: 206, endPoint x: 179, endPoint y: 208, distance: 63.4
click at [181, 208] on div "I'll reach out to maintenance immediately to ensure they have the details and g…" at bounding box center [290, 210] width 219 height 26
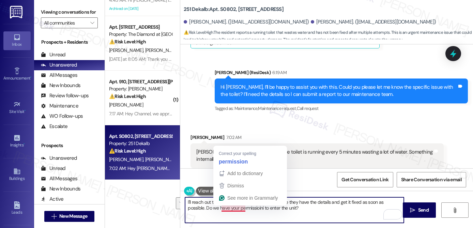
drag, startPoint x: 199, startPoint y: 203, endPoint x: 233, endPoint y: 205, distance: 34.5
click at [233, 205] on textarea "I'll reach out to maintenance immediately to ensure they have the details and g…" at bounding box center [294, 210] width 219 height 26
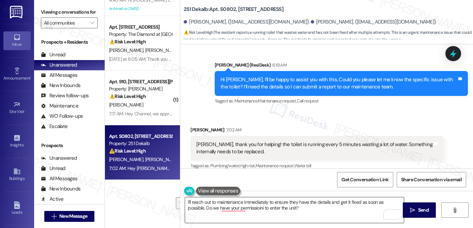
scroll to position [640, 0]
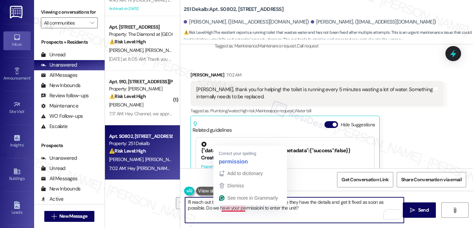
click at [235, 208] on textarea "I'll reach out to maintenance immediately to ensure they have the details and g…" at bounding box center [294, 210] width 219 height 26
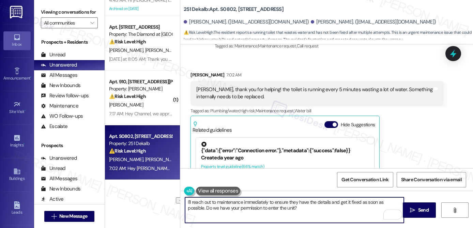
drag, startPoint x: 190, startPoint y: 209, endPoint x: 282, endPoint y: 209, distance: 92.7
click at [282, 209] on textarea "I'll reach out to maintenance immediately to ensure they have the details and g…" at bounding box center [294, 210] width 219 height 26
click at [298, 209] on textarea "I'll reach out to maintenance immediately to ensure they have the details and g…" at bounding box center [294, 210] width 219 height 26
type textarea "I'll reach out to maintenance immediately to ensure they have the details and g…"
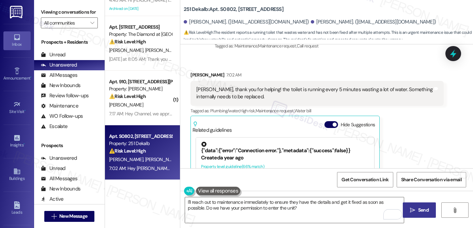
click at [422, 212] on span "Send" at bounding box center [423, 209] width 11 height 7
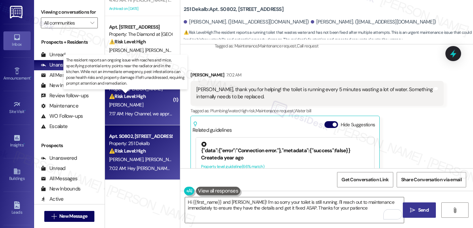
type textarea "Hi {{first_name}} and Veronica! I'm so sorry your toilet is still running. I'll…"
click at [142, 98] on strong "⚠️ Risk Level: High" at bounding box center [127, 96] width 37 height 6
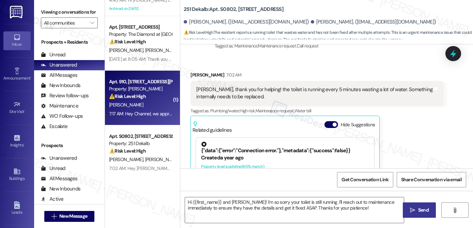
type textarea "Fetching suggested responses. Please feel free to read through the conversation…"
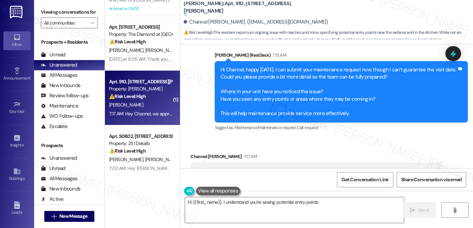
scroll to position [8143, 0]
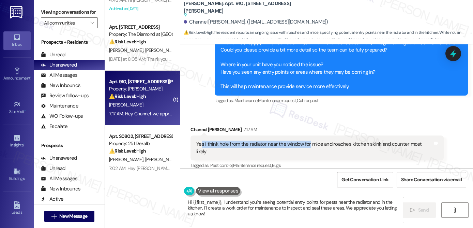
drag, startPoint x: 198, startPoint y: 99, endPoint x: 305, endPoint y: 98, distance: 107.3
click at [305, 140] on div "Yes i think hole from the radiator near the window for mice and roaches kitchen…" at bounding box center [314, 147] width 236 height 15
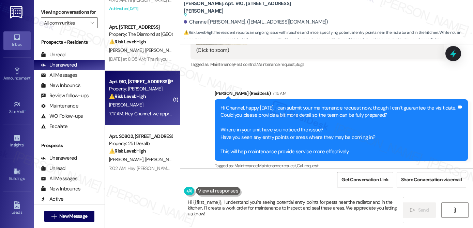
scroll to position [8163, 0]
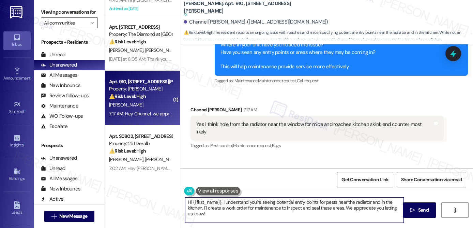
click at [259, 208] on textarea "Hi {{first_name}}, I understand you're seeing potential entry points for pests …" at bounding box center [294, 210] width 219 height 26
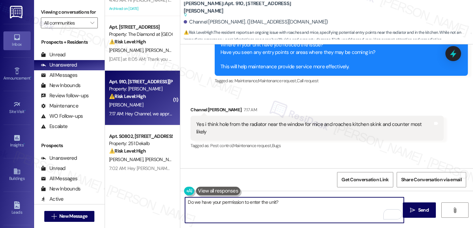
click at [206, 203] on textarea "Do we have your permission to enter the unit?" at bounding box center [294, 210] width 219 height 26
click at [301, 205] on textarea "Do we have your permission to enter the unit?" at bounding box center [294, 210] width 219 height 26
type textarea "Do we have your permission to enter the unit?"
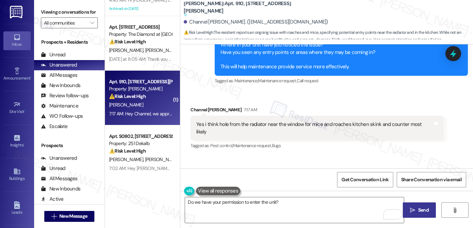
click at [421, 212] on span "Send" at bounding box center [423, 209] width 11 height 7
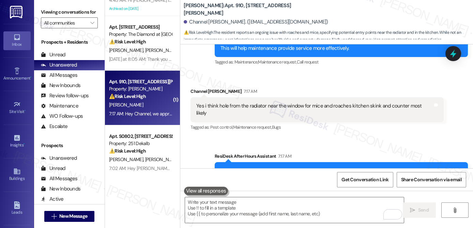
scroll to position [8190, 0]
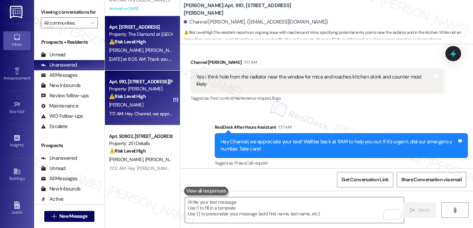
click at [146, 61] on div "Yesterday at 8:05 AM: Thank you for your message. Our offices are currently clo…" at bounding box center [318, 59] width 419 height 6
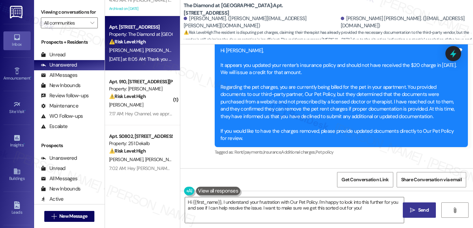
scroll to position [1093, 0]
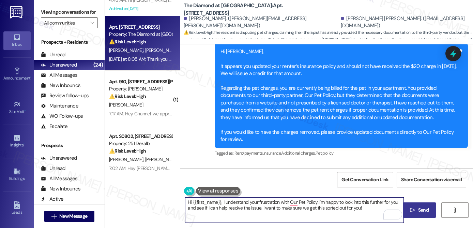
drag, startPoint x: 367, startPoint y: 208, endPoint x: 316, endPoint y: 202, distance: 51.2
click at [316, 202] on textarea "Hi {{first_name}}, I understand your frustration with Our Pet Policy. I'm happy…" at bounding box center [294, 210] width 219 height 26
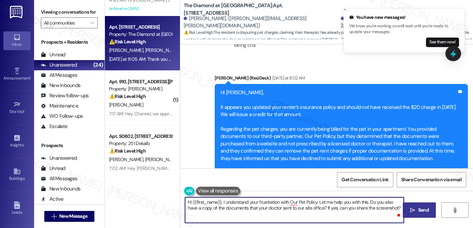
scroll to position [1000, 0]
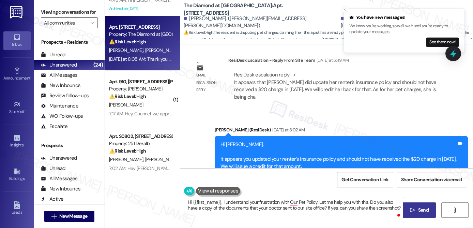
click at [235, 141] on div "Hi Francheska, It appears you updated your renter’s insurance policy and should…" at bounding box center [338, 188] width 236 height 95
copy div "Francheska"
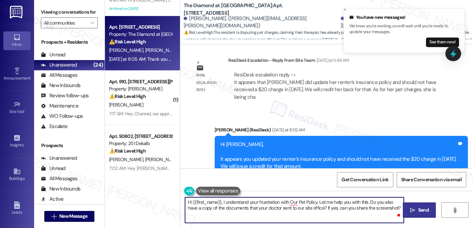
drag, startPoint x: 190, startPoint y: 202, endPoint x: 218, endPoint y: 202, distance: 27.9
click at [218, 202] on textarea "Hi {{first_name}}, I understand your frustration with Our Pet Policy. Let me he…" at bounding box center [294, 210] width 219 height 26
paste textarea "Francheska"
type textarea "Hi Francheska, I understand your frustration with Our Pet Policy. Let me help y…"
click at [263, 209] on textarea "Hi Francheska, I understand your frustration with Our Pet Policy. Let me help y…" at bounding box center [294, 210] width 219 height 26
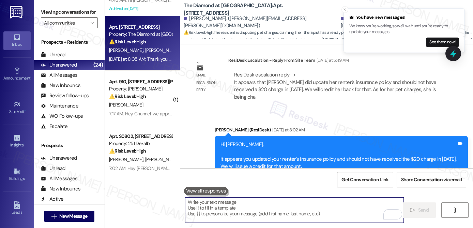
paste textarea "Hi Francheska, I understand your frustration with our Pet Policy and I’d like t…"
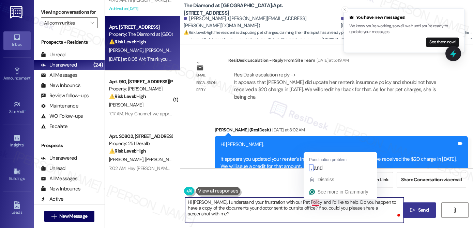
click at [313, 204] on textarea "Hi Francheska, I understand your frustration with our Pet Policy and I’d like t…" at bounding box center [294, 210] width 219 height 26
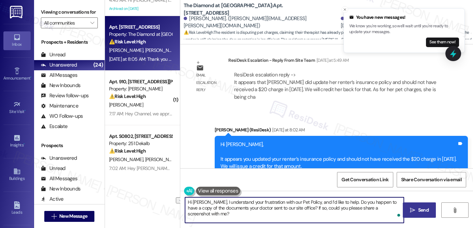
drag, startPoint x: 326, startPoint y: 202, endPoint x: 389, endPoint y: 204, distance: 62.3
click at [389, 204] on textarea "Hi Francheska, I understand your frustration with our Pet Policy, and I’d like …" at bounding box center [294, 210] width 219 height 26
drag, startPoint x: 205, startPoint y: 207, endPoint x: 289, endPoint y: 209, distance: 83.5
click at [289, 209] on textarea "Hi Francheska, I understand your frustration with our Pet Policy, and I’d like …" at bounding box center [294, 210] width 219 height 26
click at [289, 217] on textarea "Hi Francheska, I understand your frustration with our Pet Policy, and I’d like …" at bounding box center [294, 210] width 219 height 26
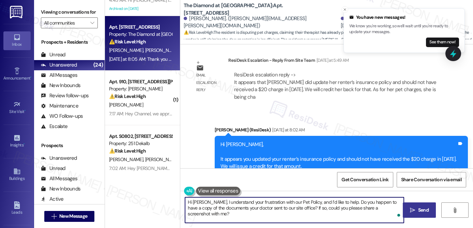
click at [341, 217] on textarea "Hi Francheska, I understand your frustration with our Pet Policy, and I’d like …" at bounding box center [294, 210] width 219 height 26
type textarea "Hi Francheska, I understand your frustration with our Pet Policy, and I’d like …"
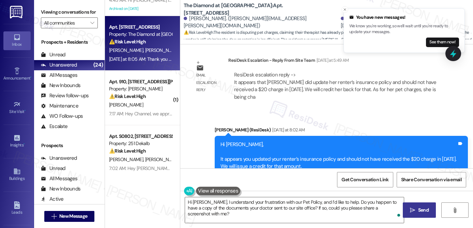
click at [417, 211] on span "Send" at bounding box center [423, 209] width 13 height 7
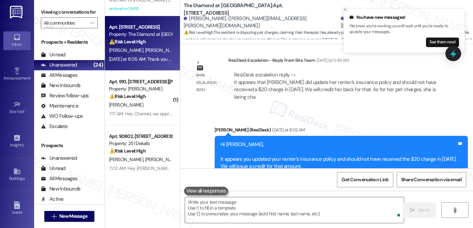
click at [344, 10] on icon "Close toast" at bounding box center [345, 9] width 4 height 4
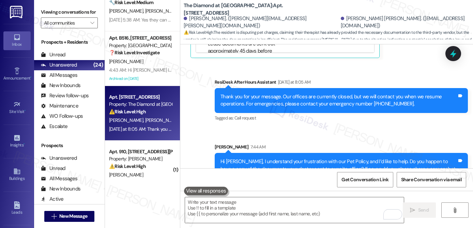
scroll to position [1133, 0]
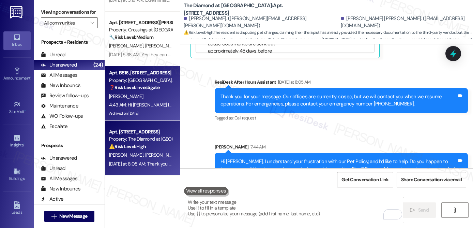
click at [153, 92] on div "L. Marziali" at bounding box center [140, 96] width 64 height 9
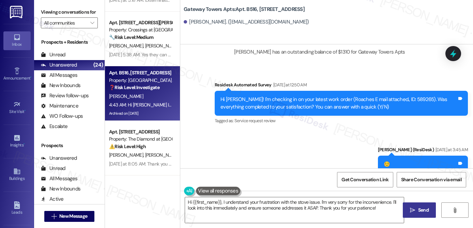
scroll to position [920, 0]
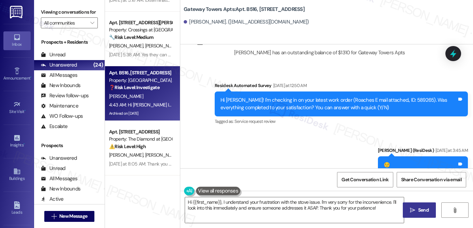
click at [191, 10] on b "Gateway Towers Apts: Apt. B516, 3600 Gateway Drive" at bounding box center [244, 9] width 121 height 7
drag, startPoint x: 203, startPoint y: 11, endPoint x: 217, endPoint y: 10, distance: 14.7
click at [217, 10] on b "Gateway Towers Apts: Apt. B516, 3600 Gateway Drive" at bounding box center [244, 9] width 121 height 7
copy b "Gateway Towers"
click at [248, 10] on b "Gateway Towers Apts: Apt. B516, 3600 Gateway Drive" at bounding box center [244, 9] width 121 height 7
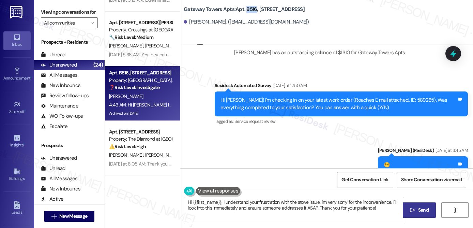
click at [248, 10] on b "Gateway Towers Apts: Apt. B516, 3600 Gateway Drive" at bounding box center [244, 9] width 121 height 7
copy b "B516"
click at [197, 22] on div "Leandro Marziali. (marziali.l@gmail.com)" at bounding box center [246, 21] width 125 height 7
copy div "Leandro"
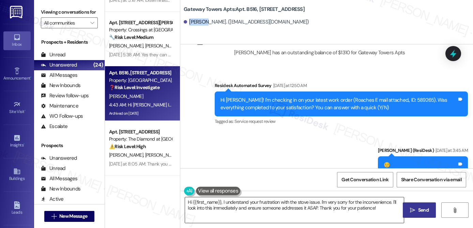
click at [310, 204] on textarea "Hi {{first_name}}, I understand your frustration with the stove issue. I'm very…" at bounding box center [294, 210] width 219 height 26
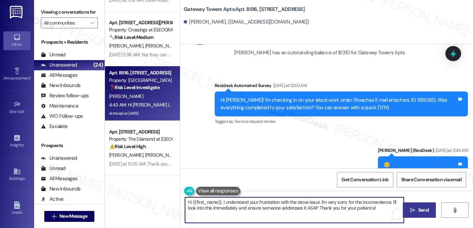
click at [310, 204] on textarea "Hi {{first_name}}, I understand your frustration with the stove issue. I'm very…" at bounding box center [294, 210] width 219 height 26
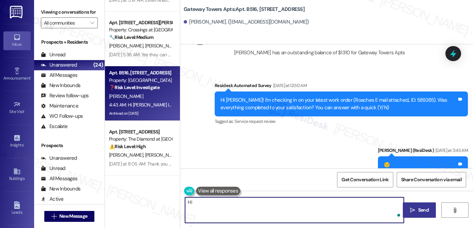
paste textarea "Leandro"
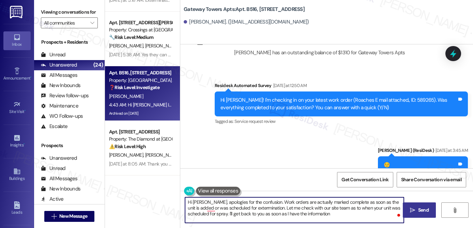
type textarea "Hi Leandro, apologies for the confusion. Work orders are actually marked comple…"
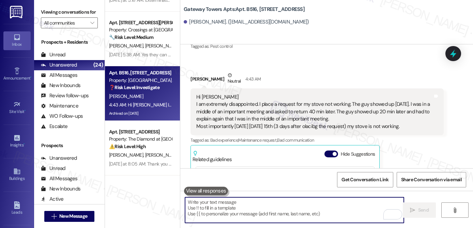
scroll to position [1124, 0]
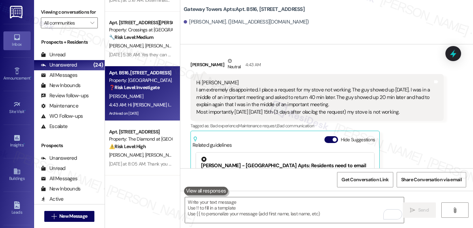
click at [208, 94] on div "Hi Emily I am extremely disappointed. I place a request for my stove not workin…" at bounding box center [314, 97] width 236 height 36
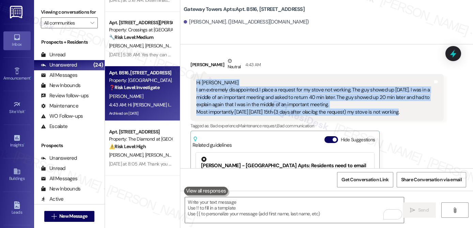
drag, startPoint x: 193, startPoint y: 83, endPoint x: 395, endPoint y: 116, distance: 205.1
click at [395, 116] on div "Hi Emily I am extremely disappointed. I place a request for my stove not workin…" at bounding box center [316, 97] width 253 height 47
copy div "Hi Emily I am extremely disappointed. I place a request for my stove not workin…"
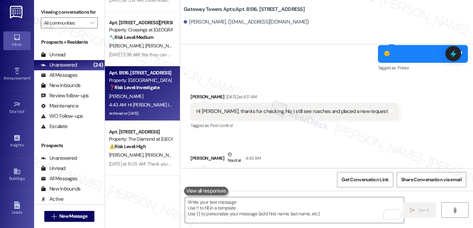
scroll to position [1028, 0]
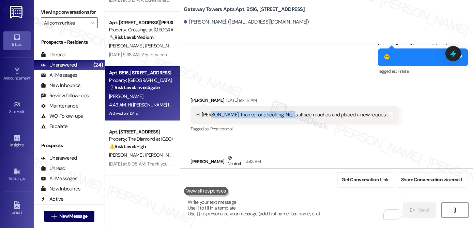
drag, startPoint x: 207, startPoint y: 114, endPoint x: 278, endPoint y: 118, distance: 71.3
click at [278, 118] on div "Hi Emily, thanks for checking. No, I still see roaches and placed a new request" at bounding box center [291, 114] width 191 height 7
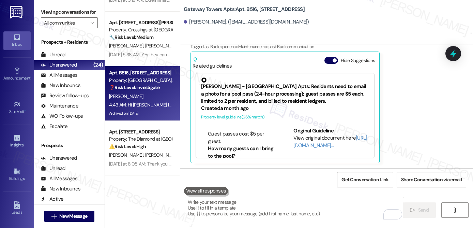
scroll to position [364, 0]
click at [235, 206] on textarea "To enrich screen reader interactions, please activate Accessibility in Grammarl…" at bounding box center [294, 210] width 219 height 26
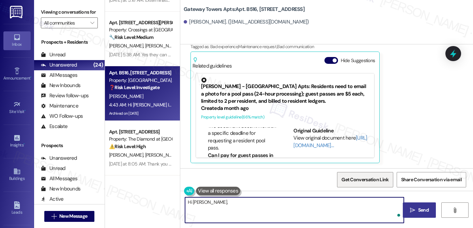
paste textarea "Apologies for the confusion. Work orders are marked complete as soon as the uni…"
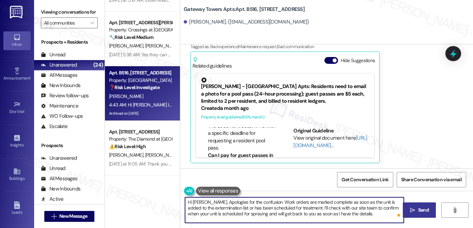
click at [211, 204] on textarea "Hi Leandro, Apologies for the confusion. Work orders are marked complete as soo…" at bounding box center [294, 210] width 219 height 26
click at [260, 203] on textarea "Hi Leandro, apologies for the confusion. Work orders are marked complete as soo…" at bounding box center [294, 210] width 219 height 26
click at [265, 201] on textarea "Hi Leandro, apologies for the confusion. Work orders are marked complete as soo…" at bounding box center [294, 210] width 219 height 26
click at [372, 213] on textarea "Hi Leandro, apologies for the confusion. Pest control work orders are marked co…" at bounding box center [294, 210] width 219 height 26
click at [375, 213] on textarea "Hi Leandro, apologies for the confusion. Pest control work orders are marked co…" at bounding box center [294, 210] width 219 height 26
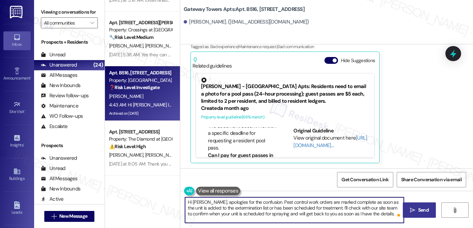
type textarea "Hi Leandro, apologies for the confusion. Pest control work orders are marked co…"
click at [411, 208] on icon "" at bounding box center [412, 209] width 5 height 5
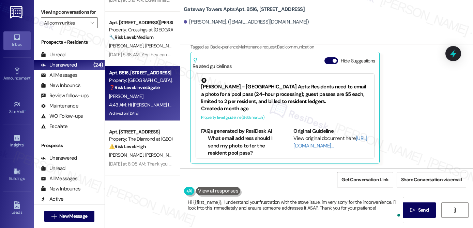
scroll to position [1265, 0]
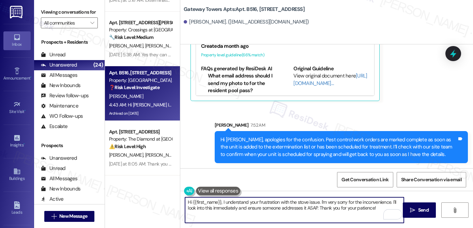
click at [234, 211] on textarea "Hi {{first_name}}, I understand your frustration with the stove issue. I'm very…" at bounding box center [294, 210] width 219 height 26
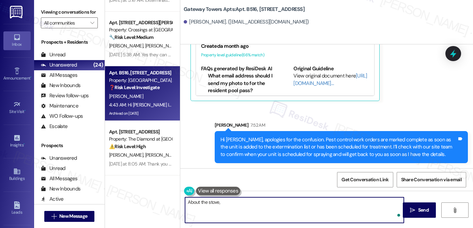
paste textarea "I understand how frustrating it must be to have your stove still not working af…"
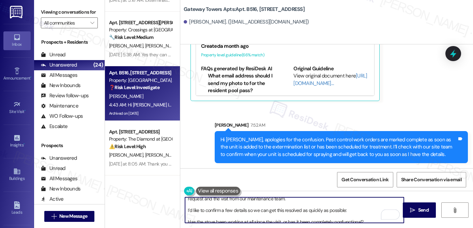
scroll to position [0, 0]
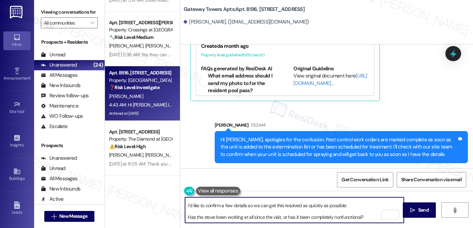
click at [186, 217] on textarea "About the stove, I understand how frustrating it must be to have your stove sti…" at bounding box center [294, 210] width 219 height 26
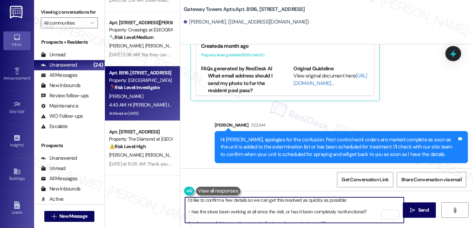
scroll to position [23, 0]
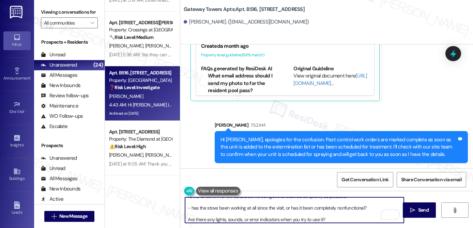
click at [188, 218] on textarea "About the stove, I understand how frustrating it must be to have your stove sti…" at bounding box center [294, 210] width 219 height 26
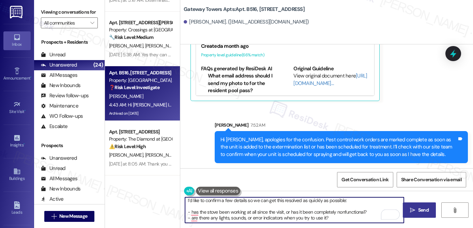
type textarea "About the stove, I understand how frustrating it must be to have your stove sti…"
click at [415, 212] on span " Send" at bounding box center [418, 209] width 21 height 7
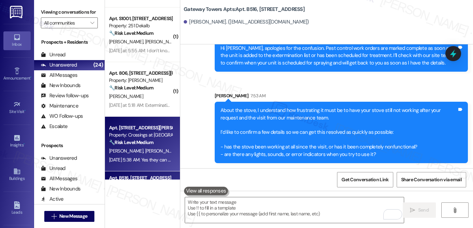
click at [146, 145] on div "🔧 Risk Level: Medium The resident reports that their AC is cooling the apartmen…" at bounding box center [140, 142] width 63 height 7
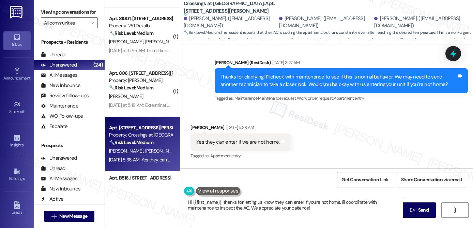
click at [246, 206] on textarea "Hi {{first_name}}, thanks for letting us know they can enter if you're not home…" at bounding box center [294, 210] width 219 height 26
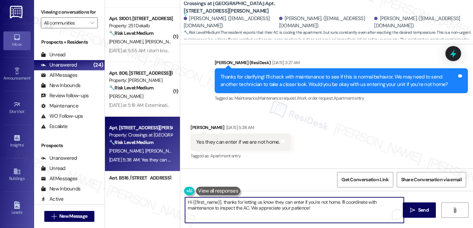
click at [246, 206] on textarea "Hi {{first_name}}, thanks for letting us know they can enter if you're not home…" at bounding box center [294, 210] width 219 height 26
click at [190, 124] on div "Sandra Terrones Aug 14, 2025 at 5:38 AM" at bounding box center [240, 129] width 100 height 10
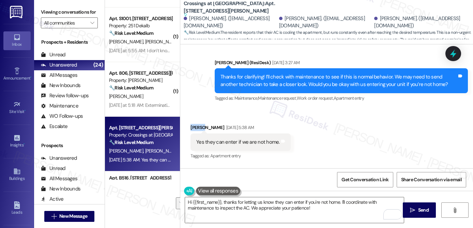
click at [190, 124] on div "Sandra Terrones Aug 14, 2025 at 5:38 AM" at bounding box center [240, 129] width 100 height 10
copy div "Sandra"
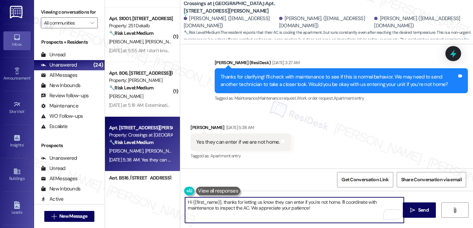
drag, startPoint x: 190, startPoint y: 202, endPoint x: 218, endPoint y: 200, distance: 28.3
click at [218, 200] on textarea "Hi {{first_name}}, thanks for letting us know they can enter if you're not home…" at bounding box center [294, 210] width 219 height 26
paste textarea "Sandra"
drag, startPoint x: 194, startPoint y: 204, endPoint x: 278, endPoint y: 208, distance: 84.6
click at [278, 208] on textarea "Hi Sandra, thanks for letting us know they can enter if you're not home. I'll c…" at bounding box center [294, 210] width 219 height 26
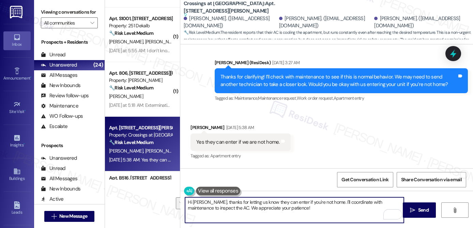
click at [278, 208] on textarea "Hi Sandra, thanks for letting us know they can enter if you're not home. I'll c…" at bounding box center [294, 210] width 219 height 26
drag, startPoint x: 191, startPoint y: 209, endPoint x: 254, endPoint y: 211, distance: 62.4
click at [254, 211] on textarea "Hi Sandra, thanks for letting us know they can enter if you're not home. I'll c…" at bounding box center [294, 210] width 219 height 26
click at [300, 211] on textarea "Hi Sandra, thanks for letting us know they can enter if you're not home. I'll c…" at bounding box center [294, 210] width 219 height 26
type textarea "Hi Sandra, thanks for letting us know they can enter if you're not home. I'll c…"
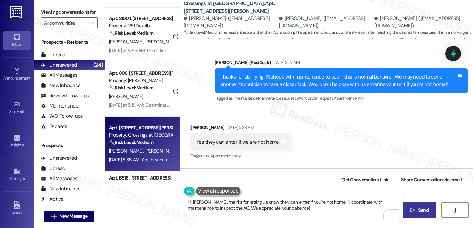
click at [414, 210] on icon "" at bounding box center [412, 209] width 5 height 5
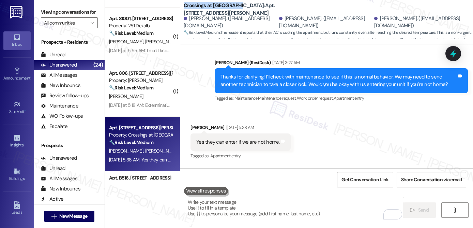
drag, startPoint x: 182, startPoint y: 9, endPoint x: 233, endPoint y: 11, distance: 51.8
click at [233, 11] on b "Crossings at Stanbridge: Apt. 620, 38 Jenkins Ave" at bounding box center [252, 9] width 136 height 15
copy b "Crossings at Stanbridge"
click at [251, 10] on b "Crossings at Stanbridge: Apt. 620, 38 Jenkins Ave" at bounding box center [252, 9] width 136 height 15
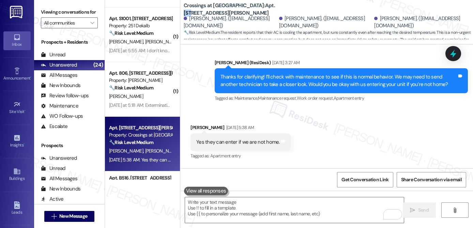
copy b "620"
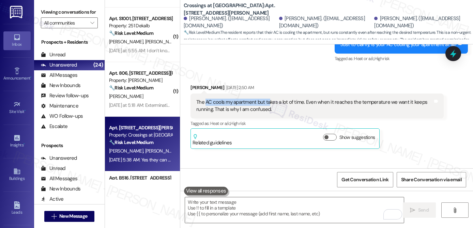
drag, startPoint x: 203, startPoint y: 58, endPoint x: 266, endPoint y: 59, distance: 62.7
click at [266, 98] on div "The AC cools my apartment but takes a lot of time. Even when it reaches the tem…" at bounding box center [314, 105] width 236 height 15
click at [261, 98] on div "The AC cools my apartment but takes a lot of time. Even when it reaches the tem…" at bounding box center [314, 105] width 236 height 15
drag, startPoint x: 203, startPoint y: 58, endPoint x: 303, endPoint y: 59, distance: 100.2
click at [303, 98] on div "The AC cools my apartment but takes a lot of time. Even when it reaches the tem…" at bounding box center [314, 105] width 236 height 15
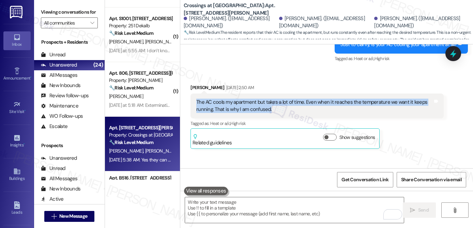
drag, startPoint x: 193, startPoint y: 58, endPoint x: 283, endPoint y: 66, distance: 90.4
click at [283, 98] on div "The AC cools my apartment but takes a lot of time. Even when it reaches the tem…" at bounding box center [314, 105] width 236 height 15
copy div "The AC cools my apartment but takes a lot of time. Even when it reaches the tem…"
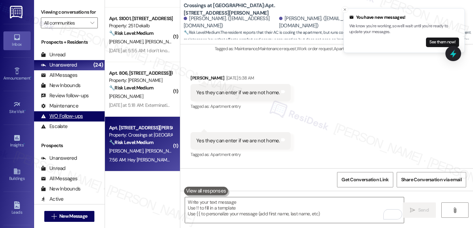
scroll to position [1496, 0]
click at [217, 214] on textarea "To enrich screen reader interactions, please activate Accessibility in Grammarl…" at bounding box center [294, 210] width 219 height 26
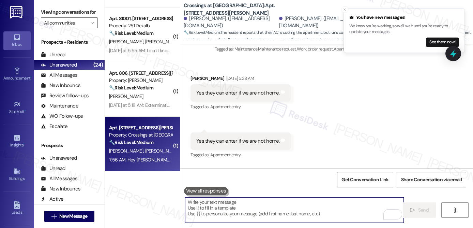
click at [217, 214] on textarea "To enrich screen reader interactions, please activate Accessibility in Grammarl…" at bounding box center [294, 210] width 219 height 26
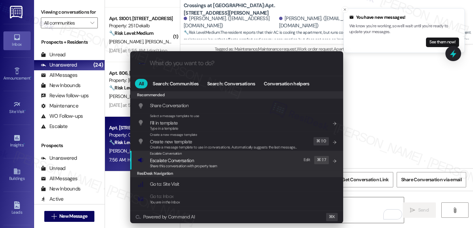
click at [233, 158] on div "Escalate Conversation Escalate Conversation Share this conversation with proper…" at bounding box center [237, 160] width 199 height 18
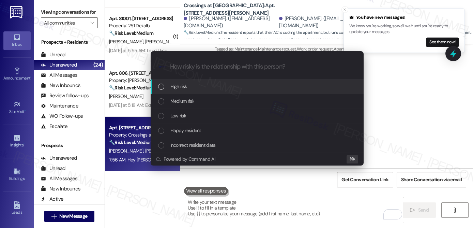
click at [215, 86] on div "High risk" at bounding box center [257, 85] width 199 height 7
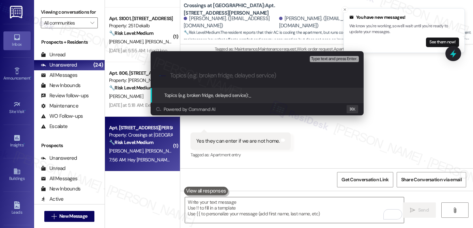
paste input "Work Order #589721"
paste input "AC Cooling Issue"
click at [171, 77] on input "Work Order #589721 - AC Cooling Issue" at bounding box center [260, 75] width 180 height 7
paste input "Work order submitted by Residesk |"
type input "Work order submitted by Residesk | Work Order #589721 - AC Cooling Issue"
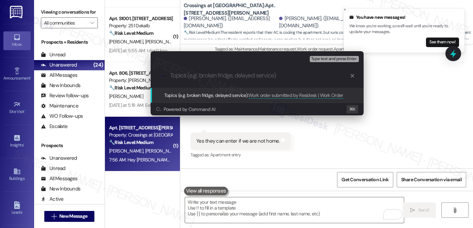
scroll to position [0, 0]
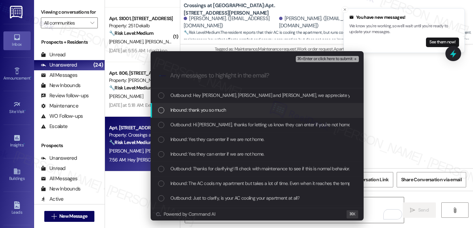
click at [192, 111] on span "Inbound: thank you so much" at bounding box center [198, 109] width 56 height 7
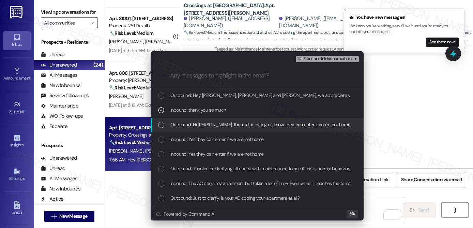
click at [196, 125] on span "Outbound: Hi Sandra, thanks for letting us know they can enter if you're not ho…" at bounding box center [340, 124] width 340 height 7
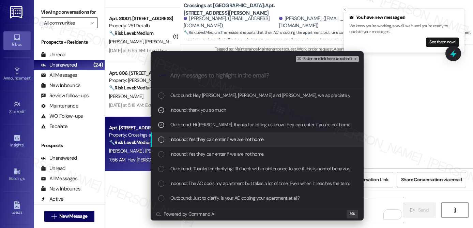
click at [218, 141] on span "Inbound: Yes they can enter if we are not home." at bounding box center [217, 138] width 94 height 7
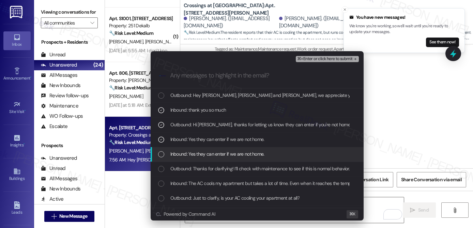
click at [220, 153] on span "Inbound: Yes they can enter if we are not home." at bounding box center [217, 153] width 94 height 7
drag, startPoint x: 225, startPoint y: 154, endPoint x: 225, endPoint y: 158, distance: 4.4
click at [225, 154] on span "Inbound: Yes they can enter if we are not home." at bounding box center [217, 153] width 94 height 7
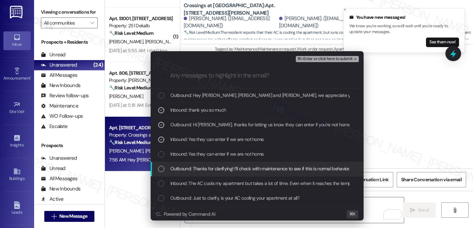
click at [225, 168] on span "Outbound: Thanks for clarifying! I’ll check with maintenance to see if this is …" at bounding box center [386, 168] width 432 height 7
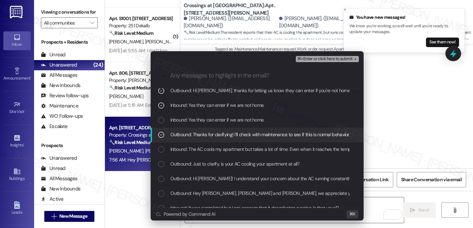
scroll to position [37, 0]
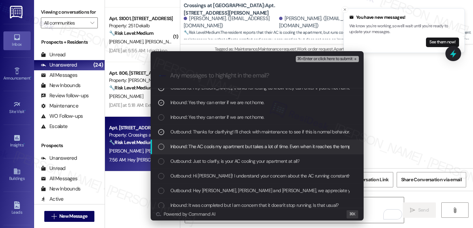
click at [227, 144] on span "Inbound: The AC cools my apartment but takes a lot of time. Even when it reache…" at bounding box center [320, 145] width 300 height 7
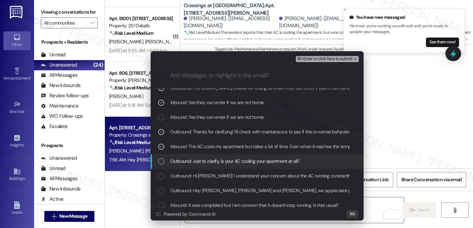
click at [227, 160] on span "Outbound: Just to clarify, is your AC cooling your apartment at all?" at bounding box center [234, 160] width 129 height 7
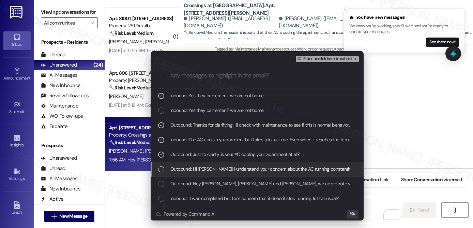
scroll to position [44, 0]
click at [226, 168] on span "Outbound: Hi Sandra! I understand your concern about the AC running constantly.…" at bounding box center [334, 168] width 328 height 7
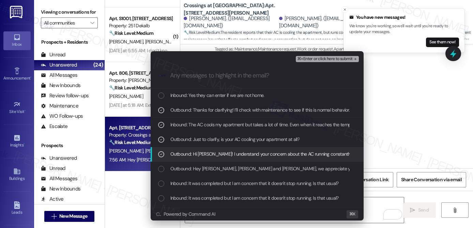
scroll to position [60, 0]
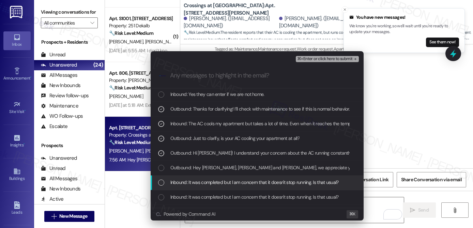
click at [226, 184] on span "Inbound: It was completed but I am concern that it doesn't stop running. Is tha…" at bounding box center [254, 181] width 168 height 7
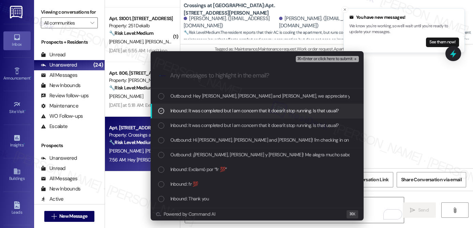
scroll to position [140, 0]
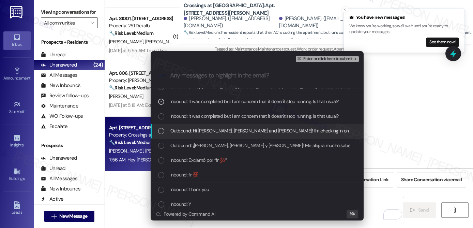
click at [258, 133] on span "Outbound: Hi Samantha, Daniel and Sandra! I'm checking in on your latest work o…" at bounding box center [405, 130] width 471 height 7
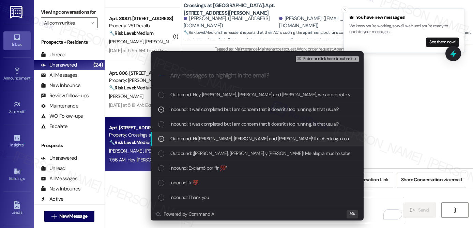
scroll to position [131, 0]
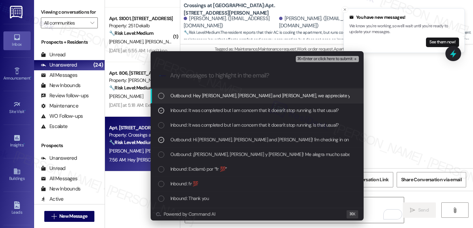
click at [324, 60] on span "⌘+Enter or click here to submit" at bounding box center [324, 59] width 55 height 5
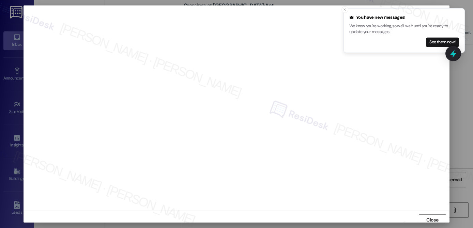
scroll to position [3, 0]
click at [346, 10] on icon "Close toast" at bounding box center [345, 9] width 4 height 4
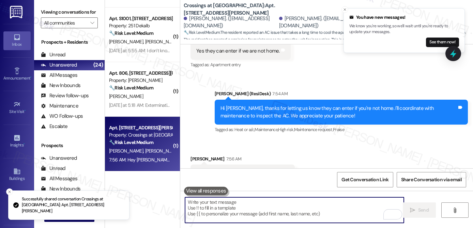
scroll to position [1636, 0]
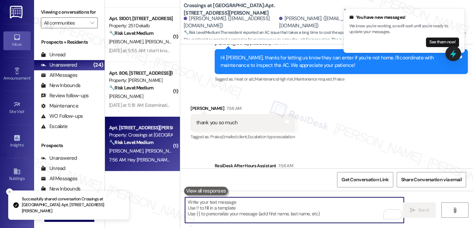
click at [228, 208] on textarea "To enrich screen reader interactions, please activate Accessibility in Grammarl…" at bounding box center [294, 210] width 219 height 26
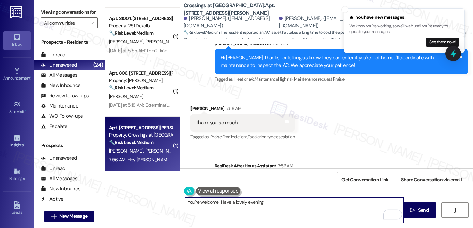
type textarea "You're welcome! Have a lovely evening!"
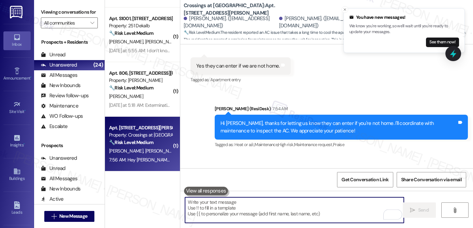
scroll to position [1684, 0]
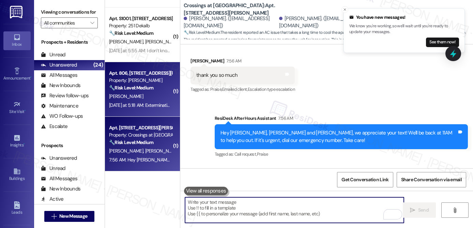
click at [135, 93] on div "[PERSON_NAME]" at bounding box center [140, 96] width 64 height 9
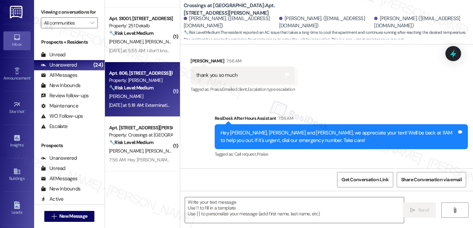
type textarea "Fetching suggested responses. Please feel free to read through the conversation…"
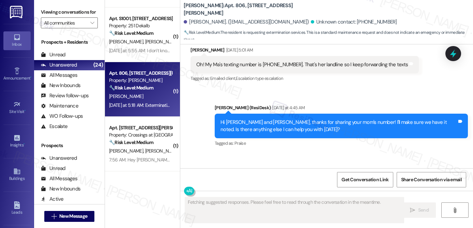
scroll to position [4259, 0]
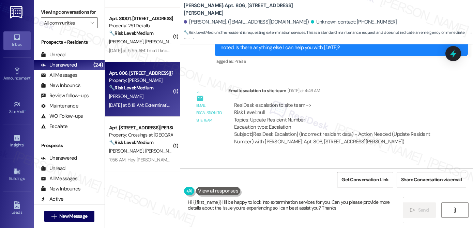
type textarea "Hi {{first_name}}! I'll be happy to look into extermination services for you. C…"
drag, startPoint x: 220, startPoint y: 143, endPoint x: 297, endPoint y: 144, distance: 77.0
click at [297, 185] on div "Extermination services. All else is up to par. Thank you, Emily." at bounding box center [273, 188] width 155 height 7
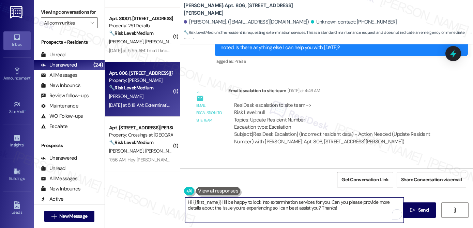
click at [240, 203] on textarea "Hi {{first_name}}! I'll be happy to look into extermination services for you. C…" at bounding box center [294, 210] width 219 height 26
click at [291, 211] on textarea "Hi {{first_name}}! I'll be happy to look into extermination services for you. C…" at bounding box center [294, 210] width 219 height 26
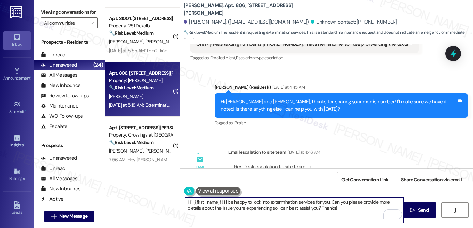
scroll to position [4191, 0]
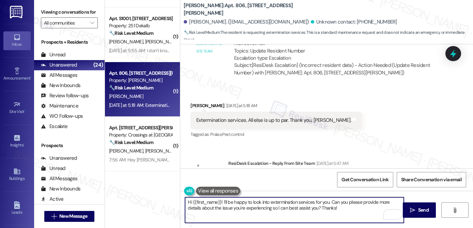
scroll to position [4328, 0]
click at [310, 211] on textarea "Hi {{first_name}}! I'll be happy to look into extermination services for you. C…" at bounding box center [294, 210] width 219 height 26
click at [311, 211] on textarea "Hi {{first_name}}! I'll be happy to look into extermination services for you. C…" at bounding box center [294, 210] width 219 height 26
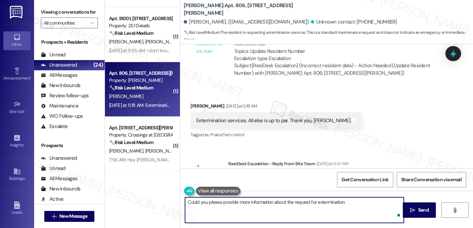
type textarea "Could you please provide more information about the request for extermination?"
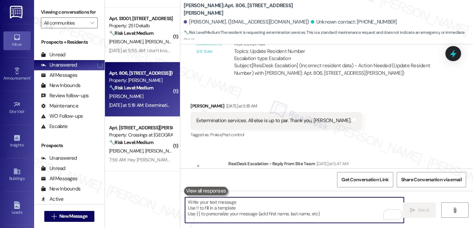
click at [230, 202] on textarea "To enrich screen reader interactions, please activate Accessibility in Grammarl…" at bounding box center [294, 210] width 219 height 26
paste textarea "Could you please share more details regarding your extermination request?"
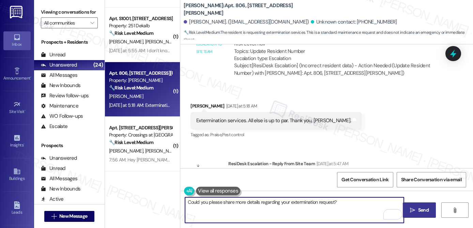
type textarea "Could you please share more details regarding your extermination request?"
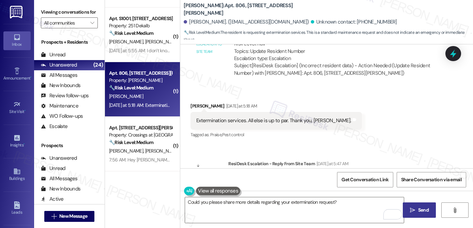
click at [411, 211] on icon "" at bounding box center [412, 209] width 5 height 5
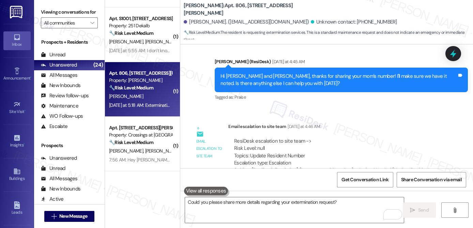
scroll to position [4376, 0]
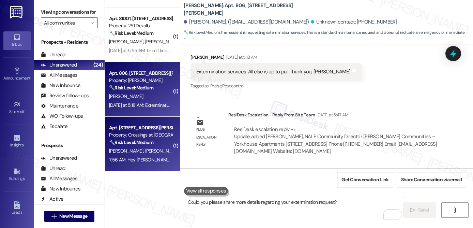
click at [123, 138] on div "Property: Crossings at [GEOGRAPHIC_DATA]" at bounding box center [140, 134] width 63 height 7
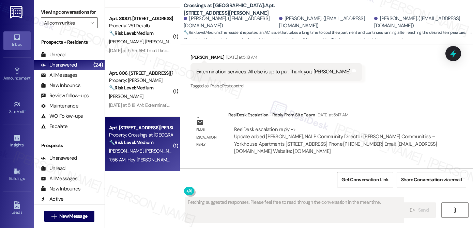
scroll to position [1778, 0]
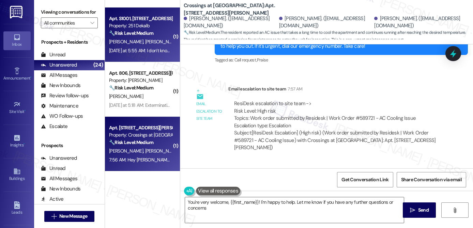
type textarea "You're very welcome, {{first_name}}! I'm happy to help. Let me know if you have…"
click at [143, 44] on div "[PERSON_NAME] [PERSON_NAME]" at bounding box center [140, 41] width 64 height 9
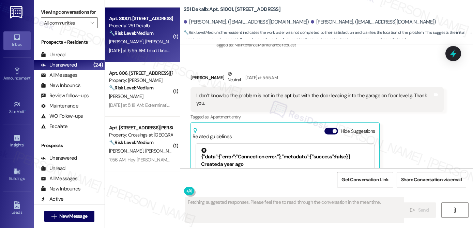
scroll to position [215, 0]
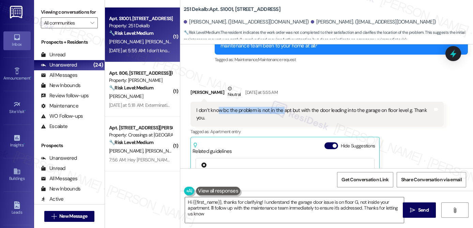
type textarea "Hi {{first_name}}, thanks for clarifying! I understand the garage door issue is…"
drag, startPoint x: 216, startPoint y: 111, endPoint x: 279, endPoint y: 110, distance: 63.0
click at [279, 110] on div "I don’t know bc the problem is not in the apt but with the door leading into th…" at bounding box center [314, 114] width 236 height 15
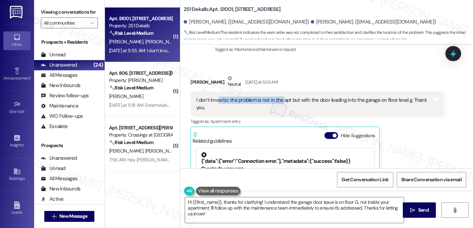
scroll to position [226, 0]
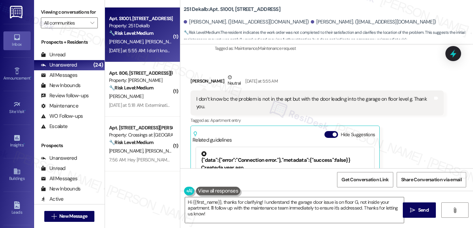
click at [236, 106] on div "I don’t know bc the problem is not in the apt but with the door leading into th…" at bounding box center [316, 102] width 253 height 25
drag, startPoint x: 215, startPoint y: 100, endPoint x: 290, endPoint y: 99, distance: 74.9
click at [290, 99] on div "I don’t know bc the problem is not in the apt but with the door leading into th…" at bounding box center [314, 102] width 236 height 15
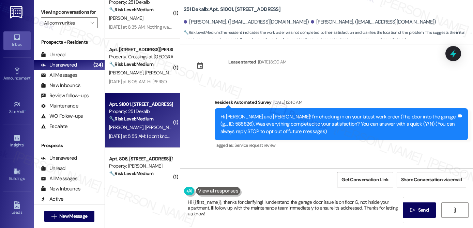
scroll to position [942, 0]
click at [150, 65] on div "( 1 ) Apt. C109, [STREET_ADDRESS] Property: [GEOGRAPHIC_DATA] Apts 🔧 Risk Level…" at bounding box center [142, 89] width 75 height 179
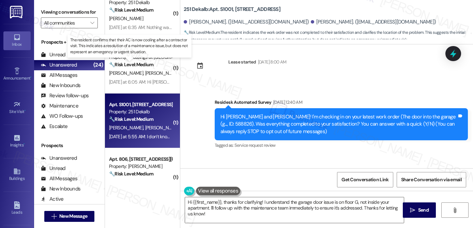
click at [150, 65] on strong "🔧 Risk Level: Medium" at bounding box center [131, 64] width 44 height 6
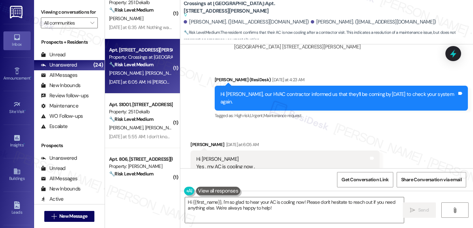
scroll to position [2461, 0]
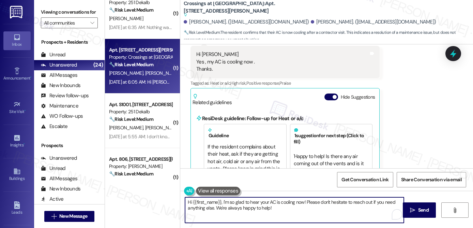
click at [282, 211] on textarea "Hi {{first_name}}, I'm so glad to hear your AC is cooling now! Please don't hes…" at bounding box center [294, 210] width 219 height 26
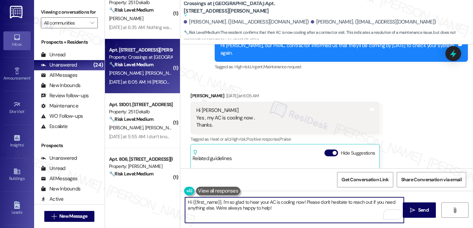
scroll to position [2405, 0]
click at [191, 92] on div "[PERSON_NAME] [DATE] at 6:05 AM" at bounding box center [284, 97] width 189 height 10
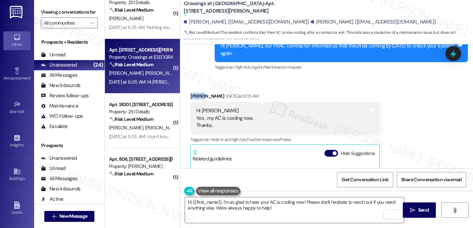
click at [191, 92] on div "[PERSON_NAME] [DATE] at 6:05 AM" at bounding box center [284, 97] width 189 height 10
copy div "[PERSON_NAME]"
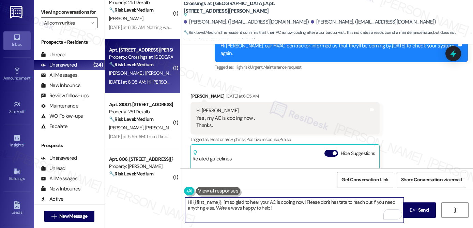
drag, startPoint x: 190, startPoint y: 201, endPoint x: 214, endPoint y: 203, distance: 24.3
click at [219, 203] on textarea "Hi {{first_name}}, I'm so glad to hear your AC is cooling now! Please don't hes…" at bounding box center [294, 210] width 219 height 26
paste textarea "[PERSON_NAME]"
click at [283, 210] on textarea "Hi [PERSON_NAME], I'm so glad to hear your AC is cooling now! Please don't hesi…" at bounding box center [294, 210] width 219 height 26
type textarea "Hi [PERSON_NAME], I'm so glad to hear your AC is cooling now! Please don't hesi…"
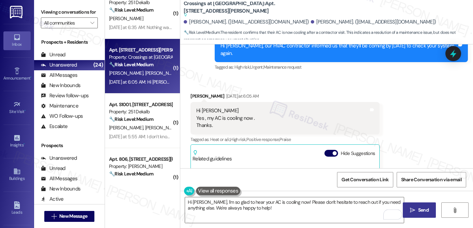
click at [411, 209] on icon "" at bounding box center [412, 209] width 5 height 5
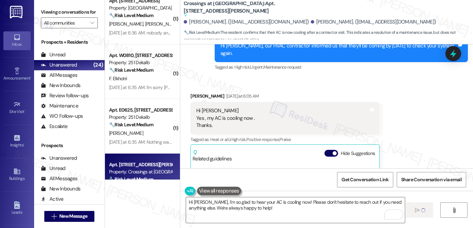
scroll to position [823, 0]
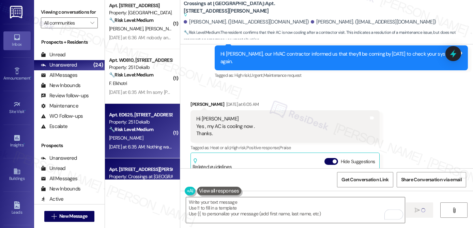
click at [146, 134] on div "[PERSON_NAME]" at bounding box center [140, 138] width 64 height 9
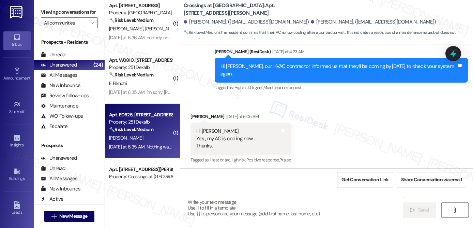
scroll to position [2350, 0]
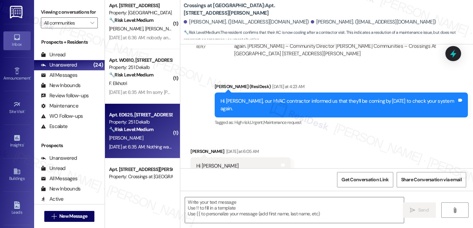
type textarea "Fetching suggested responses. Please feel free to read through the conversation…"
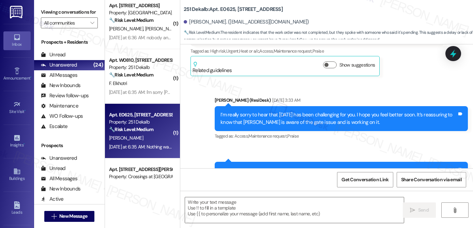
click at [146, 134] on div "[PERSON_NAME]" at bounding box center [140, 138] width 64 height 9
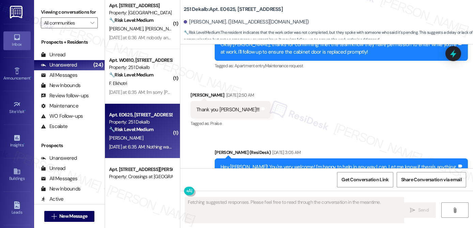
scroll to position [5884, 0]
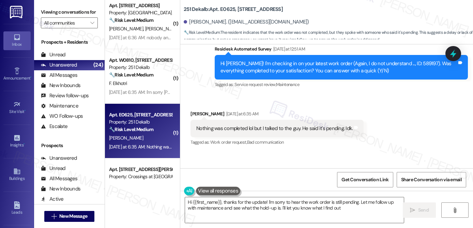
type textarea "Hi {{first_name}}, thanks for the update! I'm sorry to hear the work order is s…"
click at [239, 206] on textarea "Hi {{first_name}}, thanks for the update! I'm sorry to hear the work order is s…" at bounding box center [294, 210] width 219 height 26
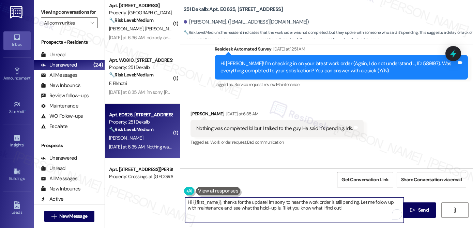
click at [239, 206] on textarea "Hi {{first_name}}, thanks for the update! I'm sorry to hear the work order is s…" at bounding box center [294, 210] width 219 height 26
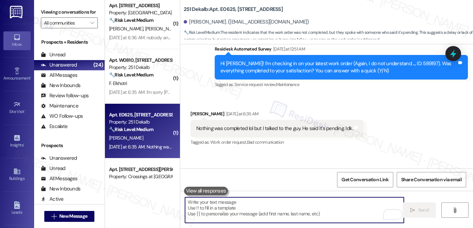
click at [235, 174] on div "Get Conversation Link Share Conversation via email" at bounding box center [326, 179] width 293 height 22
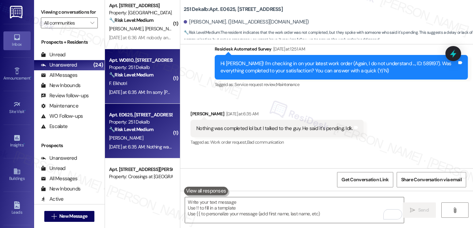
click at [148, 85] on div "F. Elkhotri" at bounding box center [140, 83] width 64 height 9
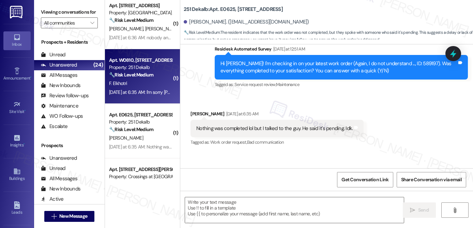
type textarea "Fetching suggested responses. Please feel free to read through the conversation…"
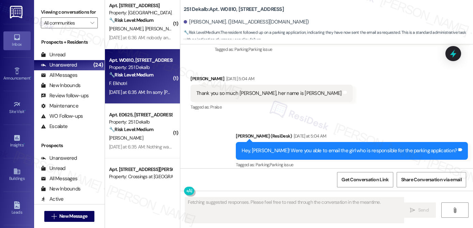
scroll to position [1432, 0]
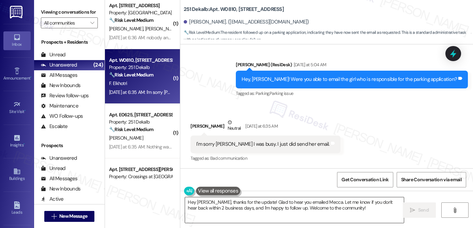
click at [241, 210] on textarea "Hey [PERSON_NAME], thanks for the update! Glad to hear you emailed Mecca. Let m…" at bounding box center [294, 210] width 219 height 26
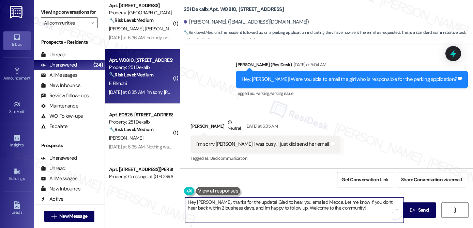
click at [241, 210] on textarea "Hey [PERSON_NAME], thanks for the update! Glad to hear you emailed Mecca. Let m…" at bounding box center [294, 210] width 219 height 26
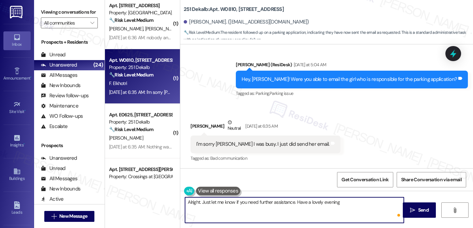
type textarea "Alright. Just let me know if you need further assistance. Have a lovely evening!"
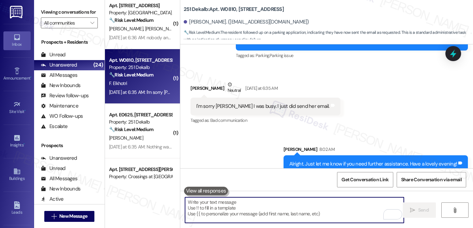
scroll to position [1480, 0]
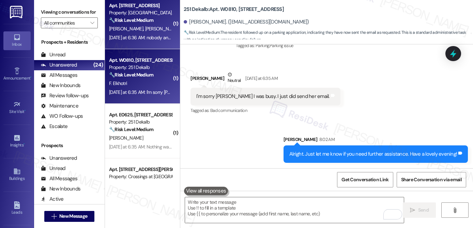
click at [152, 36] on div "[DATE] at 6:36 AM: nobody and i didn't see any note or anything from them. But …" at bounding box center [274, 37] width 331 height 6
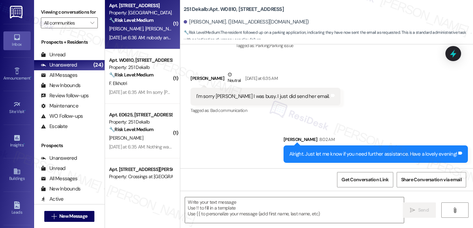
type textarea "Fetching suggested responses. Please feel free to read through the conversation…"
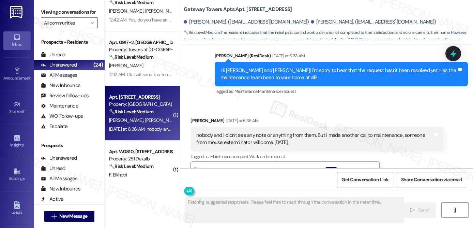
scroll to position [666, 0]
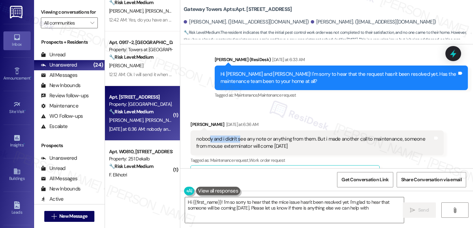
type textarea "Hi {{first_name}}! I'm so sorry to hear that the mice issue hasn't been resolve…"
drag, startPoint x: 207, startPoint y: 132, endPoint x: 284, endPoint y: 134, distance: 76.7
click at [284, 135] on div "nobody and i didn't see any note or anything from them. But i made another call…" at bounding box center [314, 142] width 236 height 15
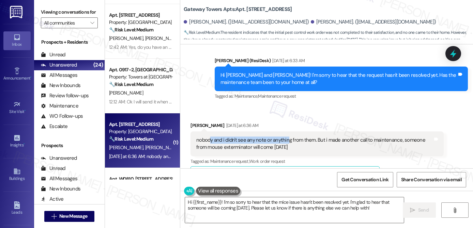
scroll to position [691, 0]
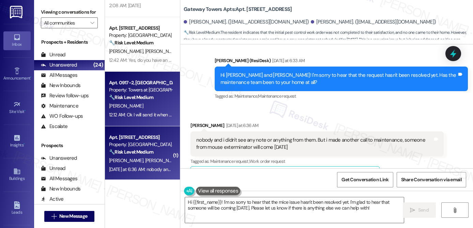
click at [150, 102] on div "[PERSON_NAME]" at bounding box center [140, 106] width 64 height 9
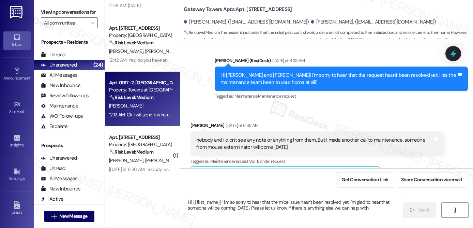
type textarea "Fetching suggested responses. Please feel free to read through the conversation…"
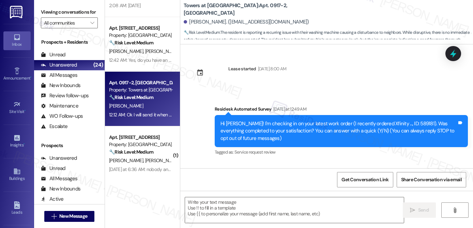
click at [150, 102] on div "[PERSON_NAME]" at bounding box center [140, 106] width 64 height 9
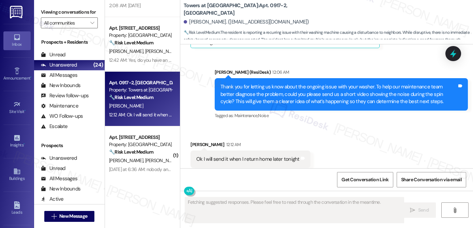
scroll to position [1010, 0]
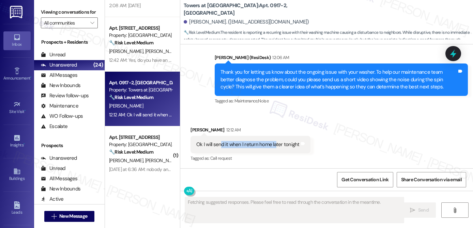
drag, startPoint x: 217, startPoint y: 144, endPoint x: 271, endPoint y: 146, distance: 54.2
click at [271, 146] on div "Ok I will send it when I return home later tonight" at bounding box center [247, 144] width 103 height 7
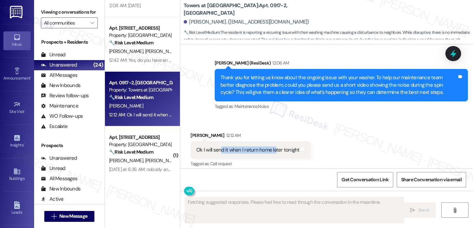
scroll to position [1004, 0]
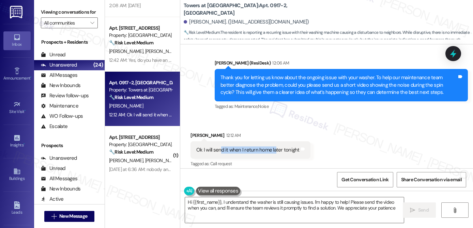
type textarea "Hi {{first_name}}, I understand the washer is still causing issues. I'm happy t…"
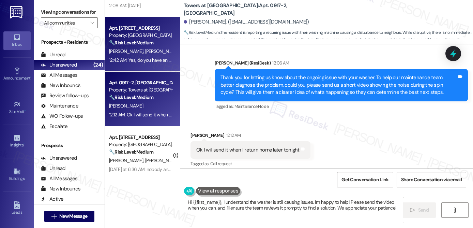
click at [140, 54] on div "K. [PERSON_NAME]" at bounding box center [140, 51] width 64 height 9
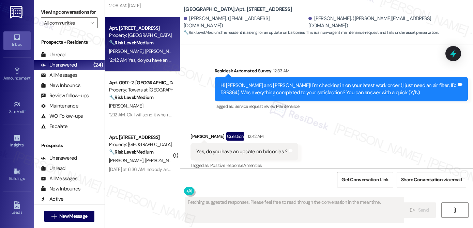
scroll to position [3941, 0]
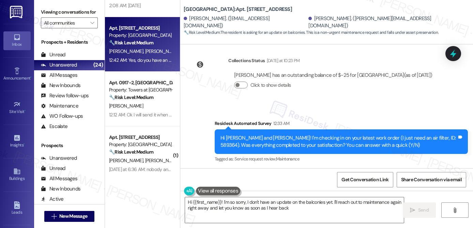
type textarea "Hi {{first_name}}! I'm so sorry, I don't have an update on the balconies yet. I…"
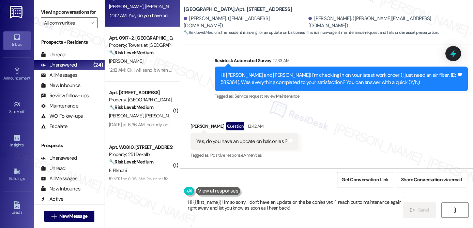
scroll to position [734, 0]
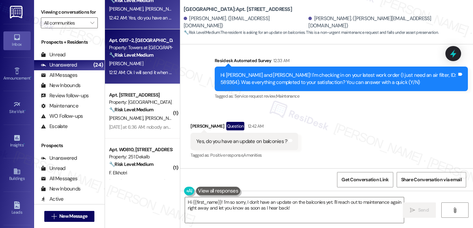
click at [145, 74] on div "12:12 AM: Ok I will send it when I return home later tonight 12:12 AM: Ok I wil…" at bounding box center [164, 72] width 111 height 6
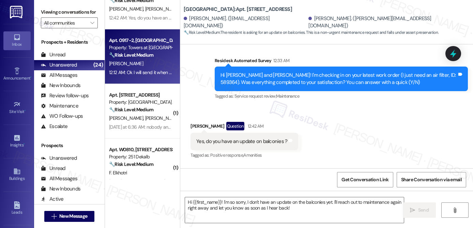
type textarea "Fetching suggested responses. Please feel free to read through the conversation…"
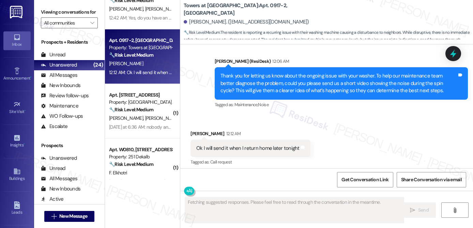
scroll to position [1010, 0]
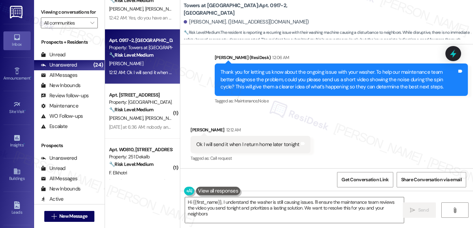
type textarea "Hi {{first_name}}, I understand the washer is still causing issues. I'll ensure…"
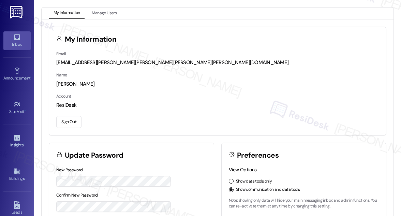
click at [7, 45] on div "Inbox" at bounding box center [17, 44] width 34 height 7
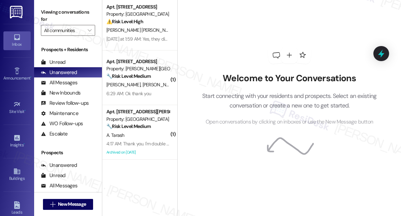
scroll to position [549, 0]
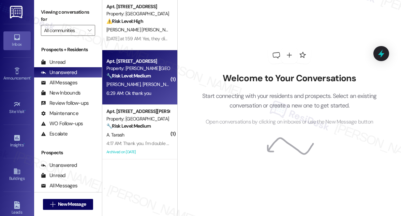
click at [142, 81] on div "[PERSON_NAME] [PERSON_NAME]" at bounding box center [138, 84] width 64 height 9
click at [155, 93] on div "6:29 AM: Ok thank you 6:29 AM: Ok thank you" at bounding box center [138, 93] width 64 height 9
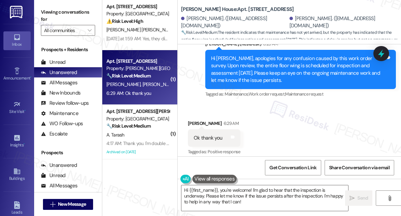
scroll to position [2552, 0]
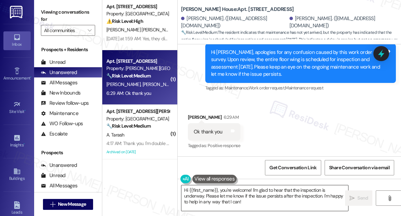
click at [218, 198] on textarea "Hi {{first_name}}, you're welcome! I'm glad to hear that the inspection is unde…" at bounding box center [264, 198] width 167 height 26
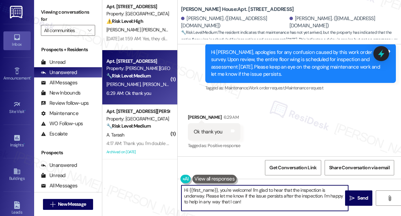
click at [218, 198] on textarea "Hi {{first_name}}, you're welcome! I'm glad to hear that the inspection is unde…" at bounding box center [264, 198] width 167 height 26
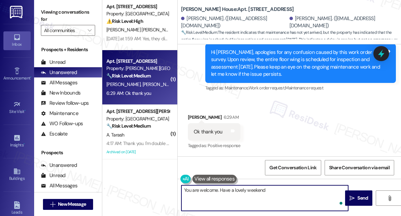
type textarea "You are welcome. Have a lovely weekend!"
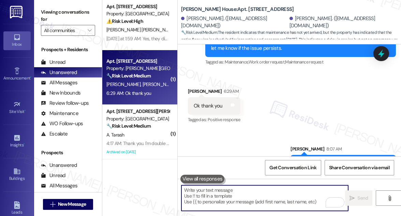
scroll to position [2599, 0]
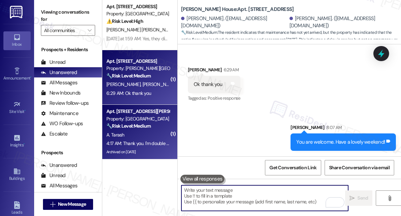
click at [127, 140] on div "4:17 AM: Thank you. I'm double checking to see if I can safely clean it off. I'…" at bounding box center [196, 143] width 180 height 6
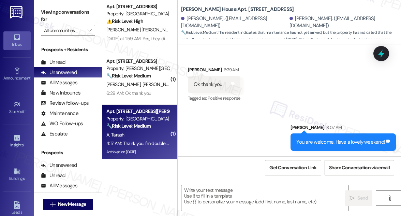
type textarea "Fetching suggested responses. Please feel free to read through the conversation…"
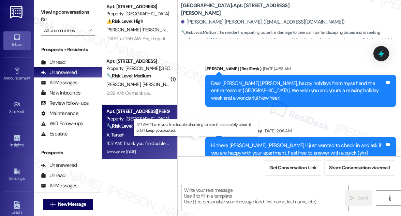
scroll to position [7187, 0]
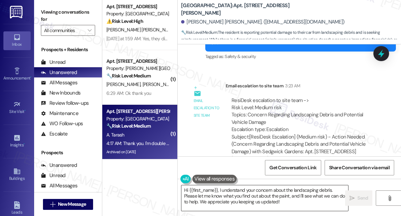
click at [257, 204] on textarea "Hi {{first_name}}, I understand your concern about the landscaping debris. Plea…" at bounding box center [264, 198] width 167 height 26
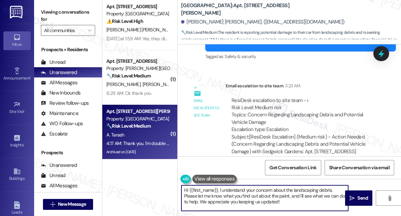
click at [257, 204] on textarea "Hi {{first_name}}, I understand your concern about the landscaping debris. Plea…" at bounding box center [264, 198] width 167 height 26
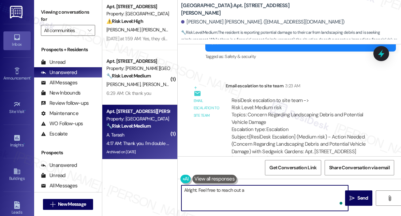
type textarea "Alright. Feel free to reach out"
type textarea "Alright. Have a lovely evening!"
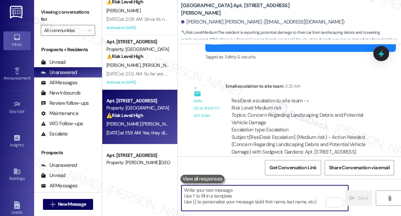
scroll to position [451, 0]
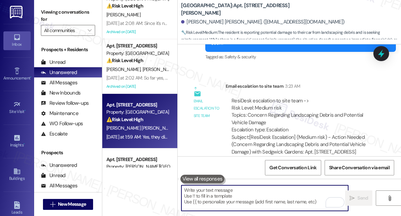
click at [151, 122] on div "⚠️ Risk Level: High The resident confirms the AC is still malfunctioning after …" at bounding box center [137, 119] width 63 height 7
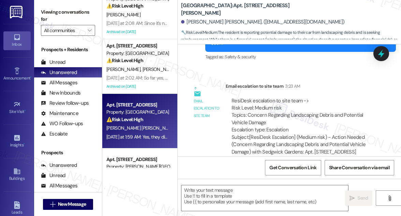
type textarea "Fetching suggested responses. Please feel free to read through the conversation…"
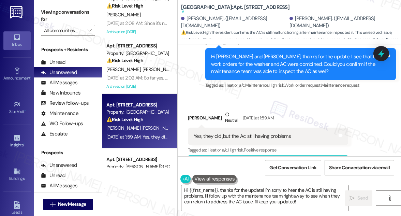
scroll to position [3325, 0]
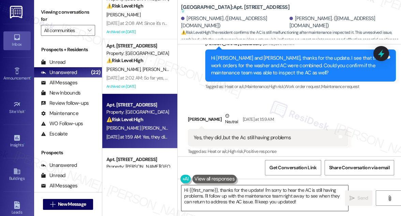
click at [261, 189] on textarea "Hi {{first_name}}, thanks for the update! I'm sorry to hear the AC is still hav…" at bounding box center [264, 198] width 167 height 26
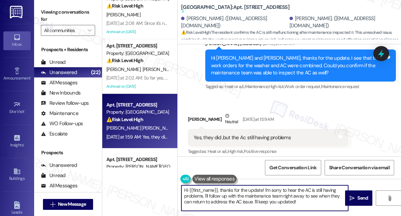
click at [261, 189] on textarea "Hi {{first_name}}, thanks for the update! I'm sorry to hear the AC is still hav…" at bounding box center [264, 198] width 167 height 26
click at [264, 191] on textarea "Hi {{first_name}}, thanks for the update! I'm sorry to hear the AC is still hav…" at bounding box center [264, 198] width 167 height 26
drag, startPoint x: 264, startPoint y: 191, endPoint x: 169, endPoint y: 191, distance: 94.4
click at [169, 191] on div "Apt. 0405-2, [GEOGRAPHIC_DATA] Property: Towers at [GEOGRAPHIC_DATA] ⚠️ Risk Le…" at bounding box center [251, 108] width 298 height 216
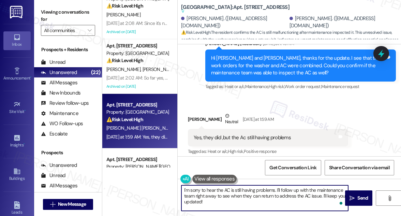
click at [265, 201] on textarea "I'm sorry to hear the AC is still having problems. I'll follow up with the main…" at bounding box center [264, 198] width 167 height 26
type textarea "I'm sorry to hear the AC is still having problems. I'll follow up with the main…"
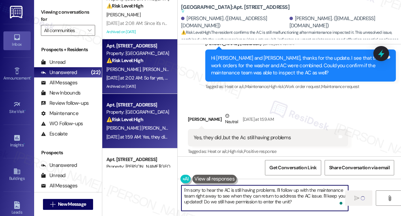
click at [153, 90] on div "Archived on [DATE]" at bounding box center [138, 86] width 64 height 9
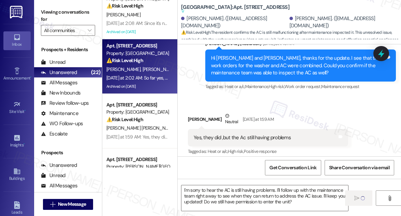
type textarea "Fetching suggested responses. Please feel free to read through the conversation…"
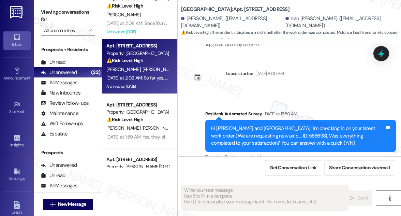
click at [153, 80] on div "[DATE] at 2:02 AM: So far yes, we haven't turned it on yet due to the mold smel…" at bounding box center [212, 78] width 212 height 6
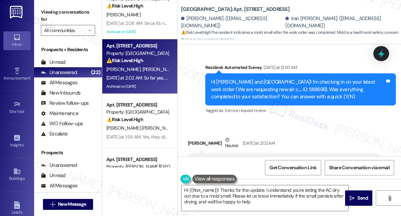
type textarea "Hi {{first_name}}! Thanks for the update. I understand you're letting the AC dr…"
